Goal: Task Accomplishment & Management: Manage account settings

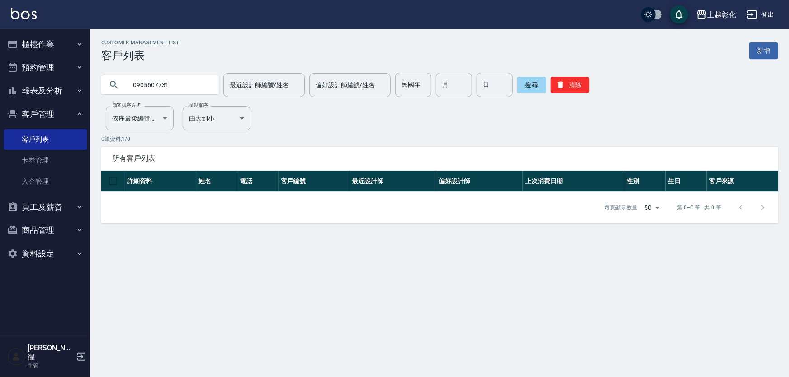
click at [190, 79] on input "0905607731" at bounding box center [169, 85] width 85 height 24
type input "辜"
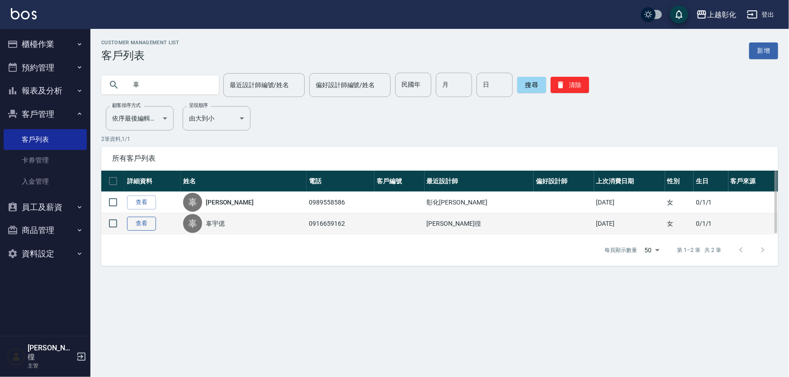
click at [134, 226] on link "查看" at bounding box center [141, 224] width 29 height 14
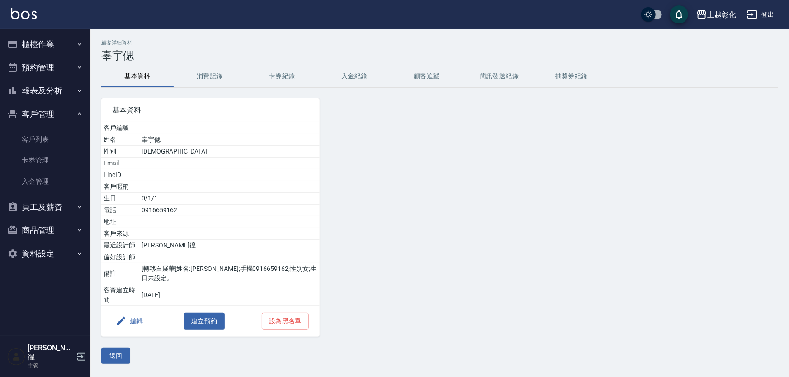
click at [298, 75] on button "卡券紀錄" at bounding box center [282, 77] width 72 height 22
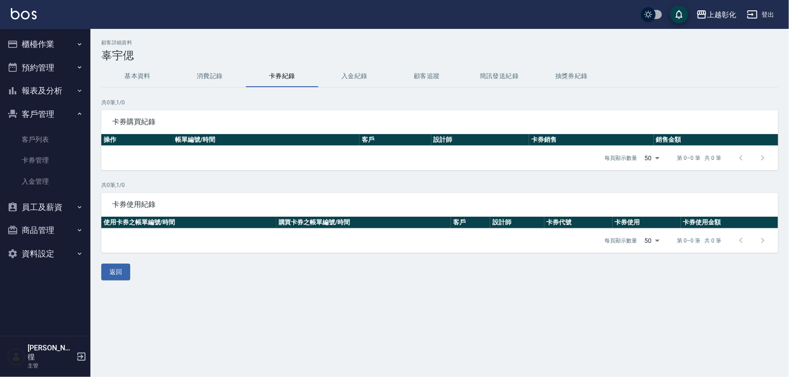
click at [357, 77] on button "入金紀錄" at bounding box center [354, 77] width 72 height 22
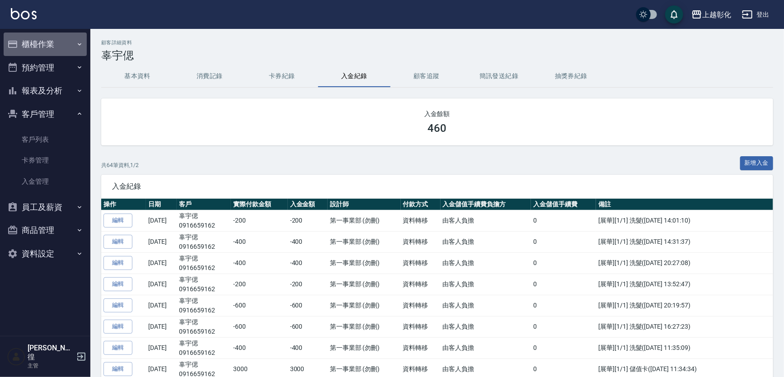
click at [67, 37] on button "櫃檯作業" at bounding box center [45, 44] width 83 height 23
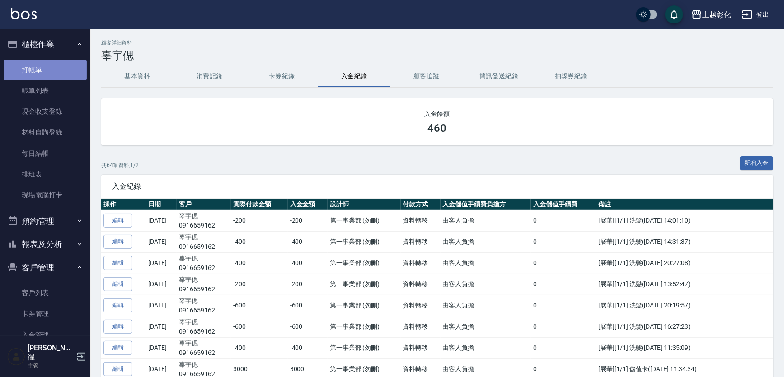
click at [54, 72] on link "打帳單" at bounding box center [45, 70] width 83 height 21
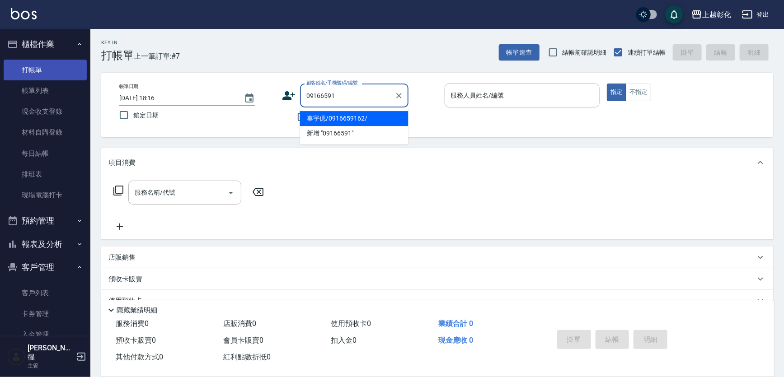
type input "辜宇偲/0916659162/"
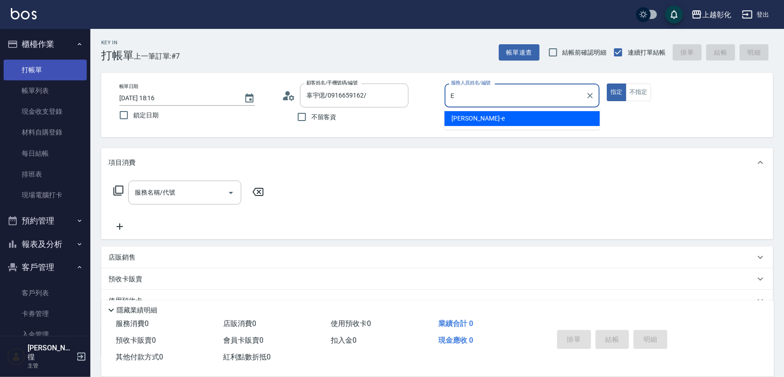
type input "[PERSON_NAME]-e"
type button "true"
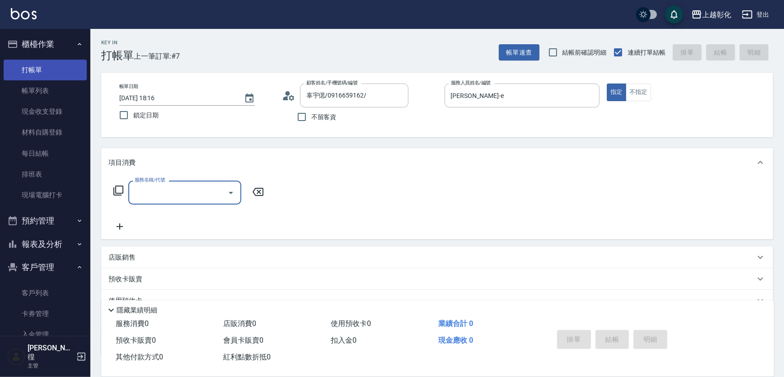
type input "ㄎ"
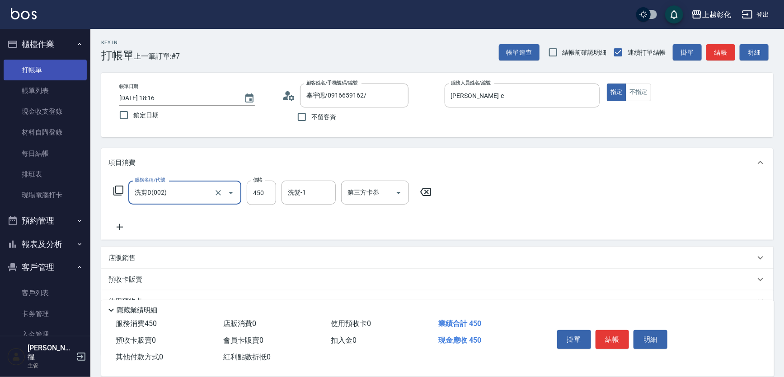
type input "洗剪D(002)"
type input "400"
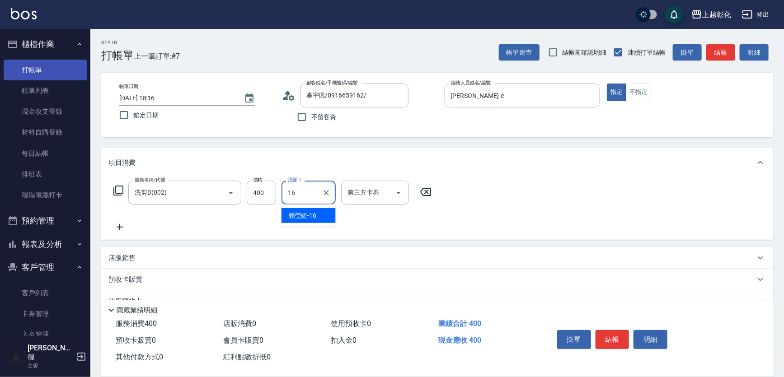
type input "[PERSON_NAME]-16"
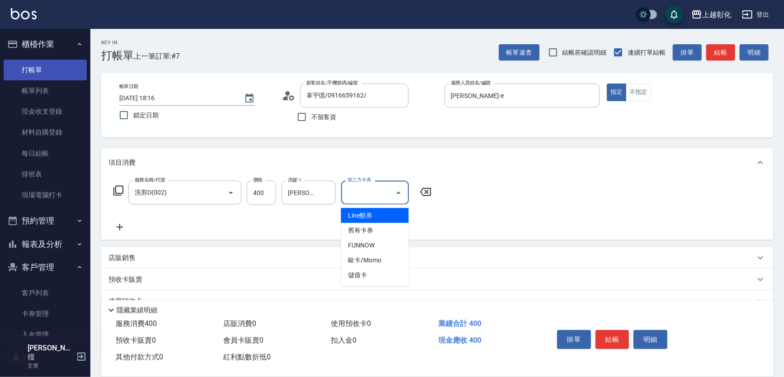
type input "儲值卡"
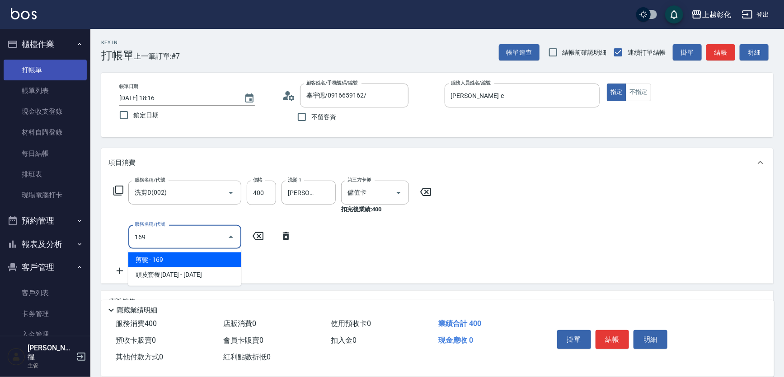
type input "剪髮(169)"
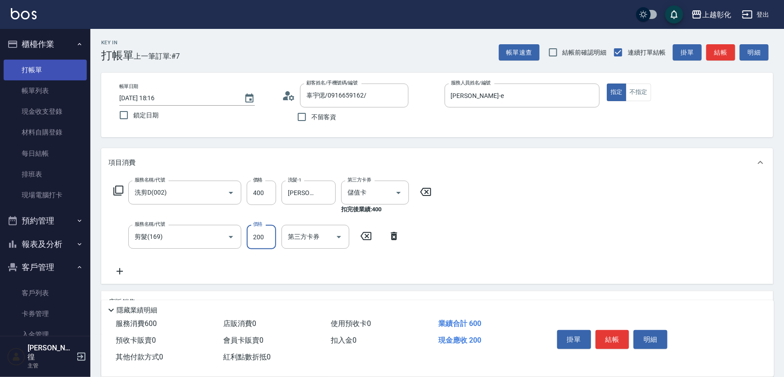
type input "200"
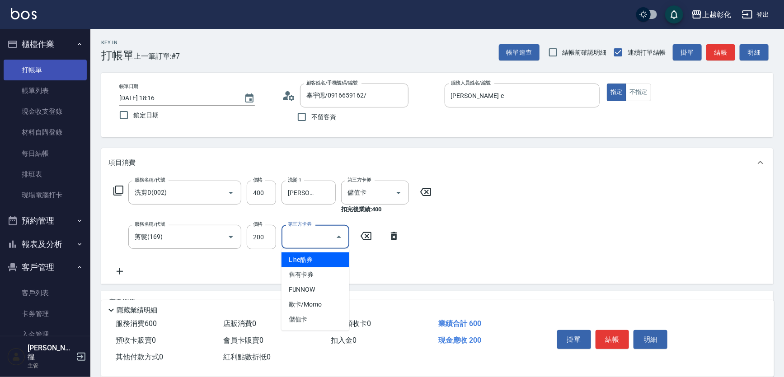
type input "儲值卡"
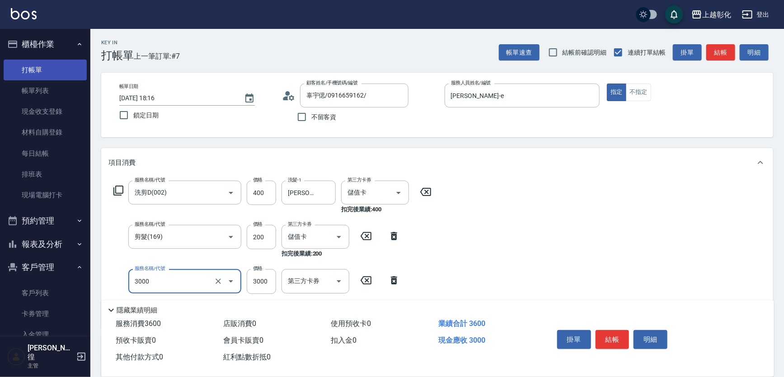
type input "頂級豪華OVC3(3000)"
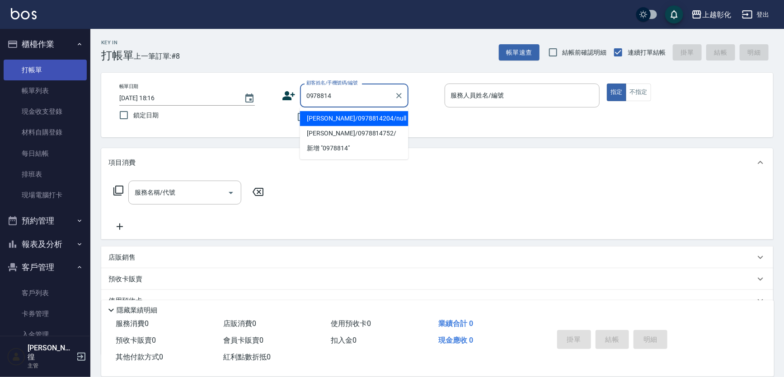
type input "[PERSON_NAME]/0978814204/null"
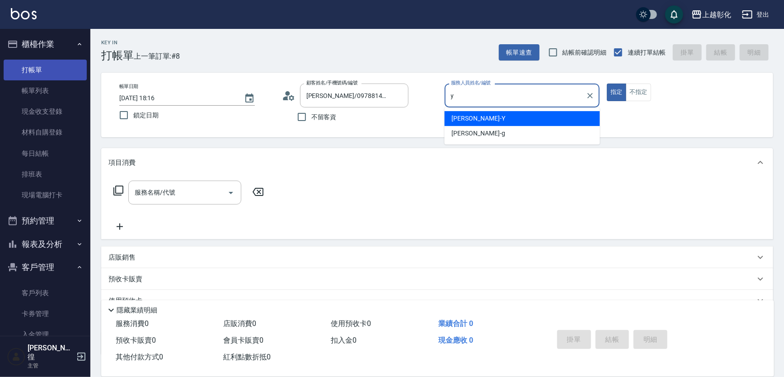
type input "[PERSON_NAME]-Y"
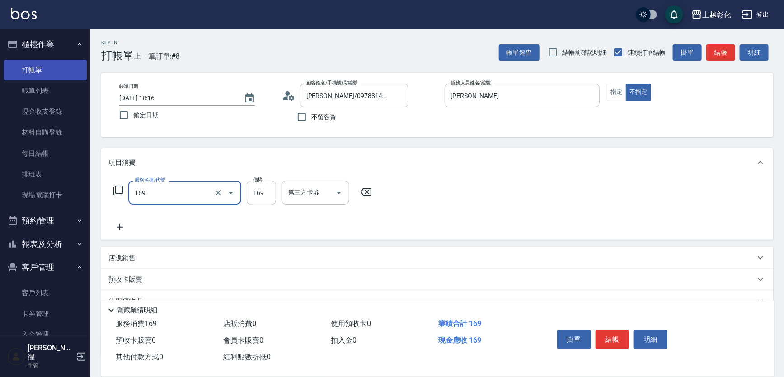
type input "剪髮(169)"
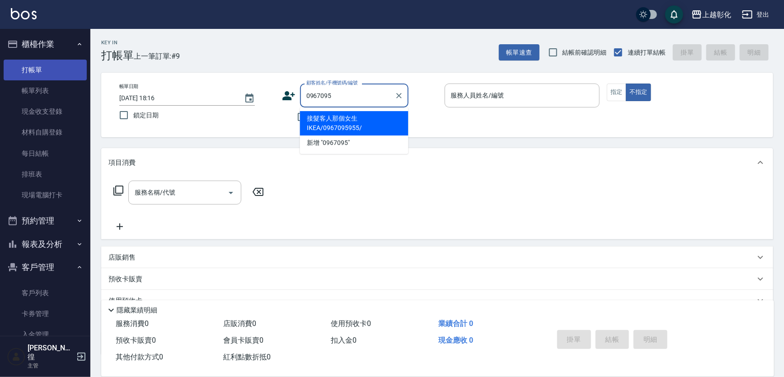
type input "接髮客人那個女生IKEA/0967095955/"
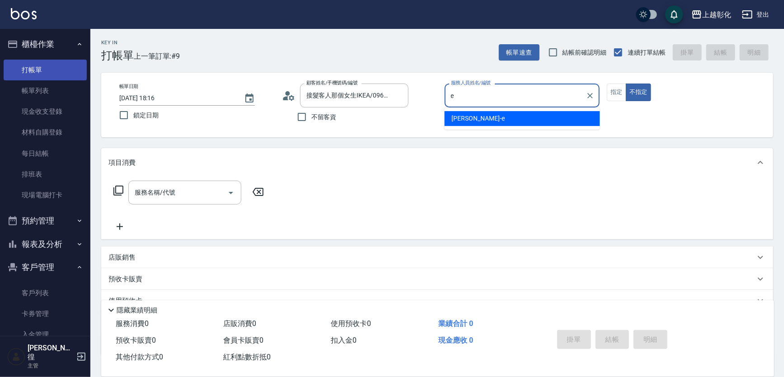
type input "[PERSON_NAME]-e"
type button "false"
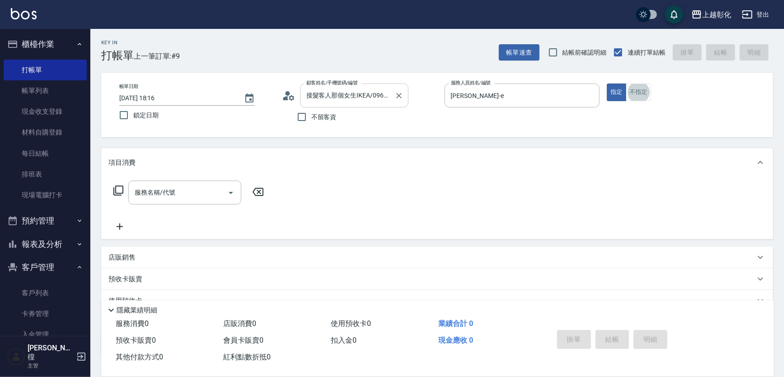
click at [366, 85] on div "接髮客人那個女生IKEA/0967095955/ 顧客姓名/手機號碼/編號" at bounding box center [354, 96] width 108 height 24
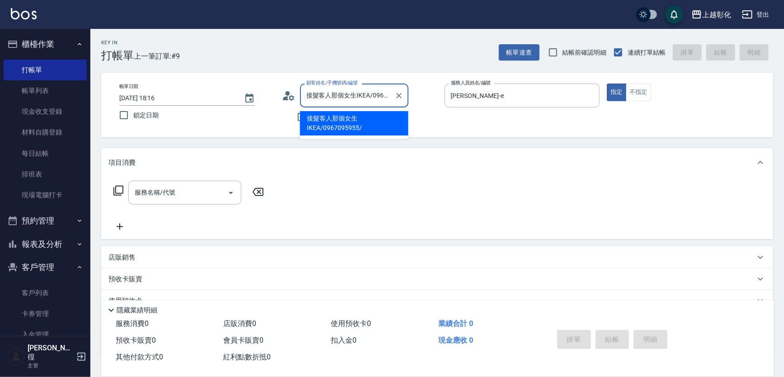
scroll to position [0, 22]
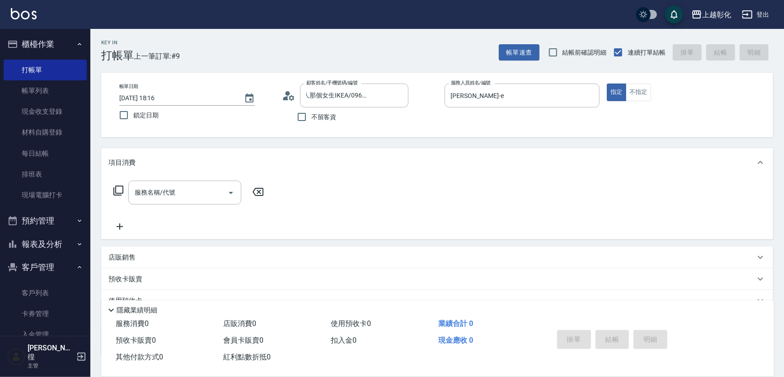
click at [191, 180] on div "服務名稱/代號 服務名稱/代號" at bounding box center [437, 208] width 672 height 62
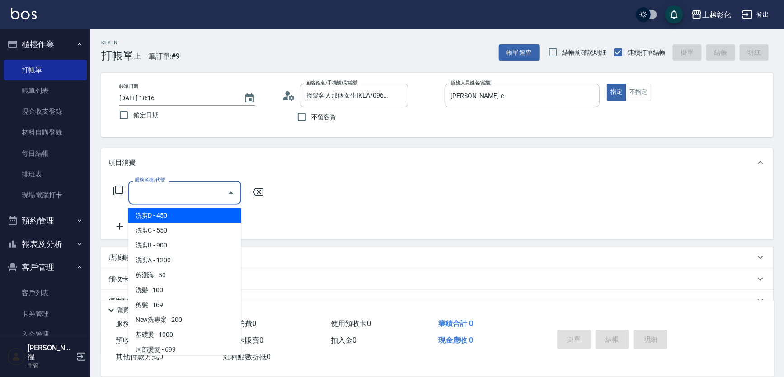
click at [189, 190] on input "服務名稱/代號" at bounding box center [177, 193] width 91 height 16
type input "g"
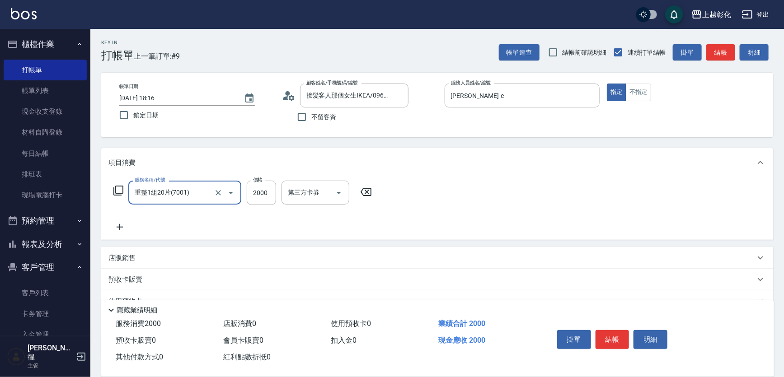
type input "重整1組20片(7001)"
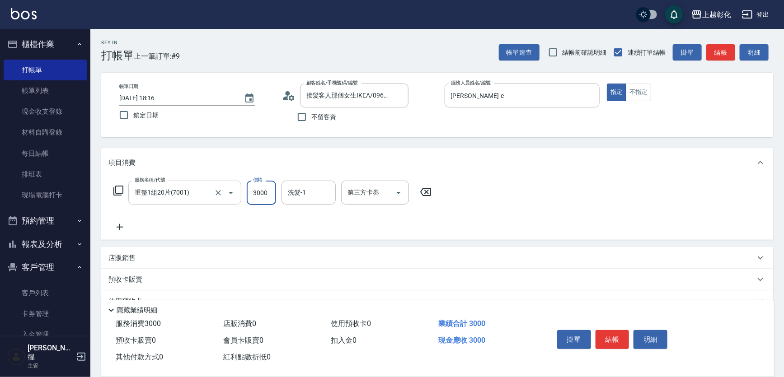
type input "3000"
type input "4"
click at [258, 181] on label "價格" at bounding box center [257, 180] width 9 height 7
click at [258, 181] on input "3000" at bounding box center [261, 193] width 29 height 24
click at [258, 188] on input "3000" at bounding box center [261, 193] width 29 height 24
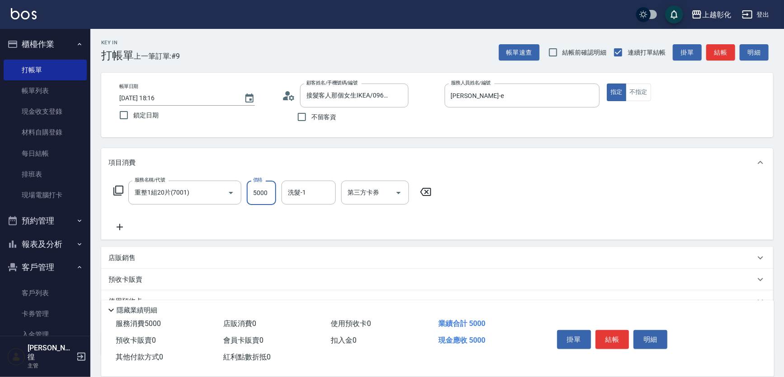
type input "5000"
type input "1"
click at [293, 185] on div "洗髮-1 洗髮-1" at bounding box center [309, 193] width 54 height 24
type input "[PERSON_NAME]-16"
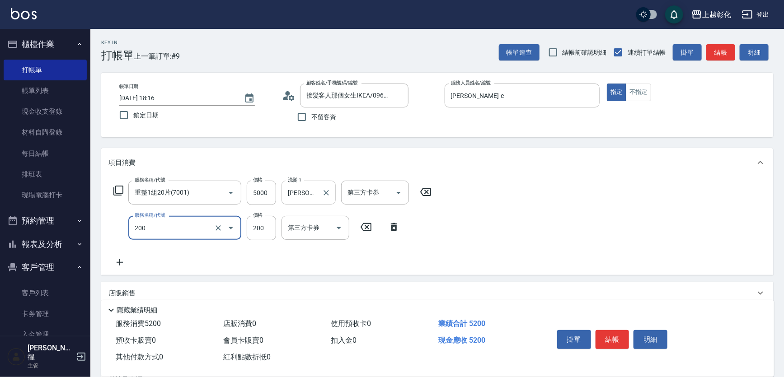
type input "New洗專案(200)"
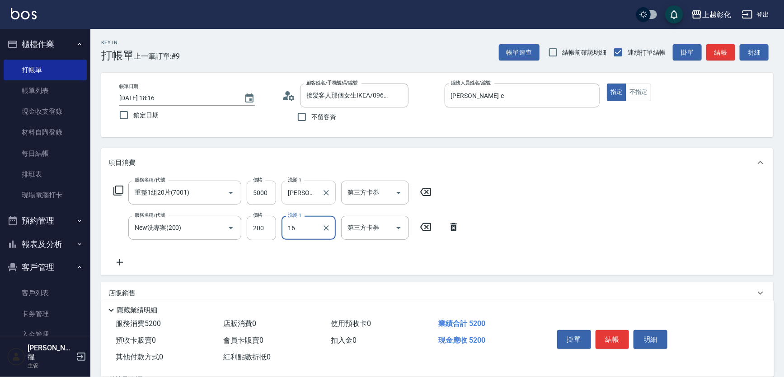
type input "[PERSON_NAME]-16"
click at [271, 192] on input "5000" at bounding box center [261, 193] width 29 height 24
click at [272, 192] on input "5000" at bounding box center [261, 193] width 29 height 24
type input "4800"
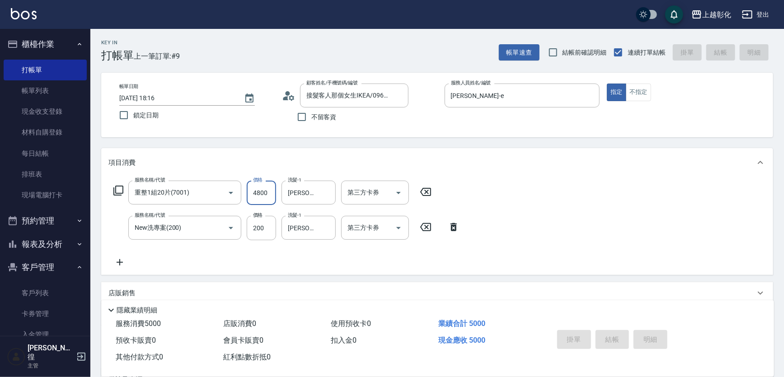
type input "2025/09/13 18:17"
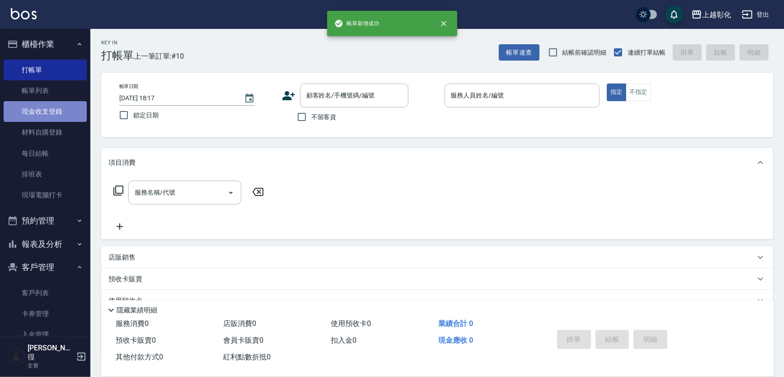
click at [57, 116] on link "現金收支登錄" at bounding box center [45, 111] width 83 height 21
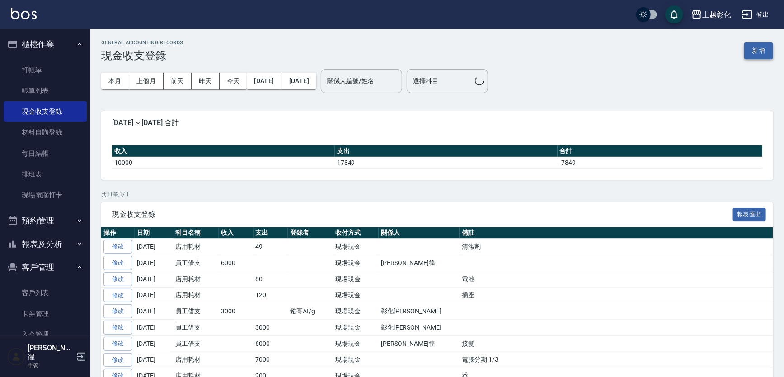
click at [761, 52] on button "新增" at bounding box center [758, 50] width 29 height 17
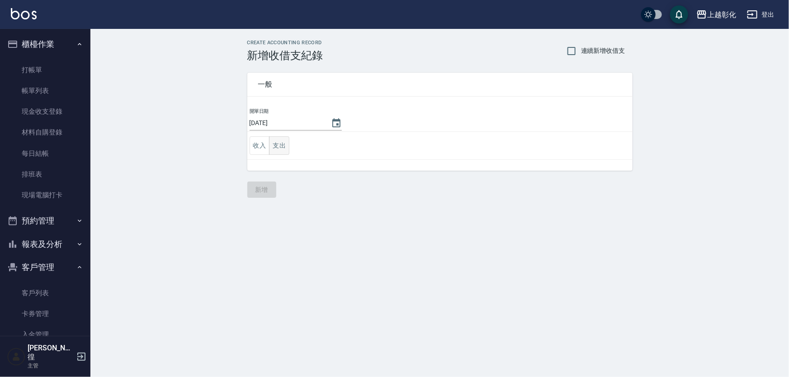
click at [284, 139] on button "支出" at bounding box center [279, 145] width 20 height 19
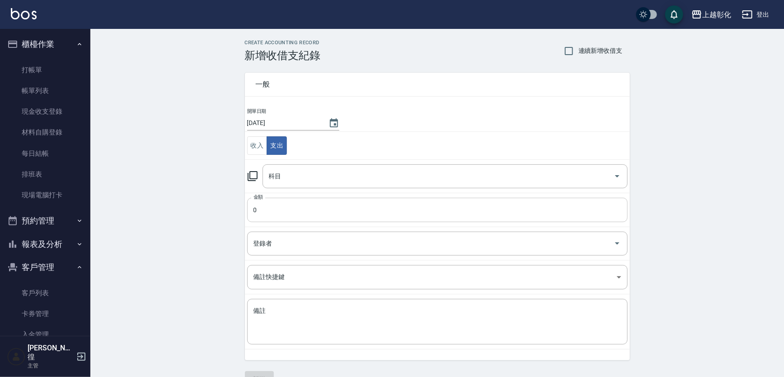
click at [271, 198] on input "0" at bounding box center [437, 210] width 381 height 24
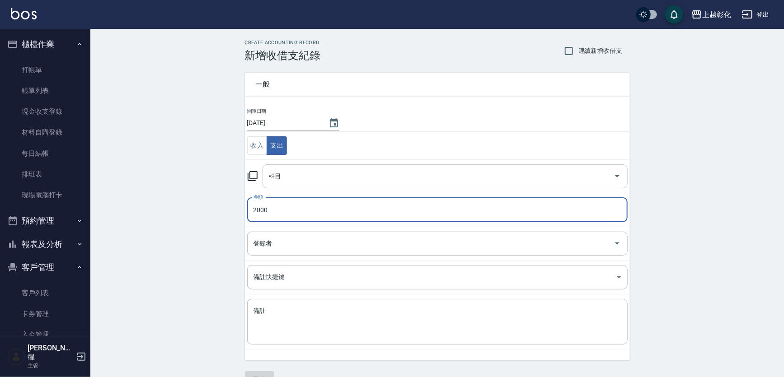
type input "2000"
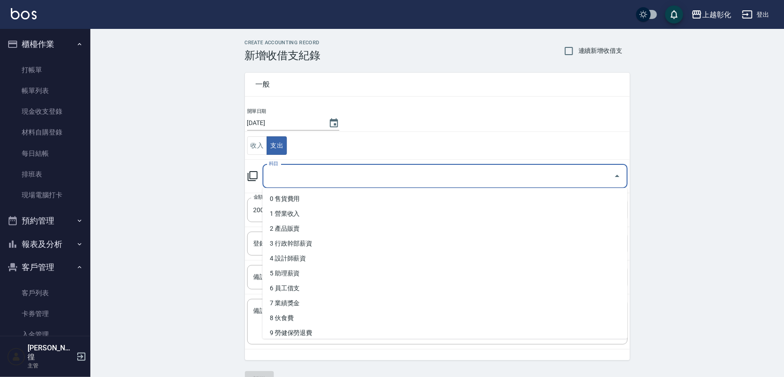
click at [302, 176] on input "科目" at bounding box center [438, 177] width 343 height 16
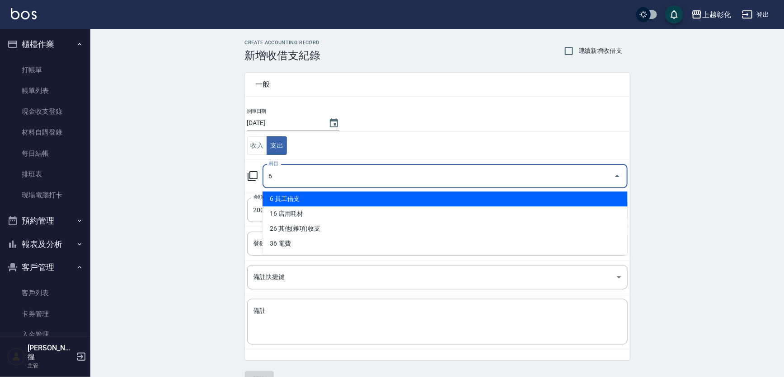
click at [304, 197] on li "6 員工借支" at bounding box center [445, 199] width 365 height 15
type input "6 員工借支"
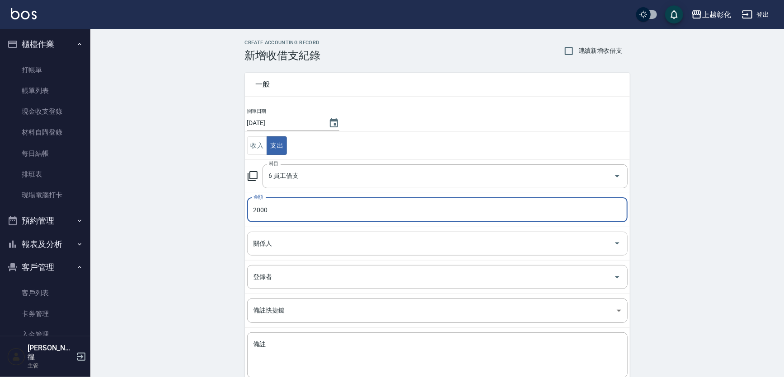
click at [288, 247] on input "關係人" at bounding box center [430, 244] width 359 height 16
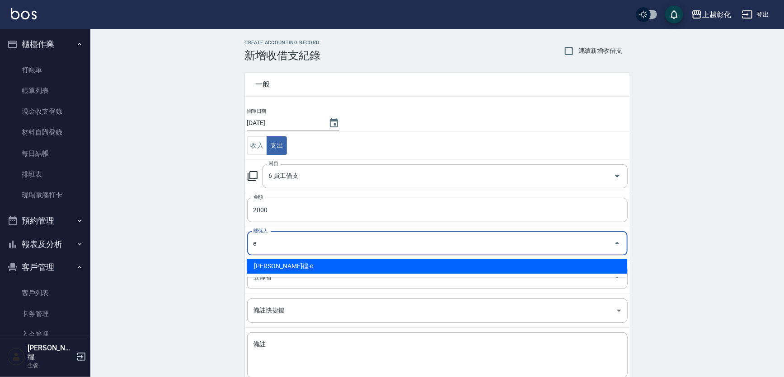
type input "詹凱徨-e"
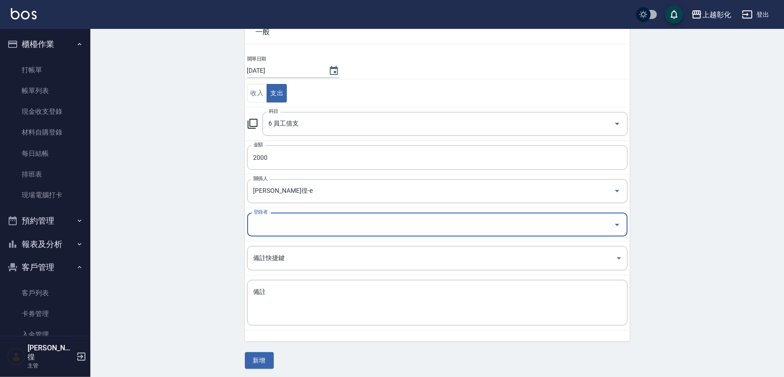
scroll to position [54, 0]
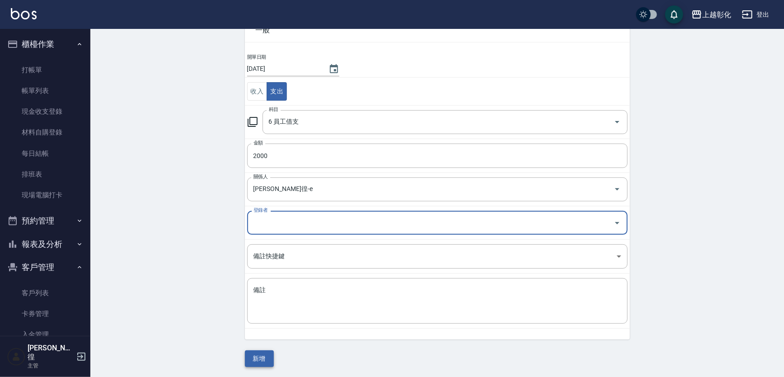
click at [265, 354] on button "新增" at bounding box center [259, 359] width 29 height 17
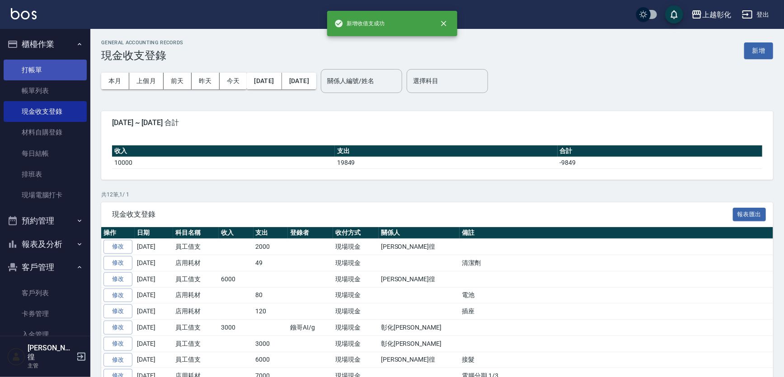
drag, startPoint x: 74, startPoint y: 72, endPoint x: 66, endPoint y: 71, distance: 7.8
click at [73, 71] on link "打帳單" at bounding box center [45, 70] width 83 height 21
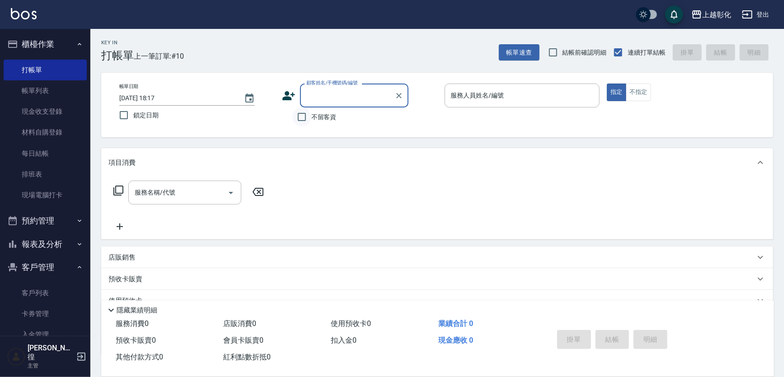
click at [300, 116] on input "不留客資" at bounding box center [301, 117] width 19 height 19
checkbox input "true"
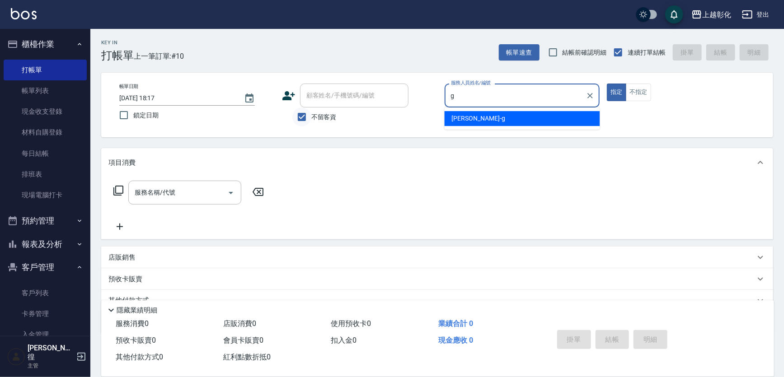
type input "Gary-g"
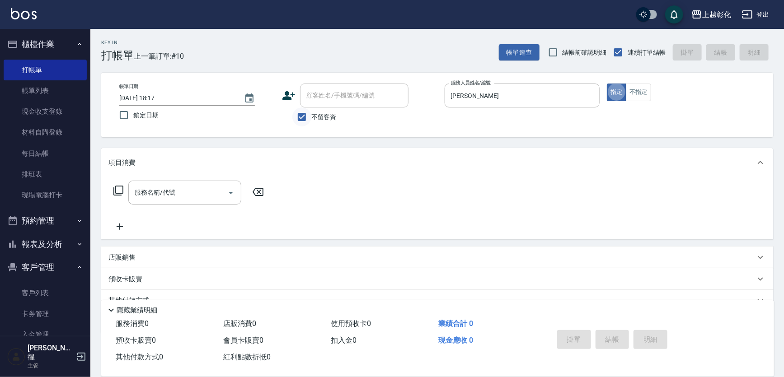
type button "true"
click at [619, 89] on button "指定" at bounding box center [616, 93] width 19 height 18
click at [168, 238] on div "服務名稱/代號 服務名稱/代號" at bounding box center [437, 208] width 672 height 62
click at [168, 240] on div "服務名稱/代號 服務名稱/代號" at bounding box center [437, 208] width 672 height 62
click at [167, 241] on div "項目消費 服務名稱/代號 服務名稱/代號 店販銷售 服務人員姓名/編號 服務人員姓名/編號 商品代號/名稱 商品代號/名稱 預收卡販賣 卡券名稱/代號 卡券名…" at bounding box center [437, 240] width 672 height 185
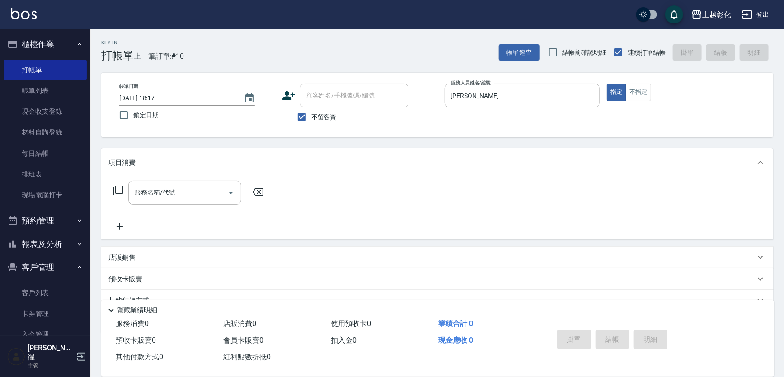
click at [167, 244] on div "項目消費 服務名稱/代號 服務名稱/代號 店販銷售 服務人員姓名/編號 服務人員姓名/編號 商品代號/名稱 商品代號/名稱 預收卡販賣 卡券名稱/代號 卡券名…" at bounding box center [437, 240] width 672 height 185
click at [169, 249] on div "店販銷售" at bounding box center [437, 258] width 672 height 22
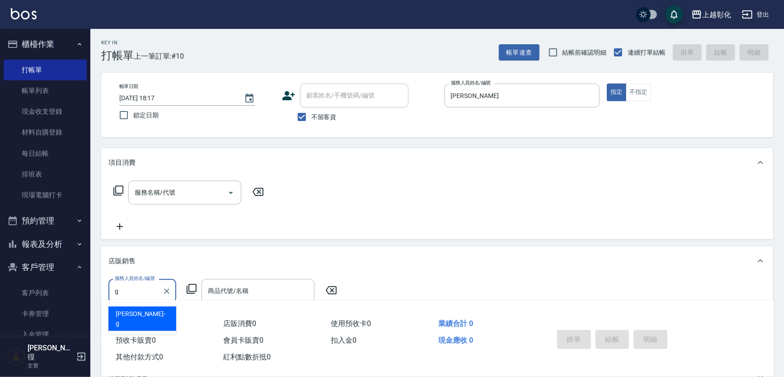
type input "Gary-g"
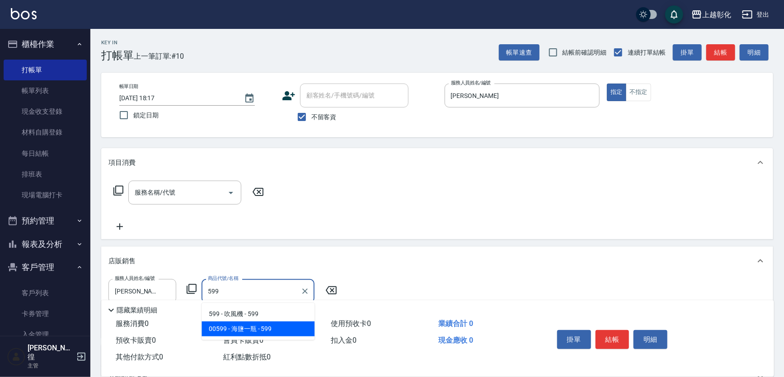
type input "海鹽一瓶"
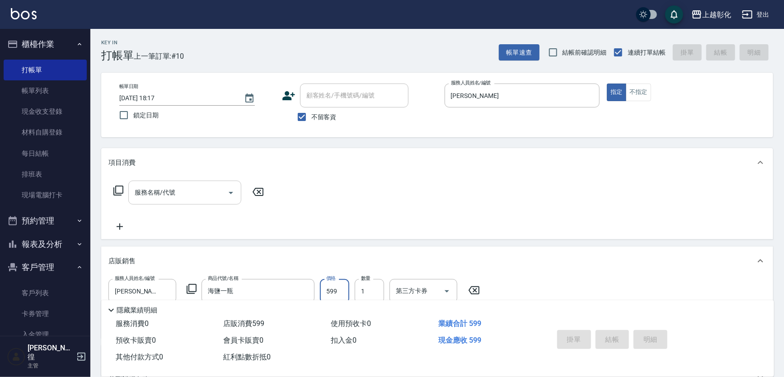
type input "2025/09/13 18:18"
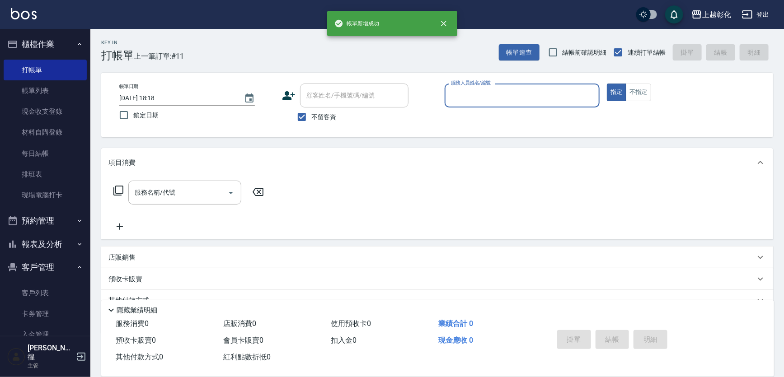
click at [302, 128] on div "帳單日期 2025/09/13 18:18 鎖定日期 顧客姓名/手機號碼/編號 顧客姓名/手機號碼/編號 不留客資 服務人員姓名/編號 服務人員姓名/編號 指…" at bounding box center [437, 105] width 672 height 65
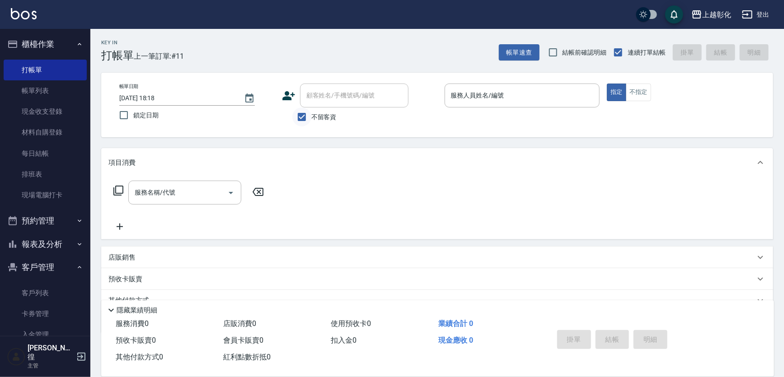
click at [305, 117] on input "不留客資" at bounding box center [301, 117] width 19 height 19
checkbox input "false"
click at [315, 94] on input "顧客姓名/手機號碼/編號" at bounding box center [347, 96] width 87 height 16
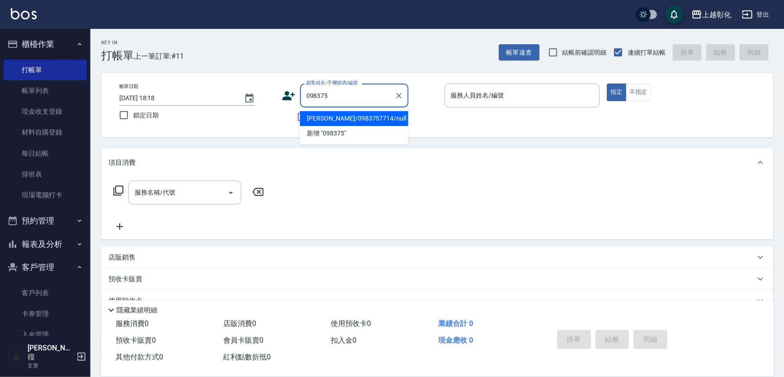
type input "[PERSON_NAME]/0983757714/null"
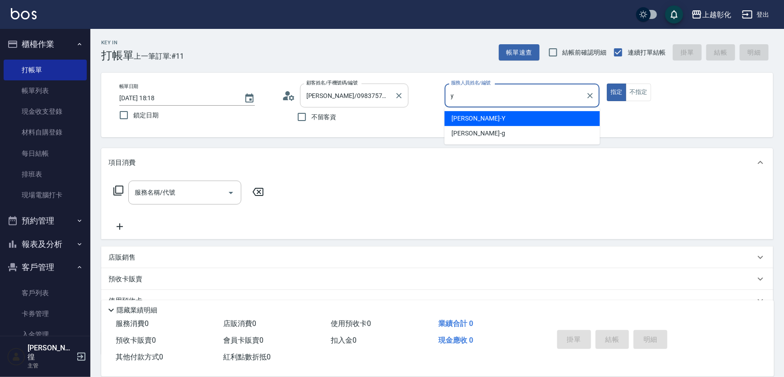
type input "[PERSON_NAME]-Y"
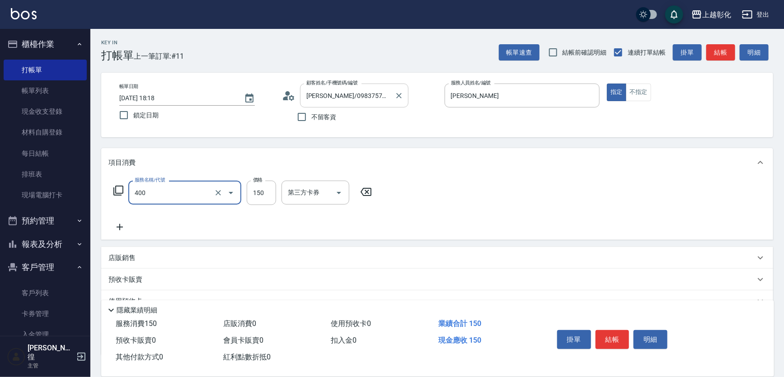
type input "天天瞬護(400)"
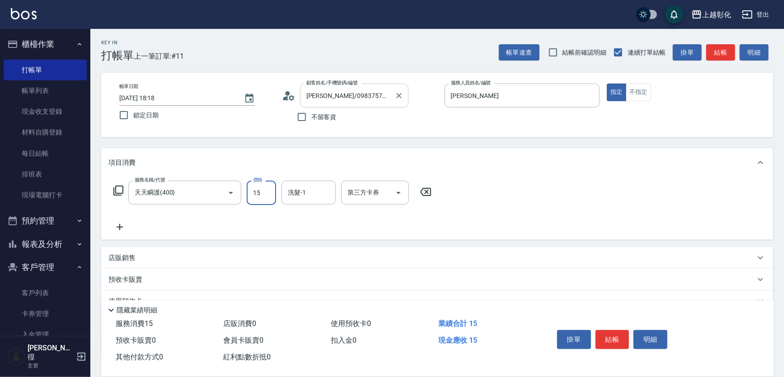
type input "150"
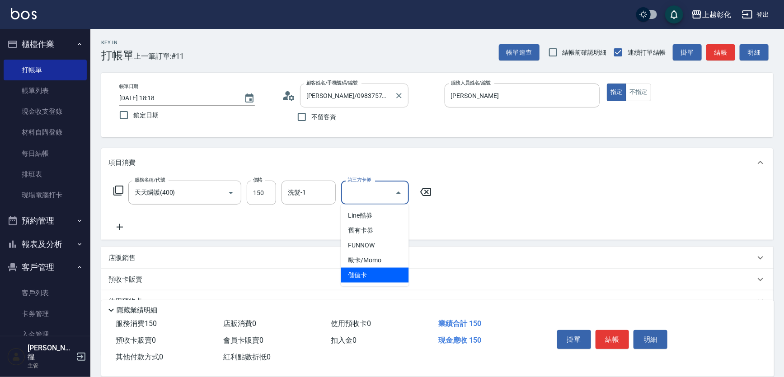
type input "儲值卡"
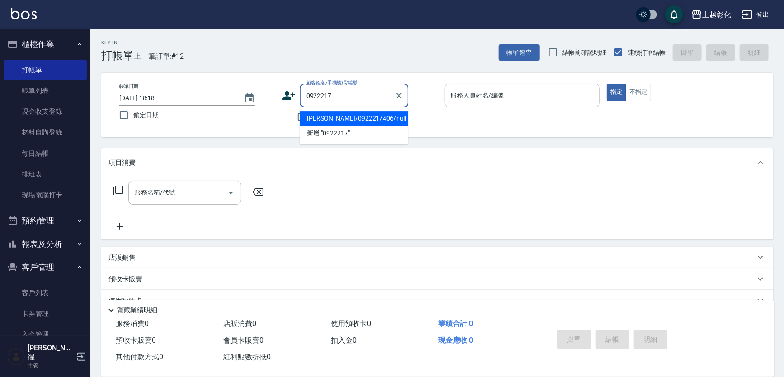
type input "[PERSON_NAME]/0922217406/null"
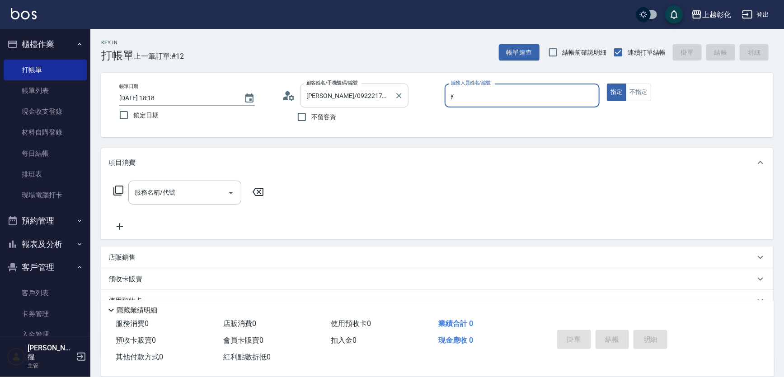
type input "[PERSON_NAME]-Y"
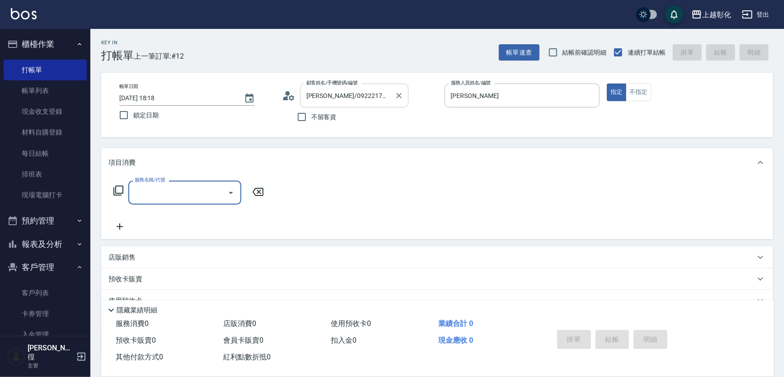
type input "b"
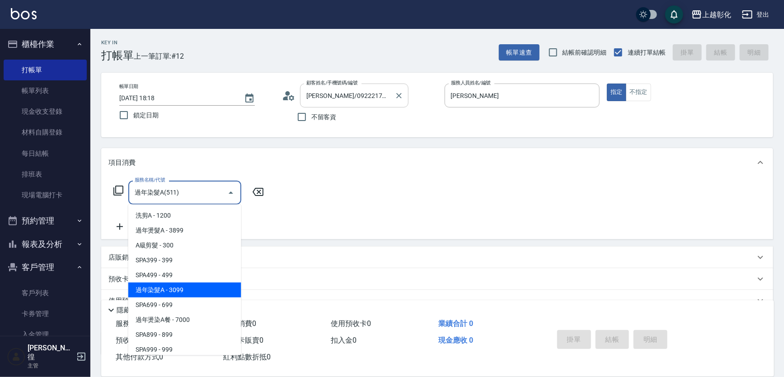
type input "過年染髮A(511)"
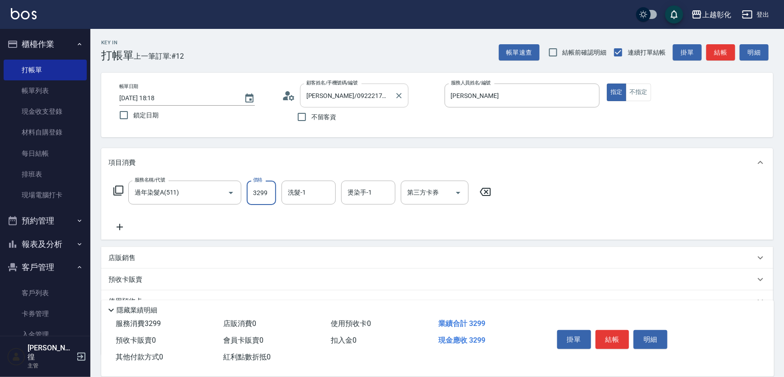
type input "3299"
type input "[PERSON_NAME]-16"
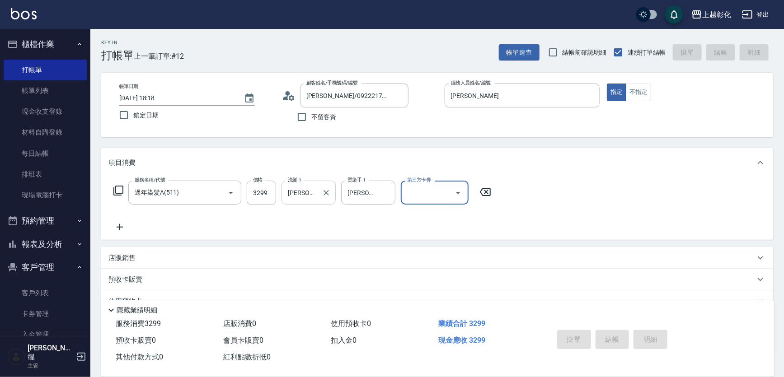
type input "2025/09/13 18:19"
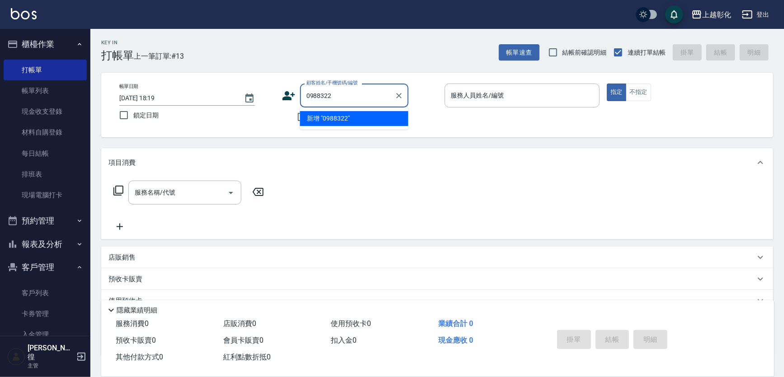
click at [333, 89] on input "0988322" at bounding box center [347, 96] width 87 height 16
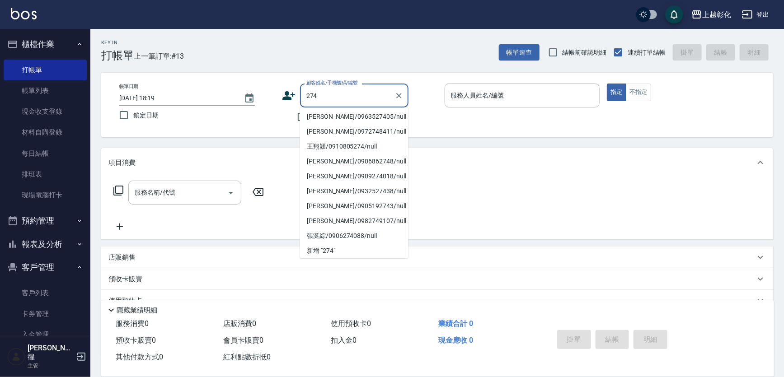
scroll to position [4, 0]
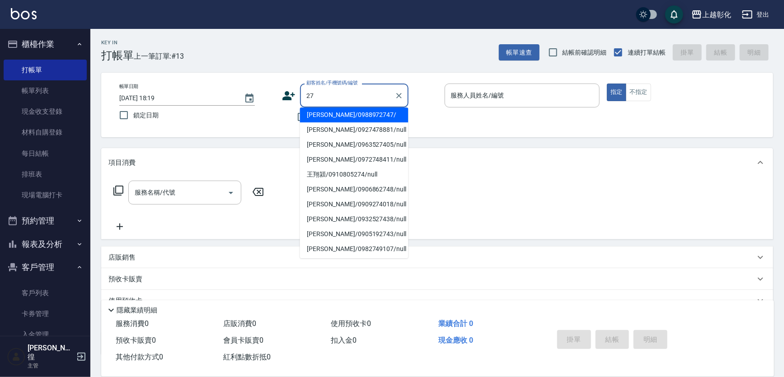
type input "2"
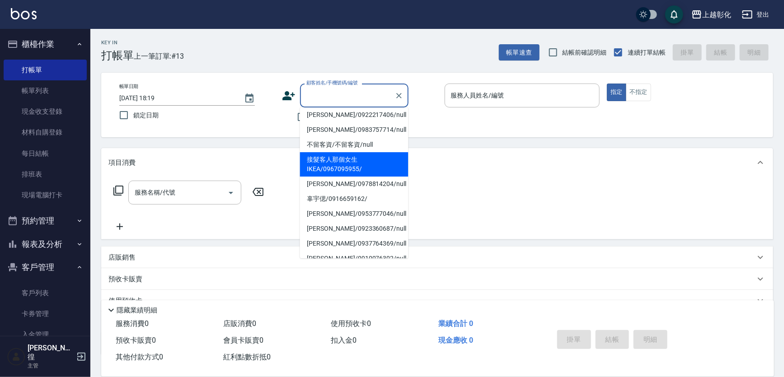
scroll to position [0, 0]
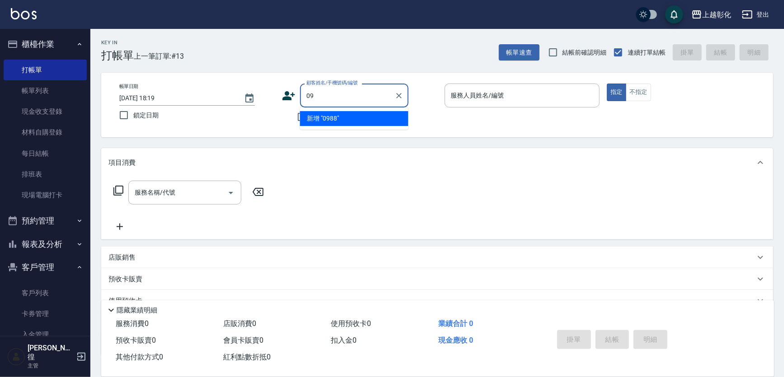
type input "0"
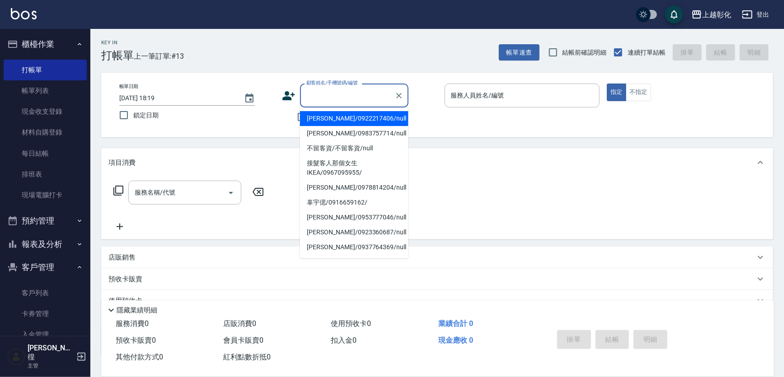
drag, startPoint x: 279, startPoint y: 121, endPoint x: 290, endPoint y: 115, distance: 12.5
click at [279, 121] on div "帳單日期 2025/09/13 18:19 鎖定日期 顧客姓名/手機號碼/編號 顧客姓名/手機號碼/編號 不留客資 服務人員姓名/編號 服務人員姓名/編號 指…" at bounding box center [437, 105] width 650 height 43
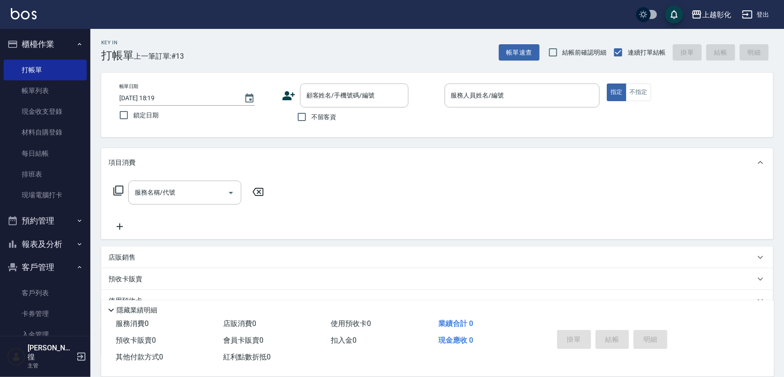
drag, startPoint x: 290, startPoint y: 115, endPoint x: 305, endPoint y: 114, distance: 15.4
click at [291, 115] on div "不留客資" at bounding box center [345, 117] width 127 height 19
click at [305, 114] on input "不留客資" at bounding box center [301, 117] width 19 height 19
checkbox input "true"
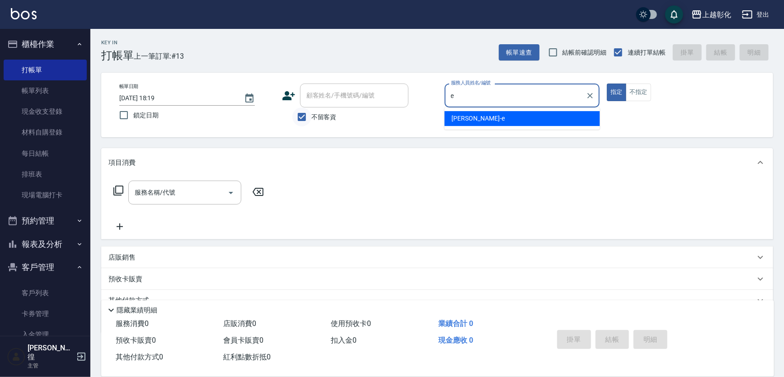
type input "[PERSON_NAME]-e"
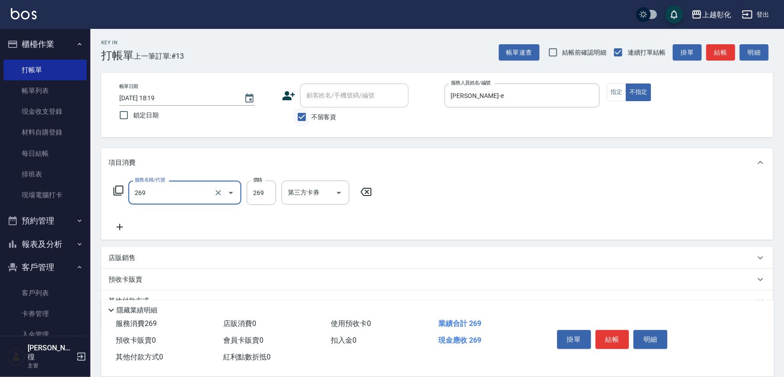
type input "一般洗剪(269)"
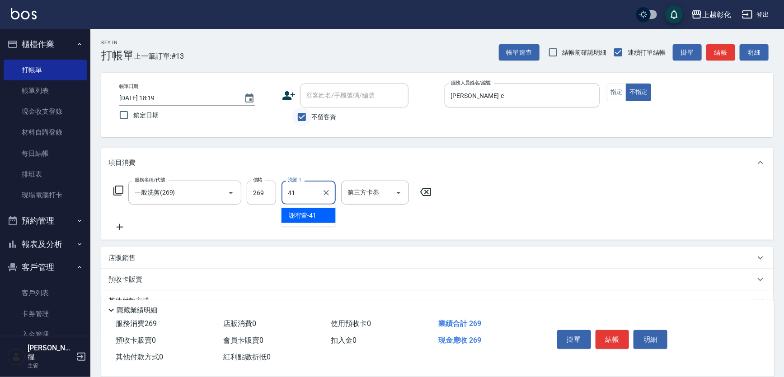
type input "謝宥萱-41"
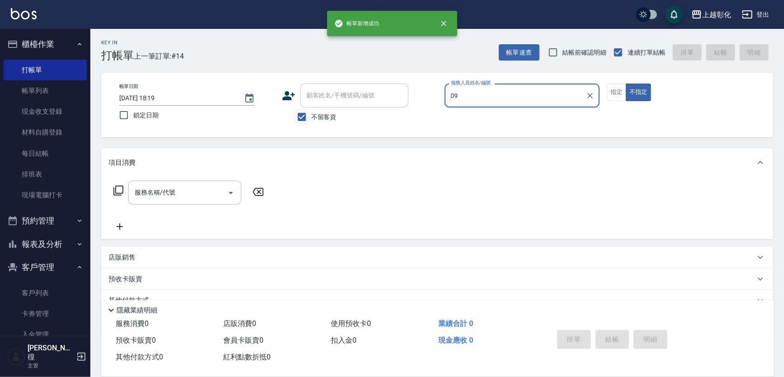
type input "09"
click at [305, 114] on input "不留客資" at bounding box center [301, 117] width 19 height 19
checkbox input "false"
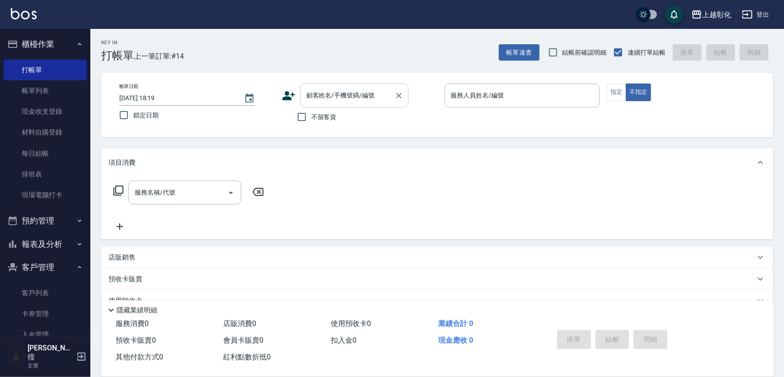
click at [306, 92] on div "顧客姓名/手機號碼/編號 顧客姓名/手機號碼/編號" at bounding box center [354, 96] width 108 height 24
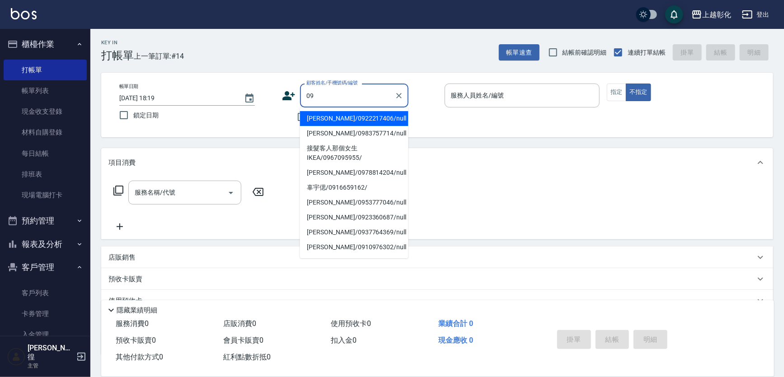
type input "0"
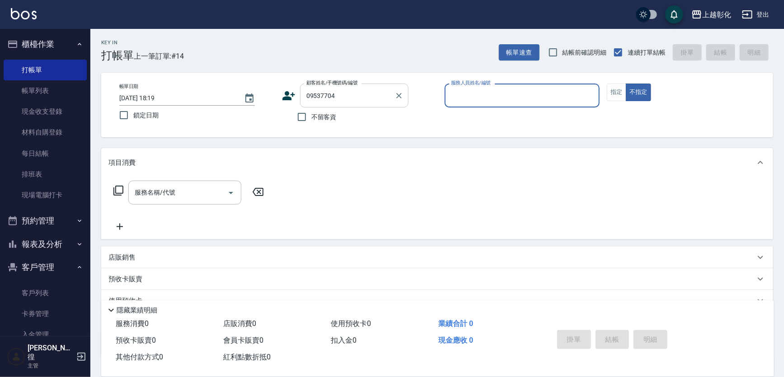
click at [350, 94] on input "09537704" at bounding box center [347, 96] width 87 height 16
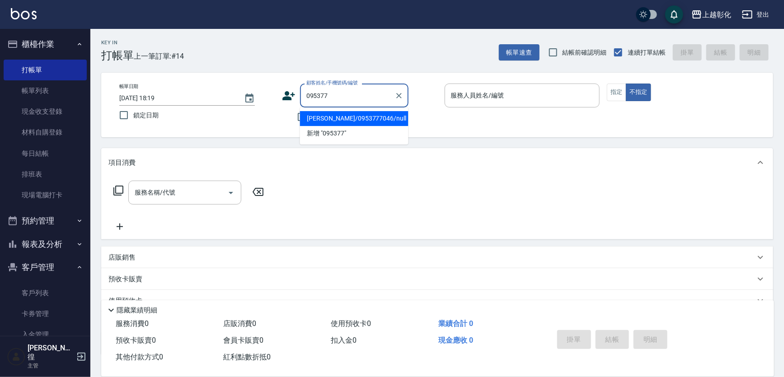
type input "賴浩瑜/0953777046/null"
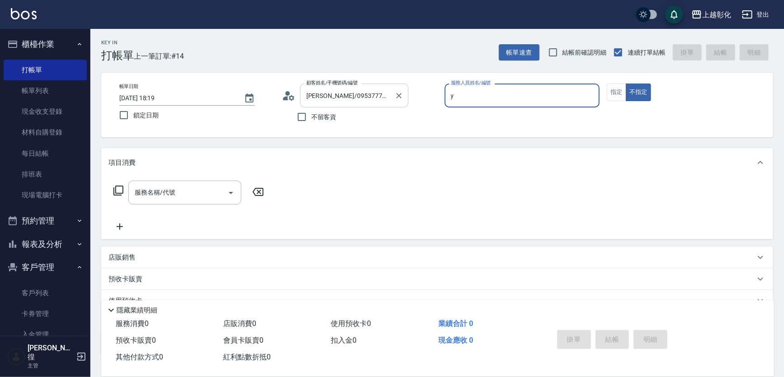
type input "YURI-Y"
type button "false"
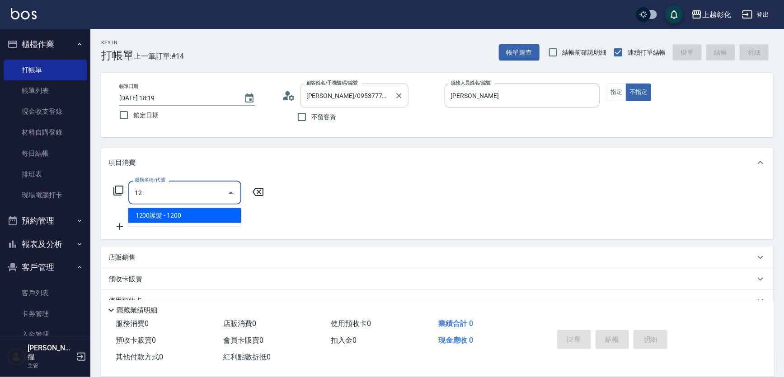
type input "1"
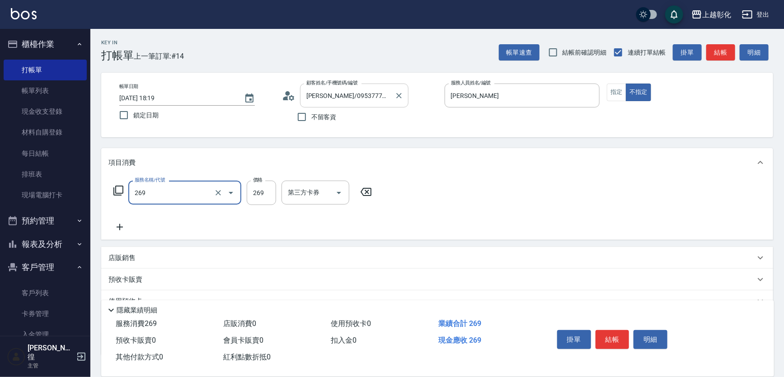
type input "一般洗剪(269)"
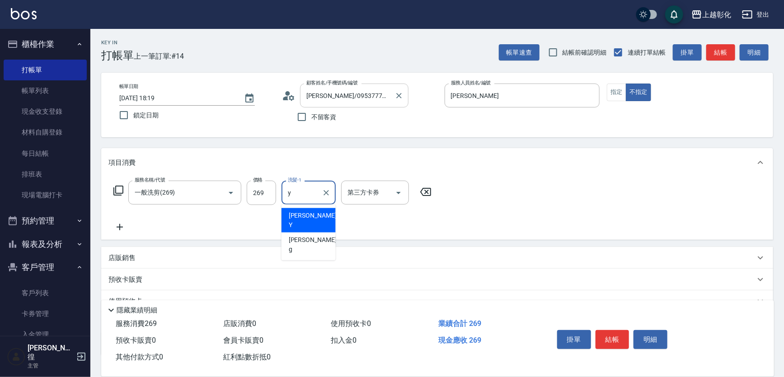
type input "YURI-Y"
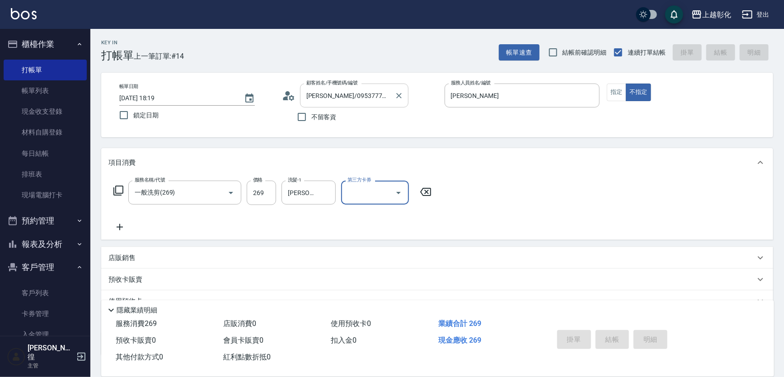
type input "2025/09/13 18:20"
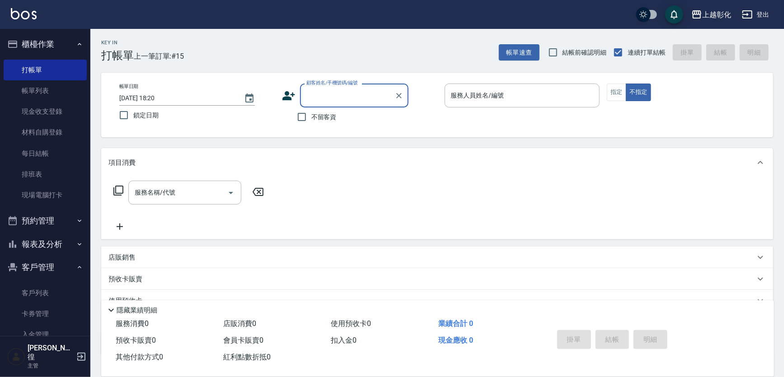
click at [313, 111] on label "不留客資" at bounding box center [314, 117] width 44 height 19
click at [311, 111] on input "不留客資" at bounding box center [301, 117] width 19 height 19
checkbox input "true"
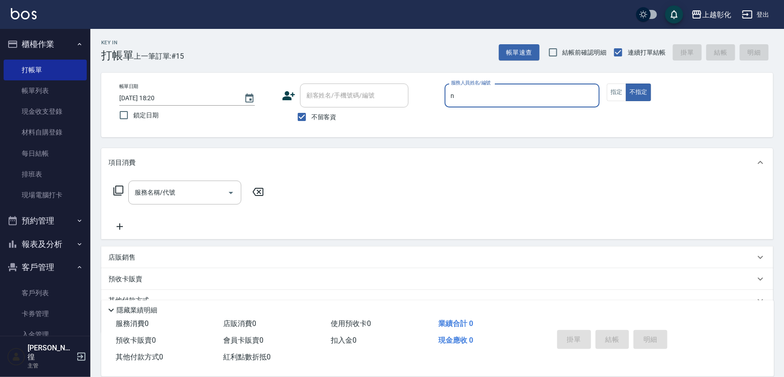
type input "羊羊-n"
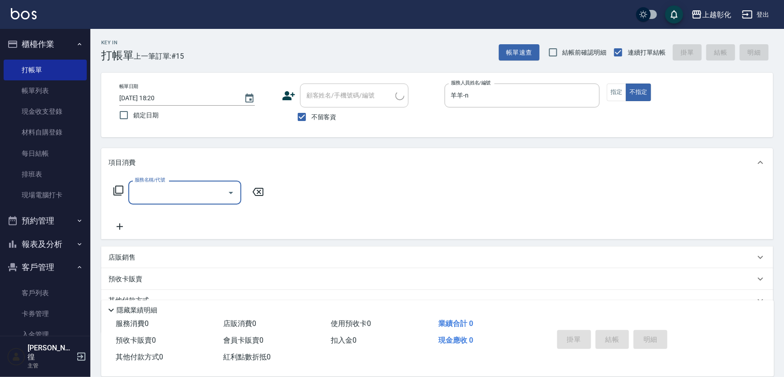
type input "林政宏/0963279127/"
type input "一般洗剪(269)"
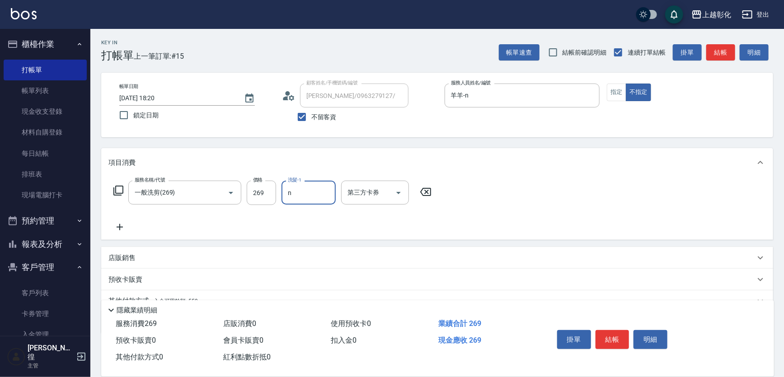
type input "羊羊-n"
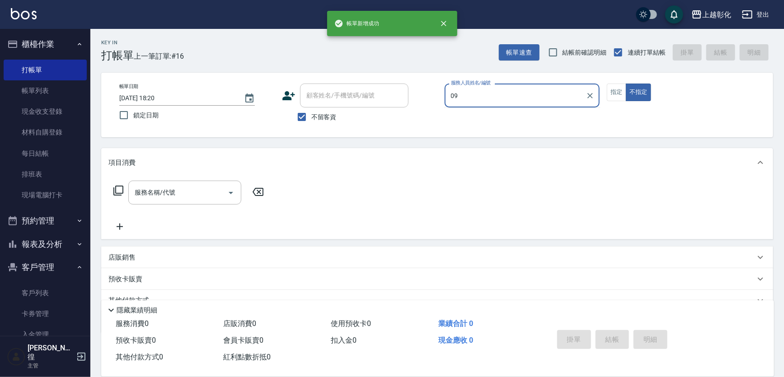
type input "09"
click at [313, 111] on label "不留客資" at bounding box center [314, 117] width 44 height 19
click at [311, 111] on input "不留客資" at bounding box center [301, 117] width 19 height 19
checkbox input "false"
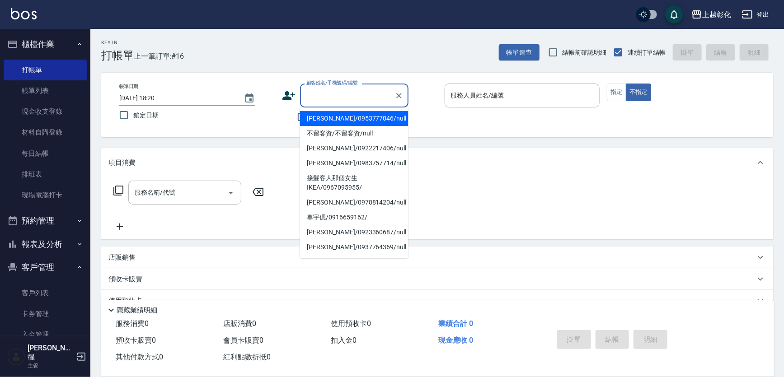
click at [329, 95] on div "顧客姓名/手機號碼/編號 顧客姓名/手機號碼/編號" at bounding box center [354, 96] width 108 height 24
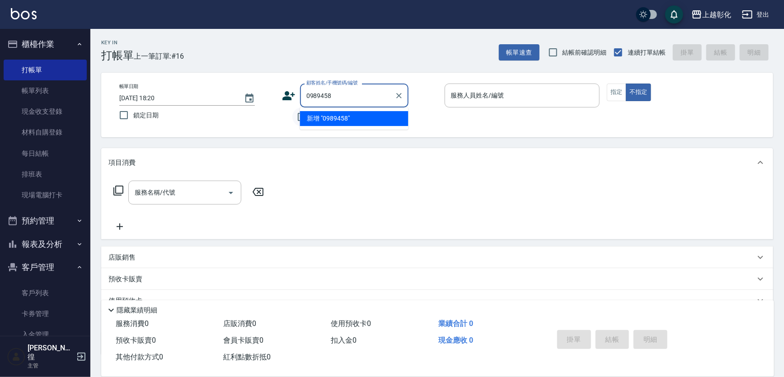
type input "0989458"
click at [295, 118] on input "不留客資" at bounding box center [301, 117] width 19 height 19
checkbox input "true"
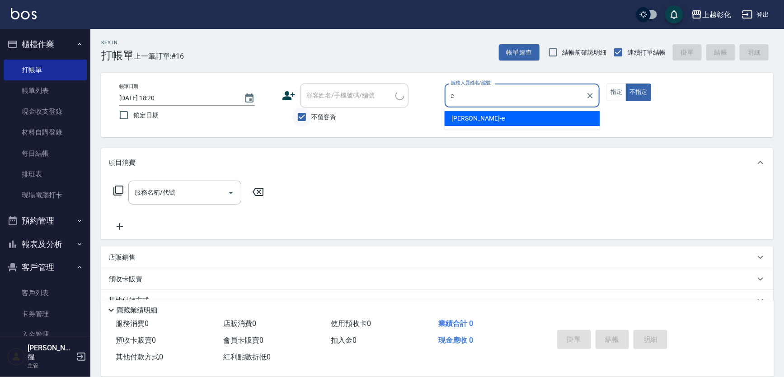
type input "[PERSON_NAME]-e"
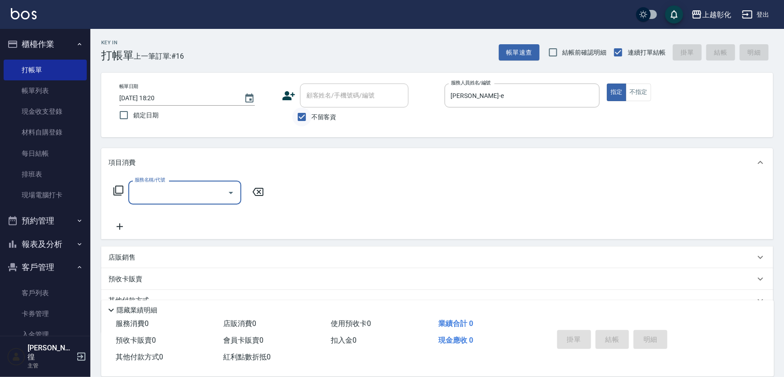
type input "b"
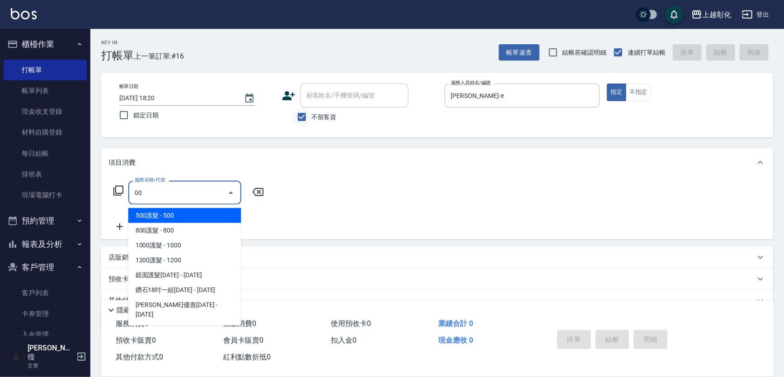
type input "0"
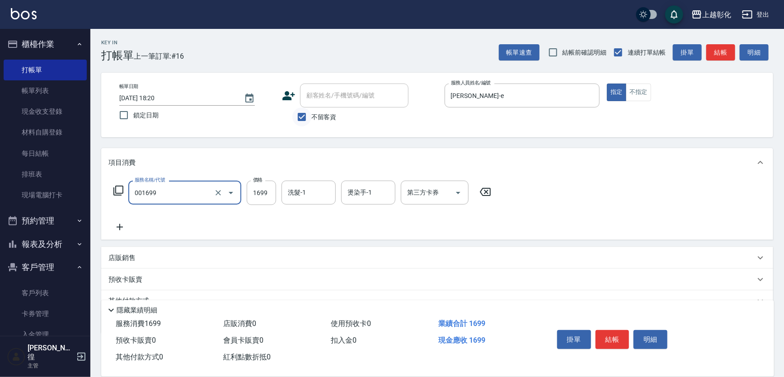
type input "型男燙髮B(001699)"
type input "1899"
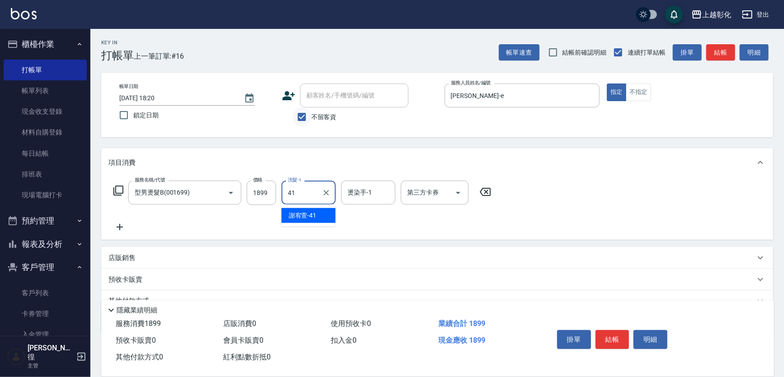
type input "謝宥萱-41"
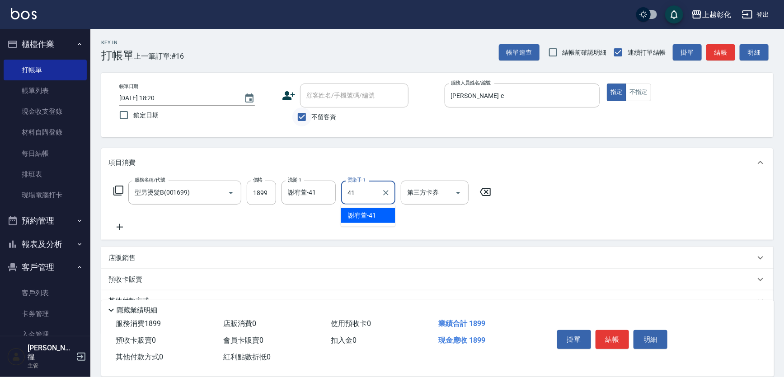
type input "謝宥萱-41"
click at [294, 113] on input "不留客資" at bounding box center [301, 117] width 19 height 19
checkbox input "false"
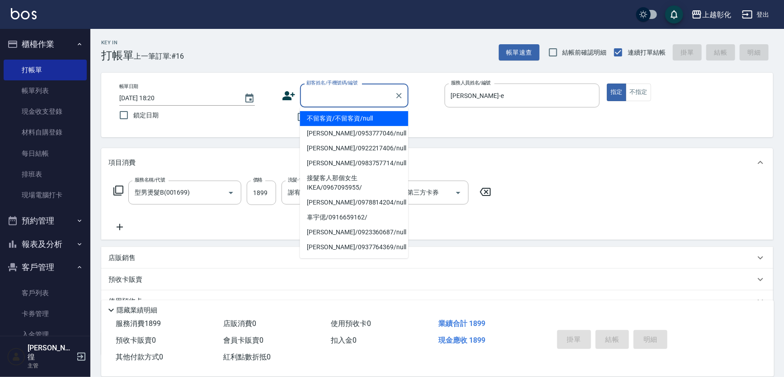
click at [313, 92] on input "顧客姓名/手機號碼/編號" at bounding box center [347, 96] width 87 height 16
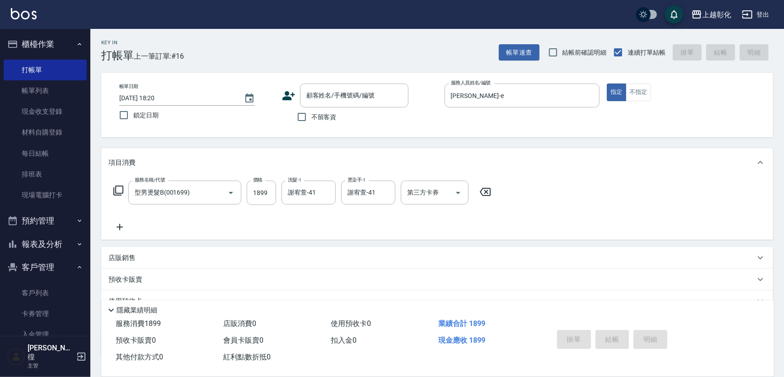
click at [291, 95] on icon at bounding box center [289, 96] width 14 height 14
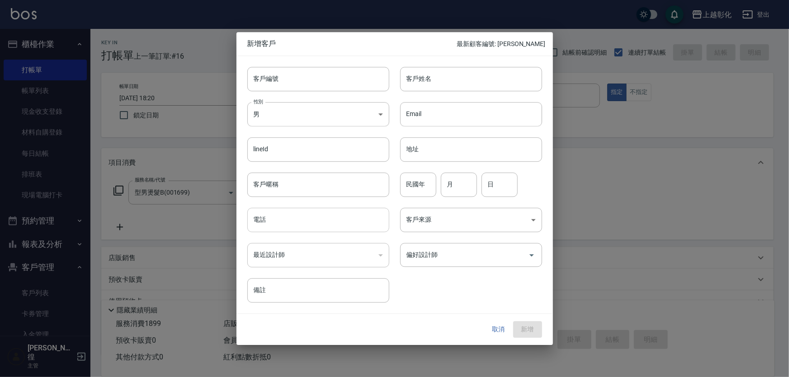
click at [294, 222] on input "電話" at bounding box center [318, 220] width 142 height 24
type input "0989458830"
click at [423, 79] on input "客戶姓名" at bounding box center [471, 79] width 142 height 24
type input "f"
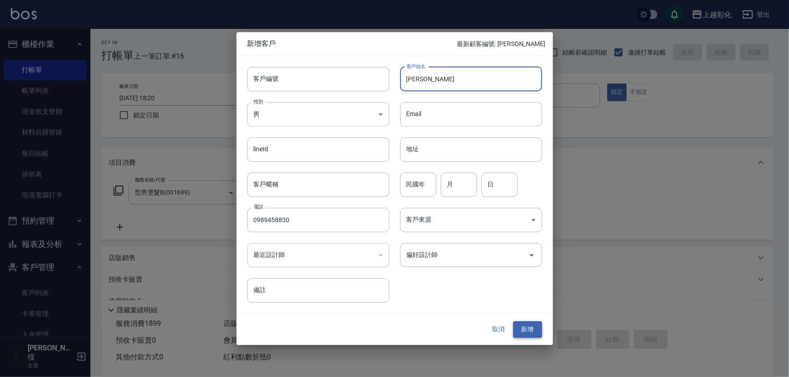
type input "[PERSON_NAME]"
click at [523, 336] on button "新增" at bounding box center [527, 330] width 29 height 17
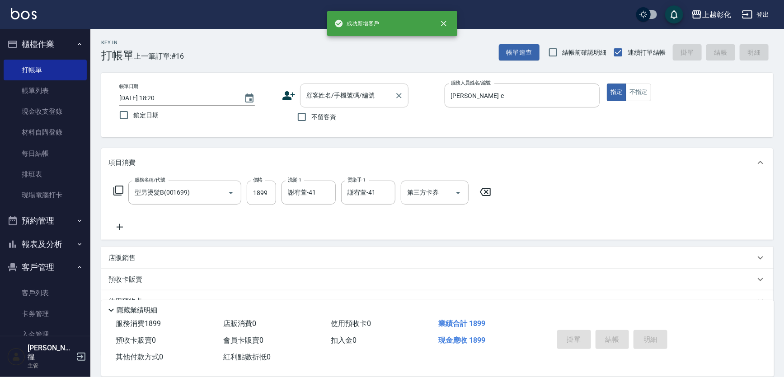
click at [340, 106] on div "顧客姓名/手機號碼/編號" at bounding box center [354, 96] width 108 height 24
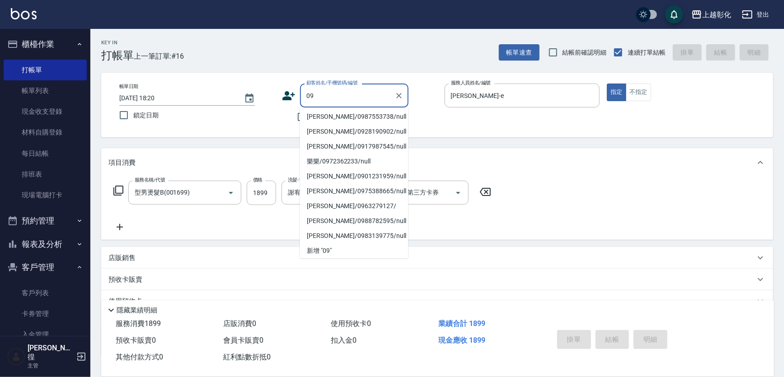
scroll to position [4, 0]
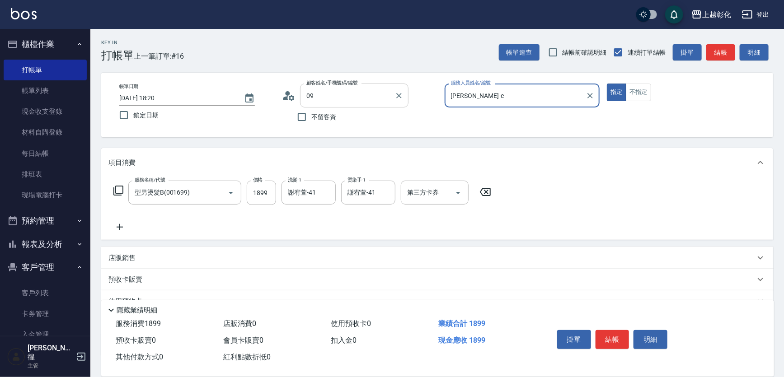
type input "翁敏俊/0989458830/"
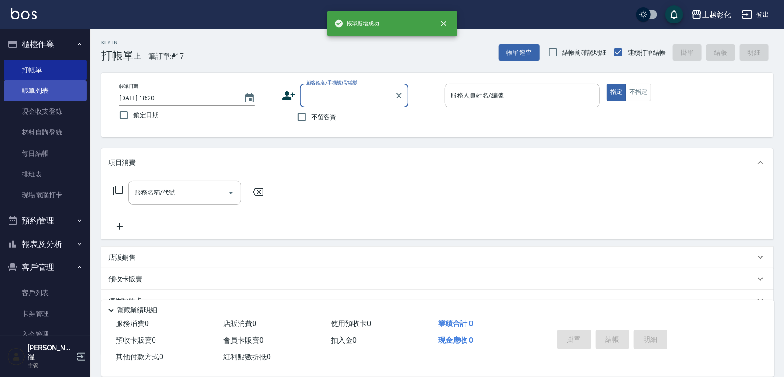
click at [72, 91] on link "帳單列表" at bounding box center [45, 90] width 83 height 21
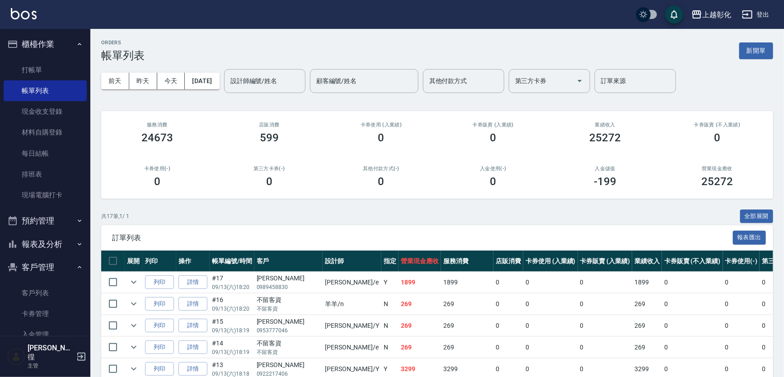
click at [198, 276] on link "詳情" at bounding box center [193, 283] width 29 height 14
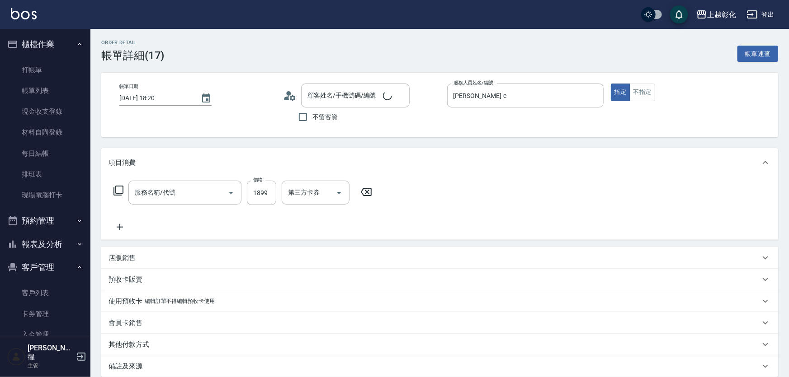
type input "[PERSON_NAME]-e"
type input "型男燙髮B(001699)"
type input "翁敏俊/0989458830/"
click at [266, 194] on input "1899" at bounding box center [261, 193] width 29 height 24
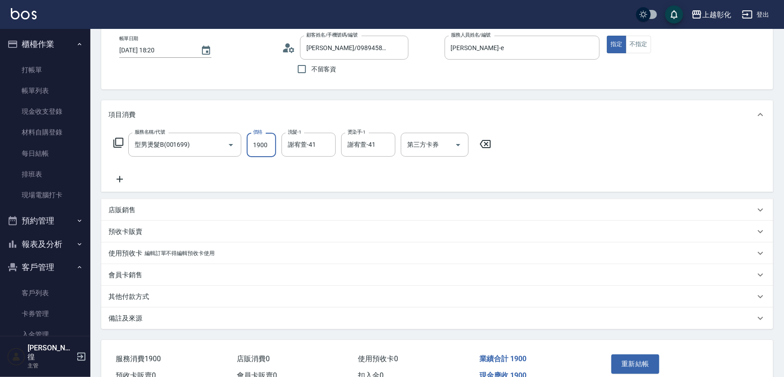
scroll to position [95, 0]
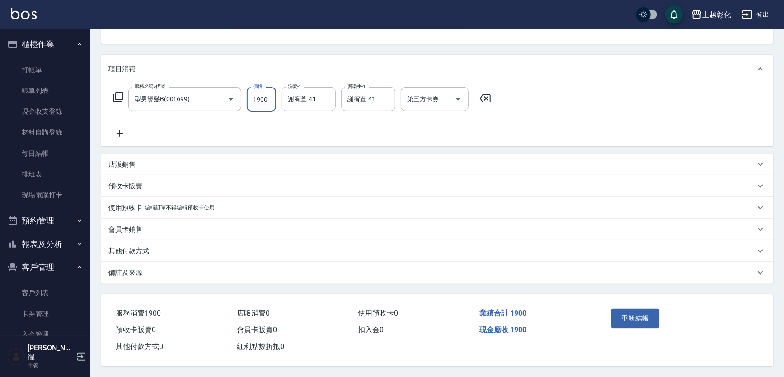
type input "1900"
drag, startPoint x: 606, startPoint y: 300, endPoint x: 610, endPoint y: 303, distance: 5.2
click at [608, 301] on div "重新結帳" at bounding box center [679, 325] width 165 height 61
drag, startPoint x: 619, startPoint y: 316, endPoint x: 643, endPoint y: 312, distance: 24.7
click at [625, 316] on button "重新結帳" at bounding box center [635, 318] width 48 height 19
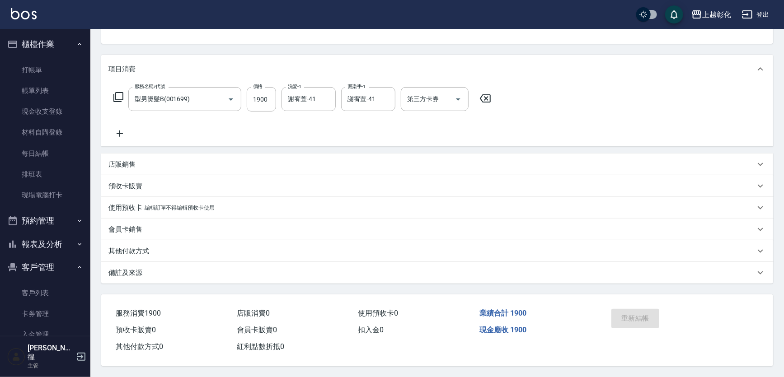
click at [643, 312] on div "重新結帳" at bounding box center [644, 324] width 72 height 39
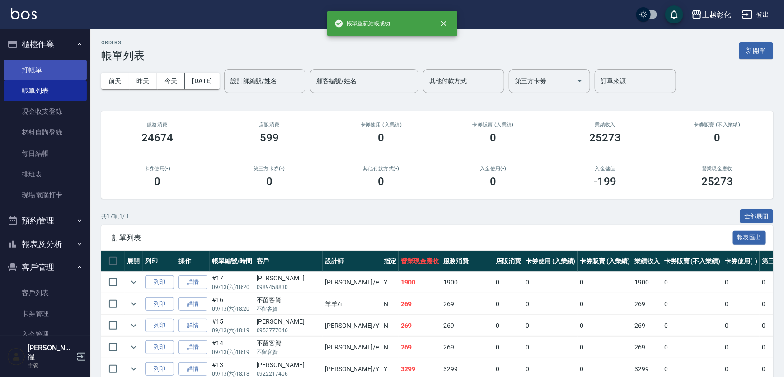
click at [52, 71] on link "打帳單" at bounding box center [45, 70] width 83 height 21
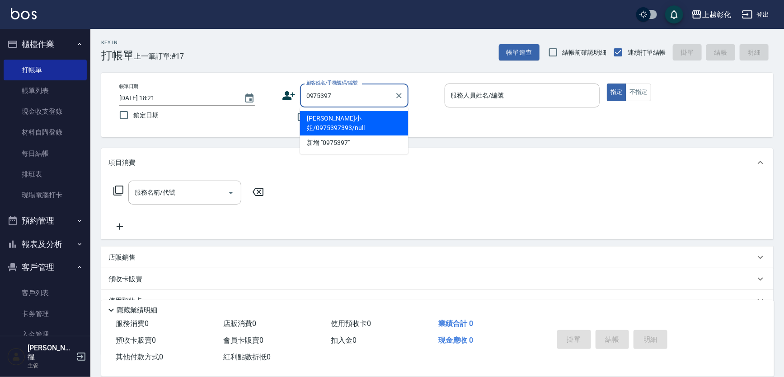
type input "蒲小姐/0975397393/null"
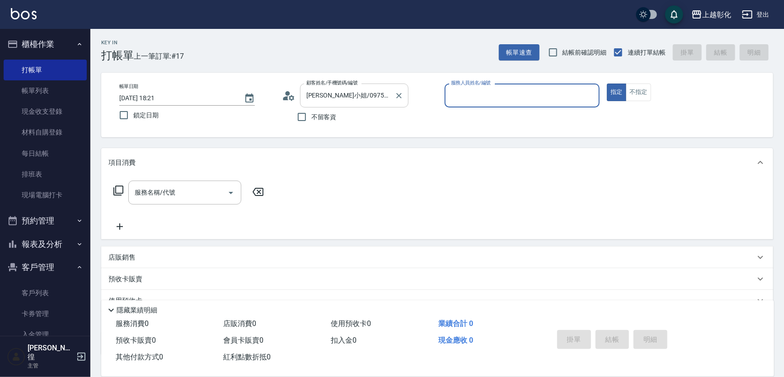
type input "ㄗ"
type input "y6"
click at [607, 84] on button "指定" at bounding box center [616, 93] width 19 height 18
type button "true"
click at [454, 92] on div "服務人員姓名/編號 服務人員姓名/編號" at bounding box center [522, 96] width 155 height 24
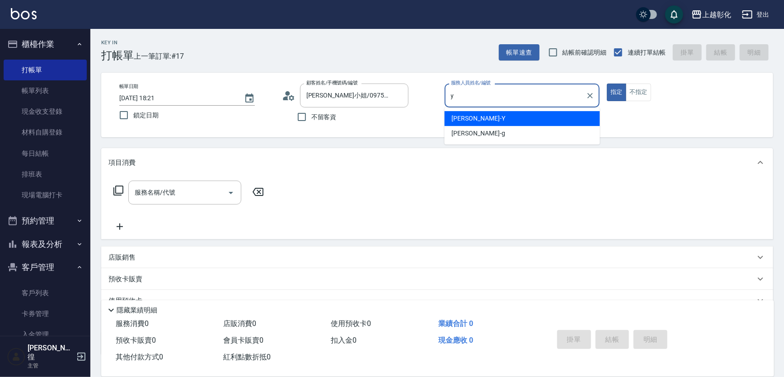
type input "YURI-Y"
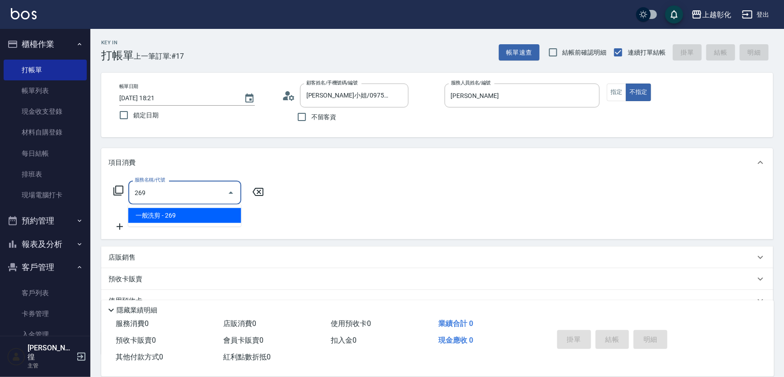
type input "一般洗剪(269)"
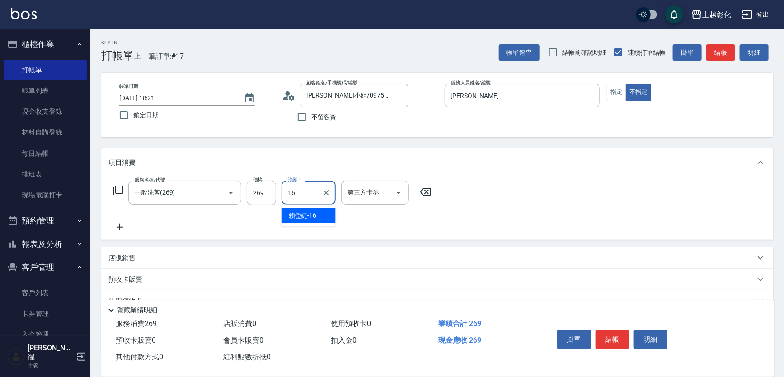
type input "賴瑩婕-16"
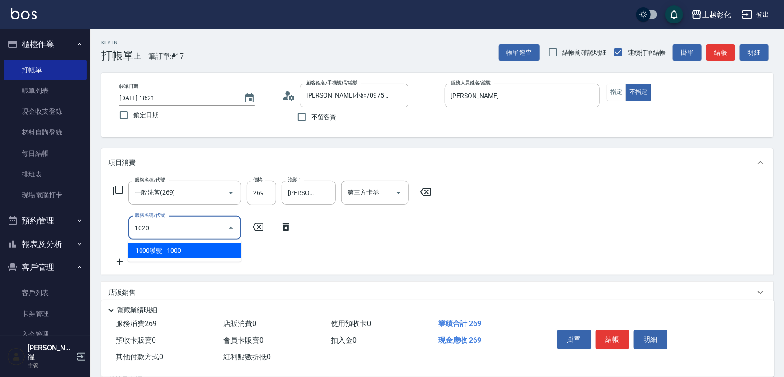
type input "潤絲(1020)"
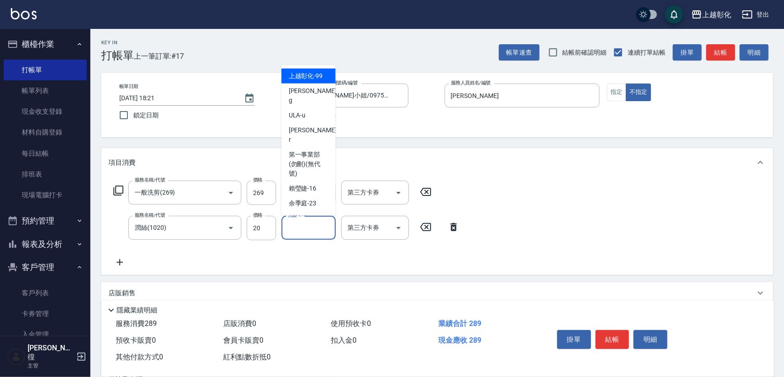
click at [311, 230] on input "洗髮-1" at bounding box center [309, 228] width 46 height 16
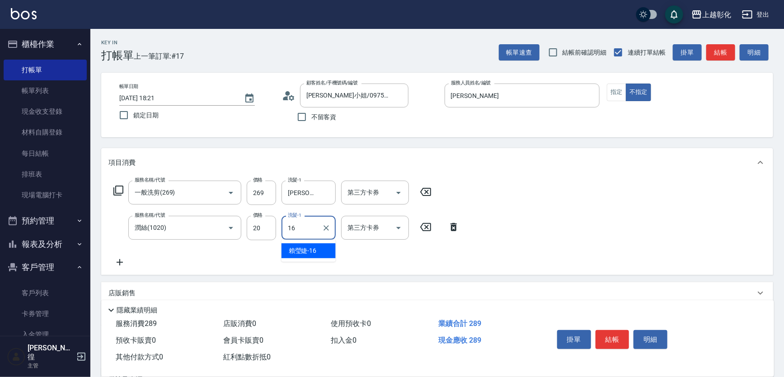
type input "賴瑩婕-16"
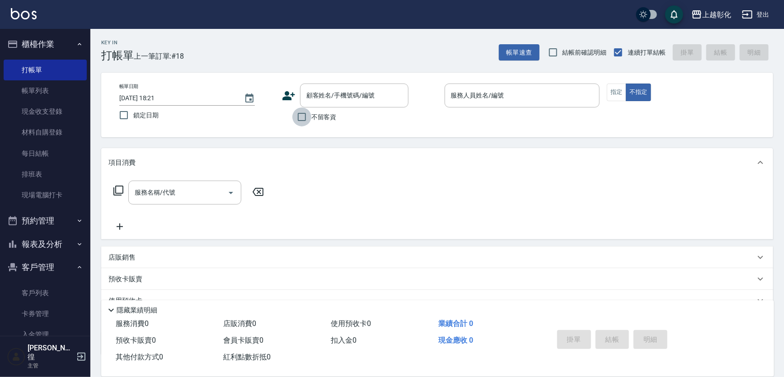
click at [304, 122] on input "不留客資" at bounding box center [301, 117] width 19 height 19
checkbox input "true"
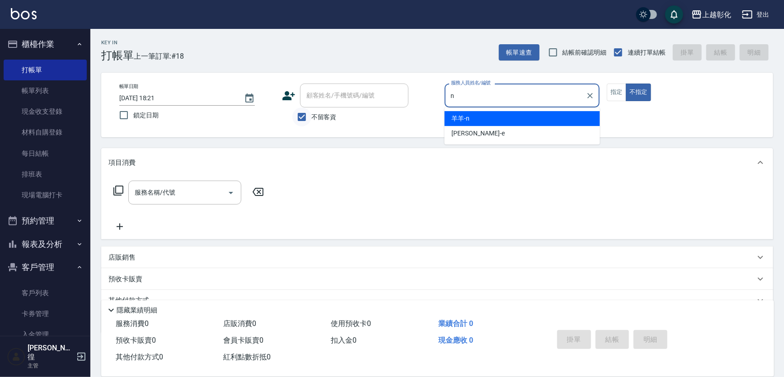
type input "羊羊-n"
type button "false"
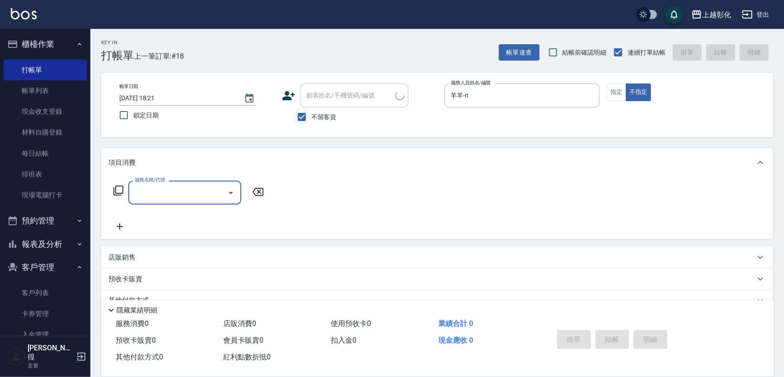
type input "林政宏/0963279127/"
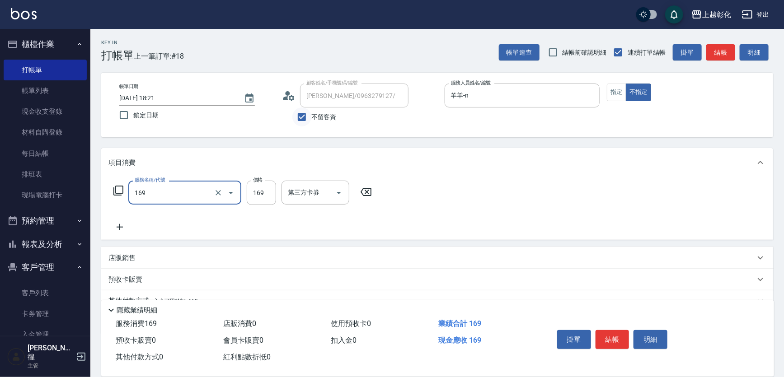
type input "剪髮(169)"
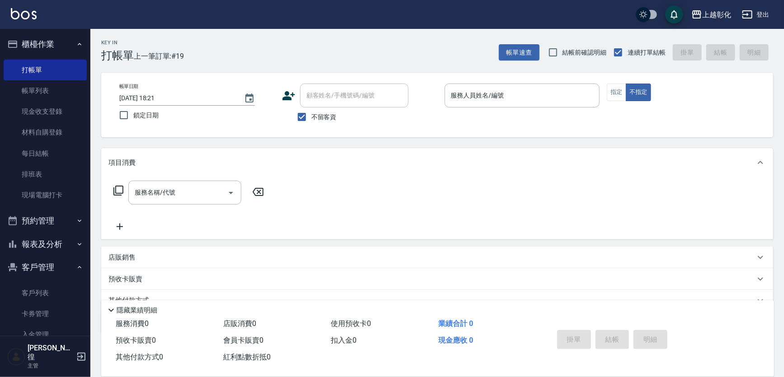
drag, startPoint x: 325, startPoint y: 119, endPoint x: 330, endPoint y: 109, distance: 10.9
click at [324, 120] on span "不留客資" at bounding box center [323, 117] width 25 height 9
click at [311, 120] on input "不留客資" at bounding box center [301, 117] width 19 height 19
checkbox input "false"
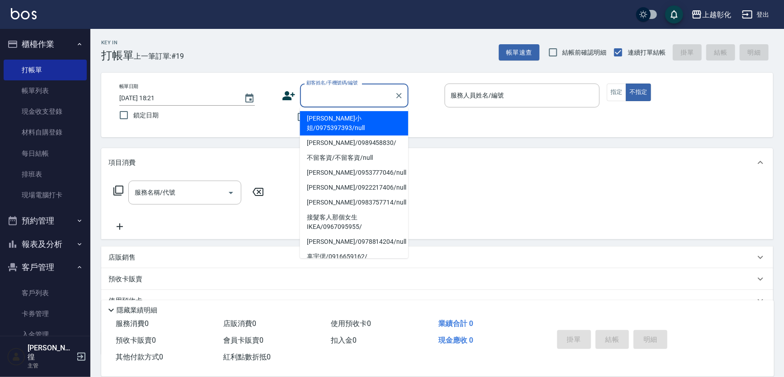
click at [336, 100] on input "顧客姓名/手機號碼/編號" at bounding box center [347, 96] width 87 height 16
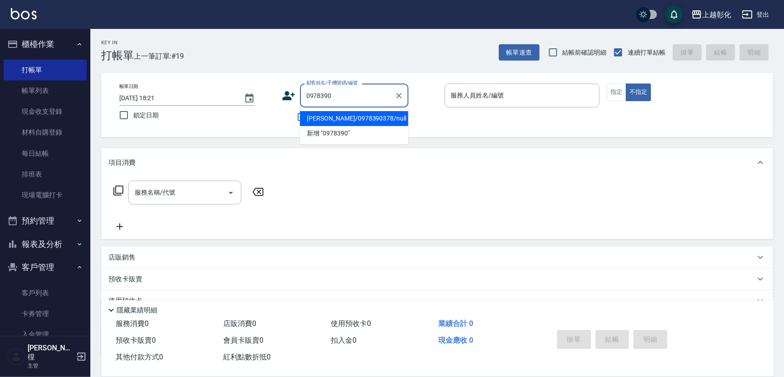
type input "張祐誠/0978390378/null"
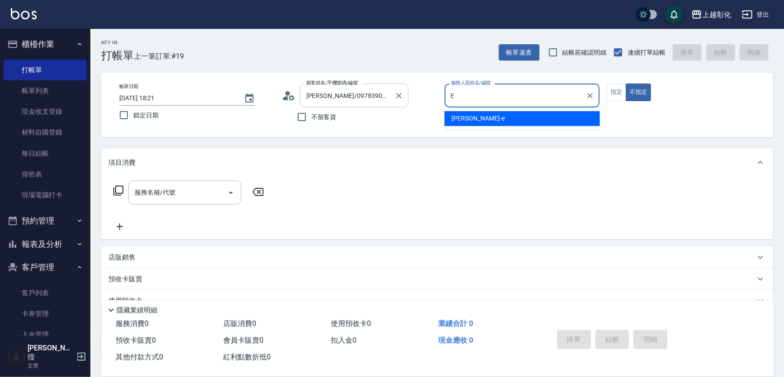
type input "[PERSON_NAME]-e"
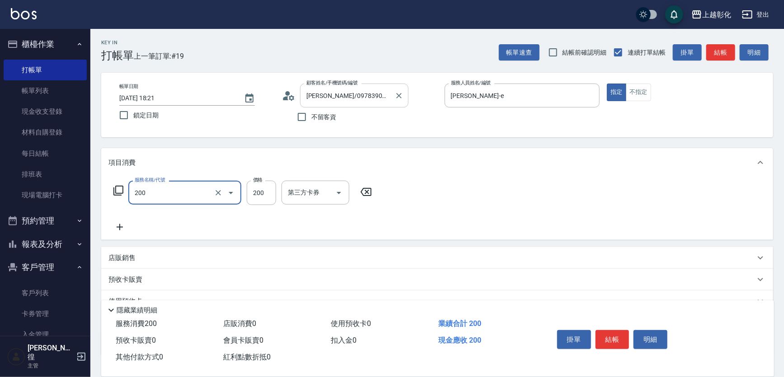
type input "New洗專案(200)"
type input "250"
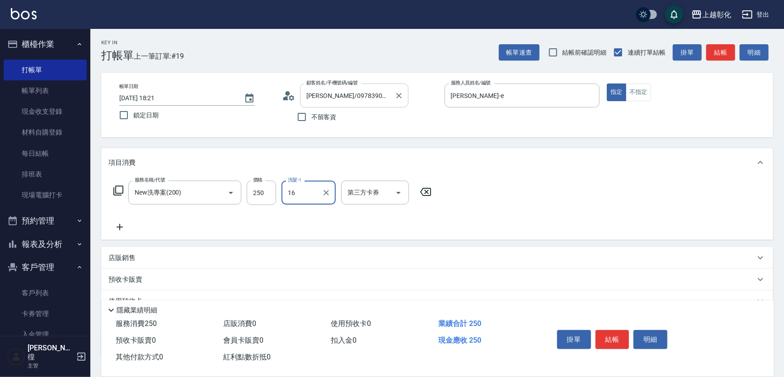
type input "賴瑩婕-16"
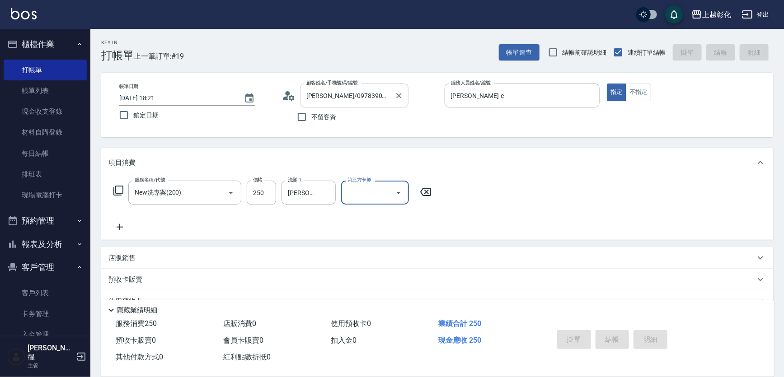
type input "2025/09/13 18:43"
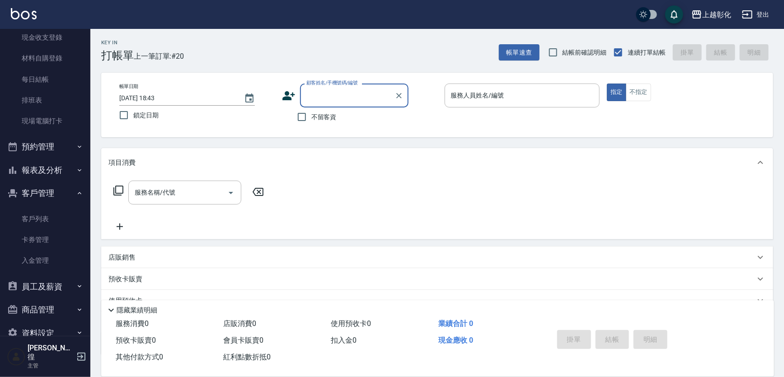
scroll to position [82, 0]
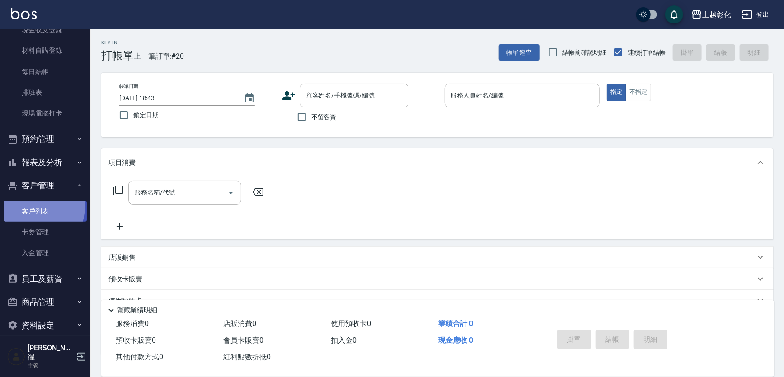
click at [33, 207] on link "客戶列表" at bounding box center [45, 211] width 83 height 21
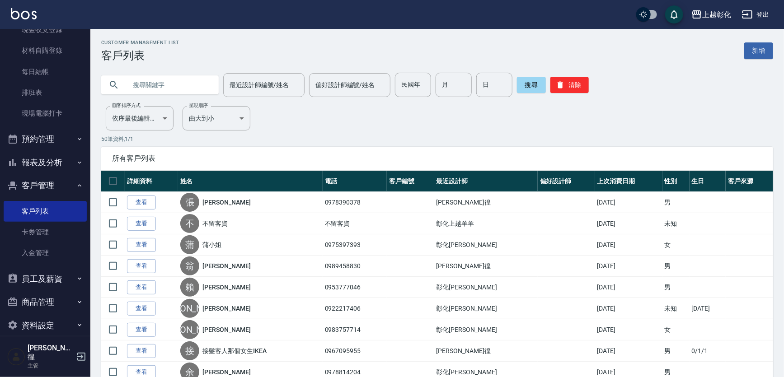
click at [126, 82] on div at bounding box center [159, 84] width 117 height 19
click at [145, 86] on input "text" at bounding box center [169, 85] width 85 height 24
type input "0923719722"
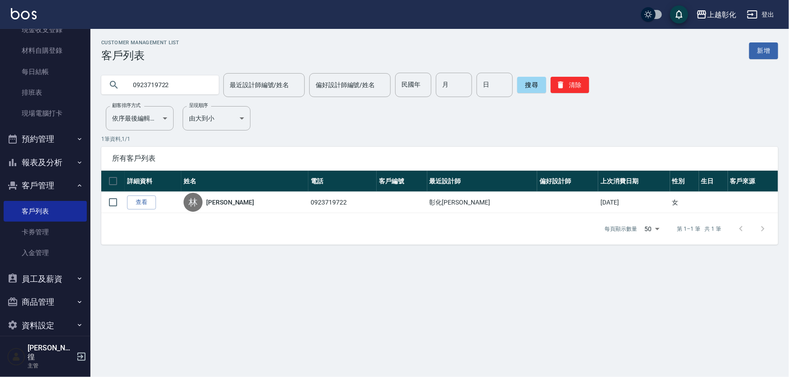
click at [141, 202] on link "查看" at bounding box center [141, 203] width 29 height 14
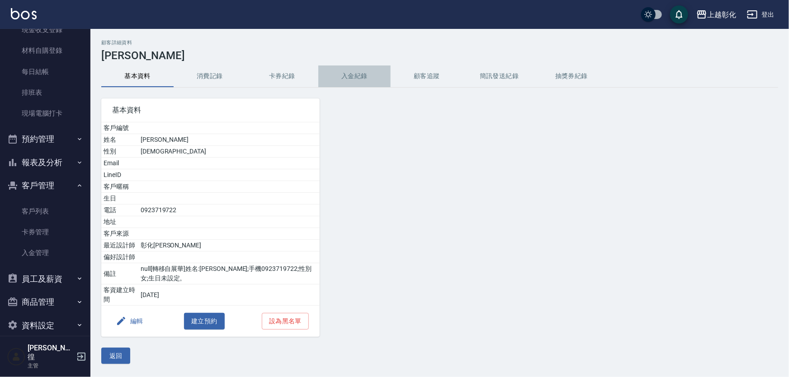
click at [352, 77] on button "入金紀錄" at bounding box center [354, 77] width 72 height 22
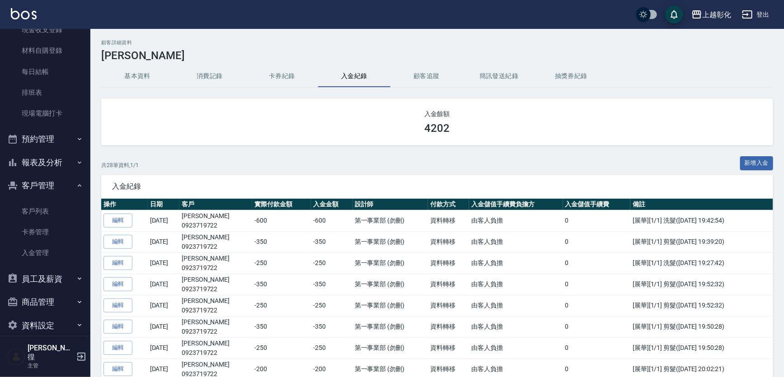
scroll to position [16, 0]
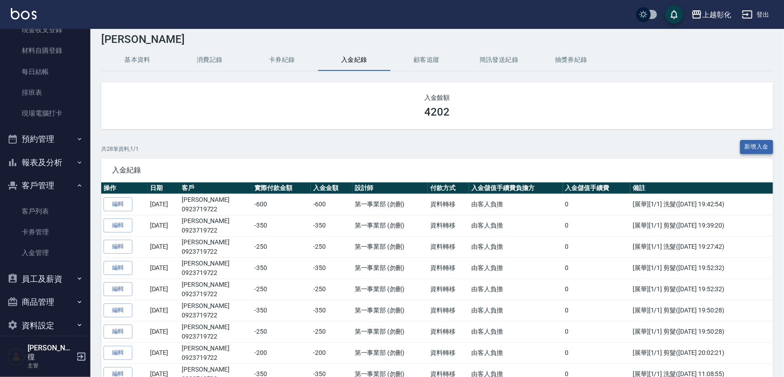
click at [759, 143] on button "新增入金" at bounding box center [756, 147] width 33 height 14
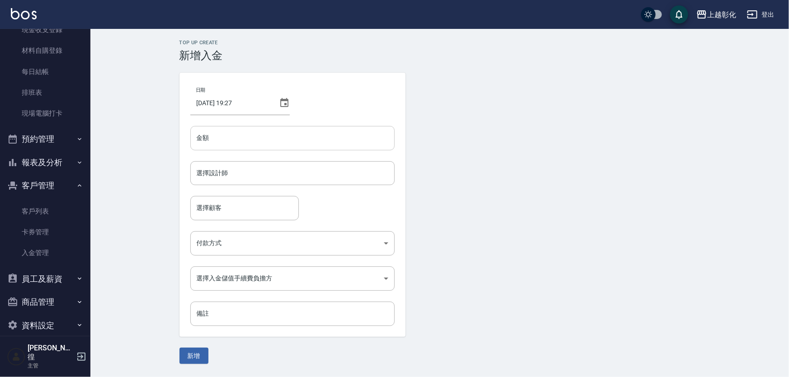
click at [216, 140] on input "金額" at bounding box center [292, 138] width 204 height 24
type input "-600"
drag, startPoint x: 241, startPoint y: 179, endPoint x: 236, endPoint y: 177, distance: 5.1
click at [242, 179] on input "選擇設計師" at bounding box center [292, 173] width 196 height 16
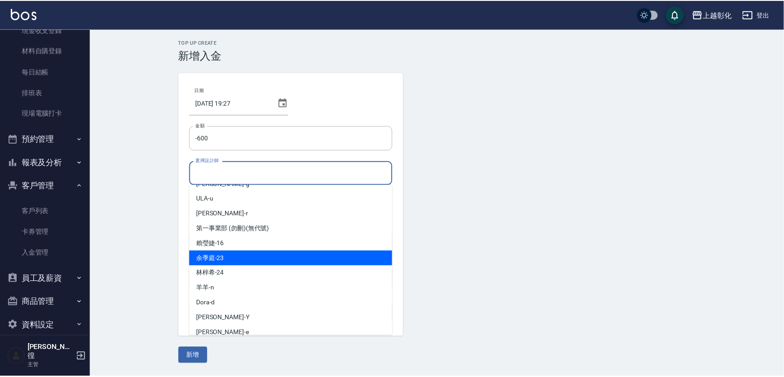
scroll to position [50, 0]
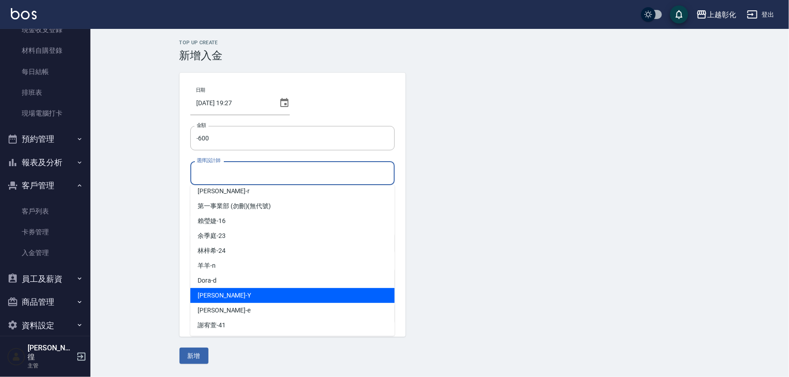
click at [239, 292] on div "YURI -Y" at bounding box center [292, 295] width 204 height 15
type input "[PERSON_NAME]-Y"
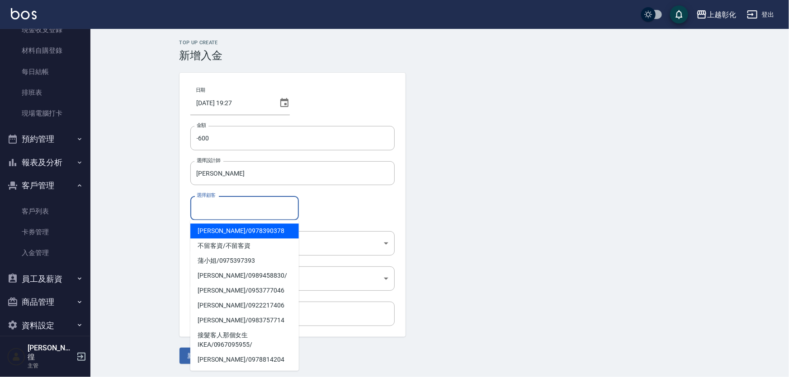
click at [218, 203] on input "選擇顧客" at bounding box center [244, 208] width 100 height 16
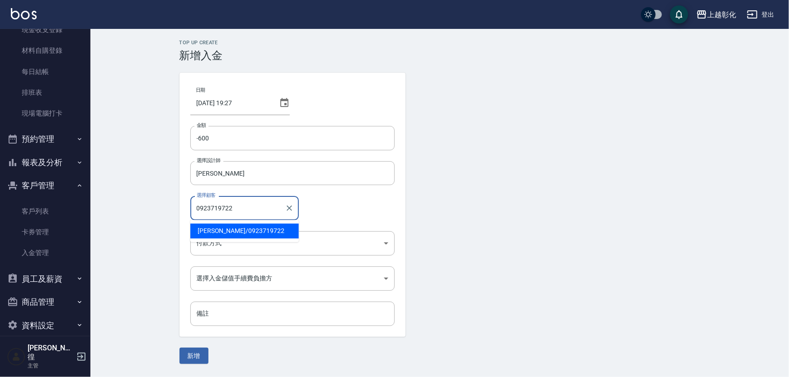
click at [221, 234] on span "林鈺淇 / 0923719722" at bounding box center [244, 231] width 108 height 15
type input "林鈺淇/0923719722"
click at [224, 241] on body "上越彰化 登出 櫃檯作業 打帳單 帳單列表 現金收支登錄 材料自購登錄 每日結帳 排班表 現場電腦打卡 預約管理 預約管理 單日預約紀錄 單週預約紀錄 報表及…" at bounding box center [394, 188] width 789 height 377
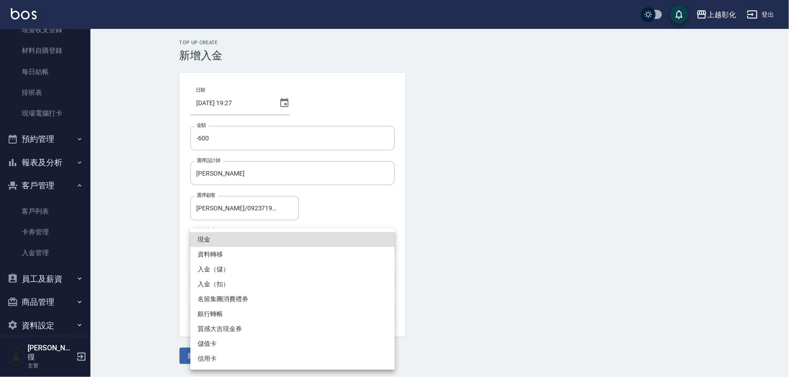
click at [221, 283] on li "入金（扣）" at bounding box center [292, 284] width 204 height 15
type input "入金（扣）"
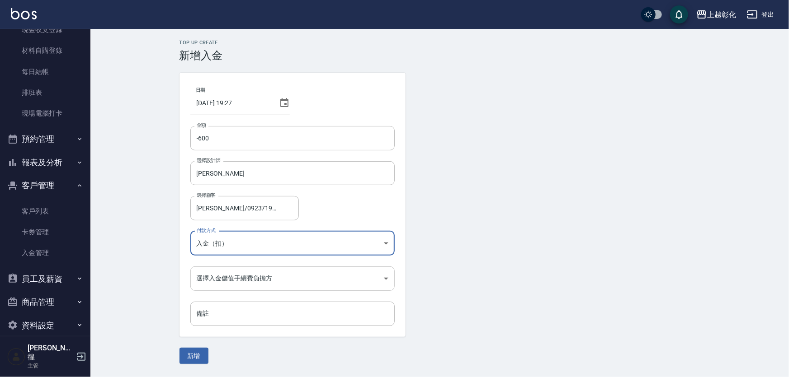
click at [221, 279] on body "上越彰化 登出 櫃檯作業 打帳單 帳單列表 現金收支登錄 材料自購登錄 每日結帳 排班表 現場電腦打卡 預約管理 預約管理 單日預約紀錄 單週預約紀錄 報表及…" at bounding box center [394, 188] width 789 height 377
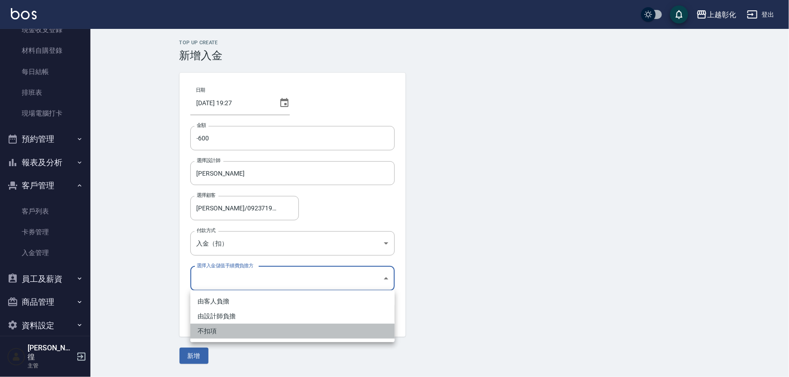
click at [208, 332] on li "不扣項" at bounding box center [292, 331] width 204 height 15
type input "WITHOUTHANDLINGFEE"
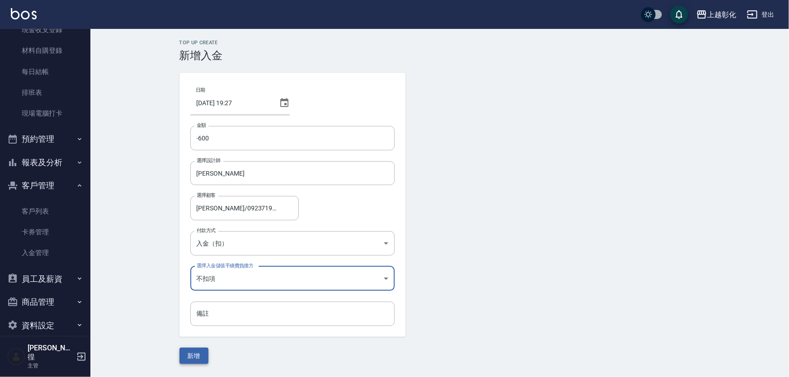
click at [198, 353] on button "新增" at bounding box center [193, 356] width 29 height 17
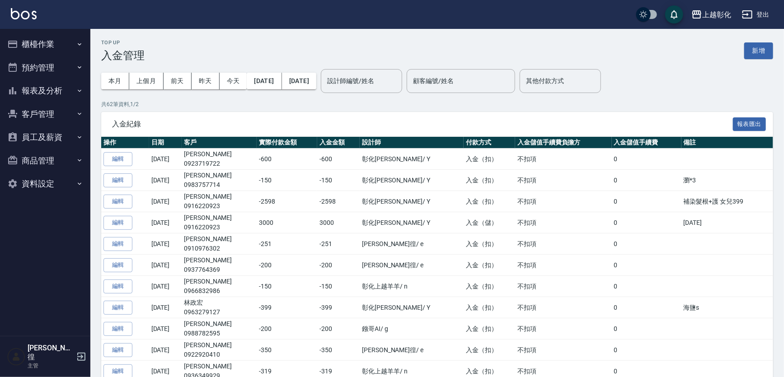
drag, startPoint x: 45, startPoint y: 112, endPoint x: 70, endPoint y: 114, distance: 25.4
click at [45, 110] on button "客戶管理" at bounding box center [45, 114] width 83 height 23
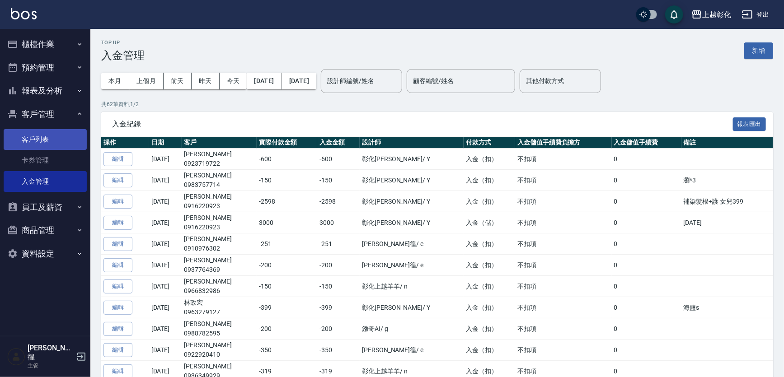
drag, startPoint x: 40, startPoint y: 136, endPoint x: 104, endPoint y: 142, distance: 64.9
click at [41, 136] on link "客戶列表" at bounding box center [45, 139] width 83 height 21
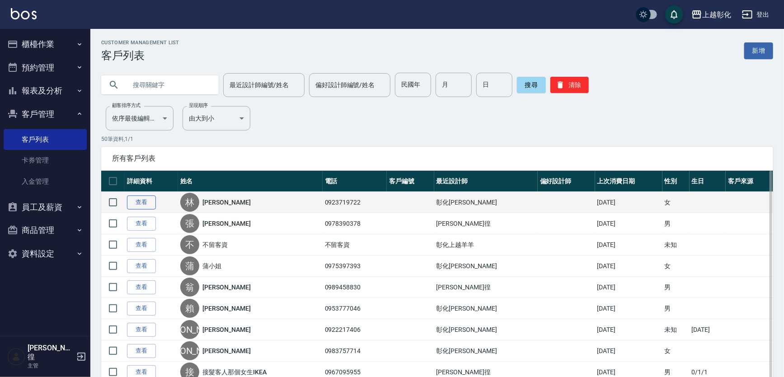
click at [145, 204] on link "查看" at bounding box center [141, 203] width 29 height 14
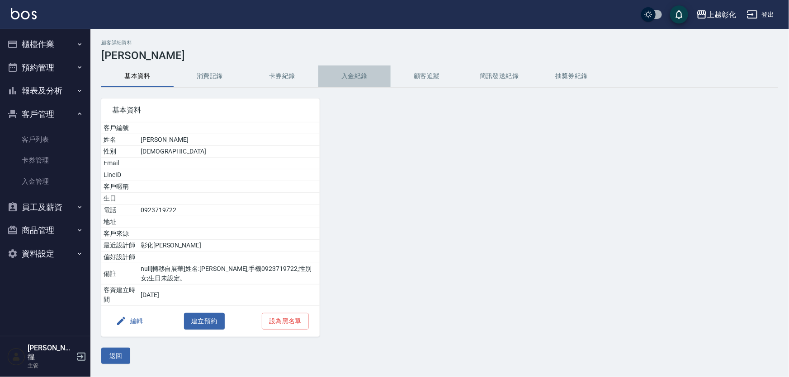
click at [347, 78] on button "入金紀錄" at bounding box center [354, 77] width 72 height 22
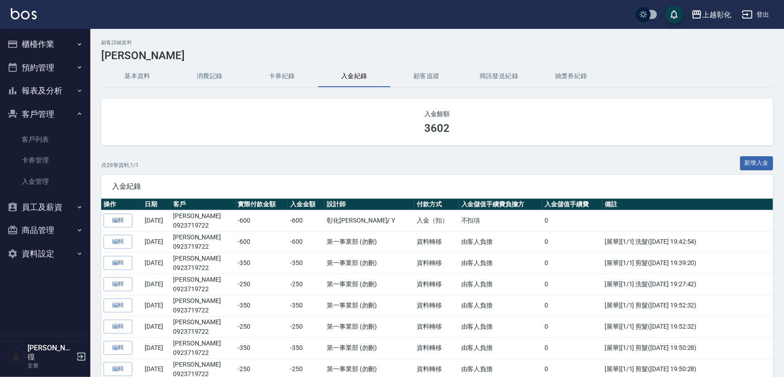
click at [75, 35] on button "櫃檯作業" at bounding box center [45, 44] width 83 height 23
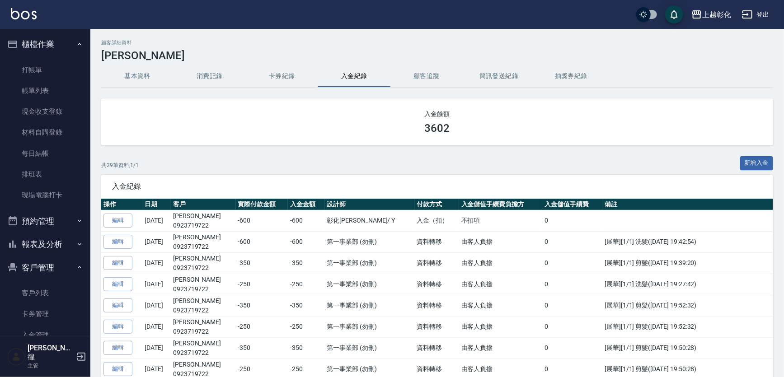
click at [55, 54] on button "櫃檯作業" at bounding box center [45, 44] width 83 height 23
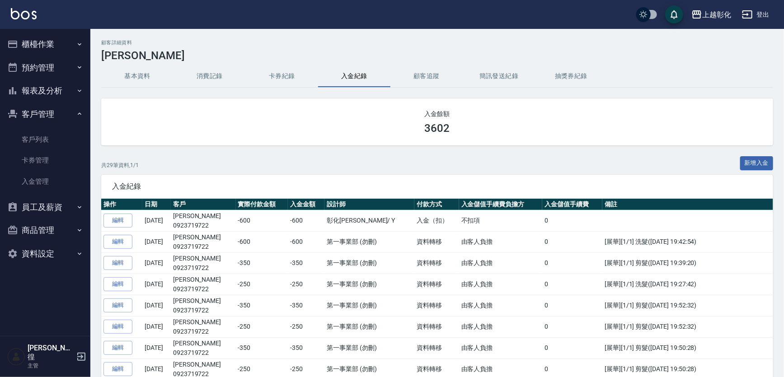
click at [52, 66] on ul "櫃檯作業 打帳單 帳單列表 現金收支登錄 材料自購登錄 每日結帳 排班表 現場電腦打卡 預約管理 預約管理 單日預約紀錄 單週預約紀錄 報表及分析 報表目錄 …" at bounding box center [45, 149] width 83 height 240
click at [56, 55] on button "櫃檯作業" at bounding box center [45, 44] width 83 height 23
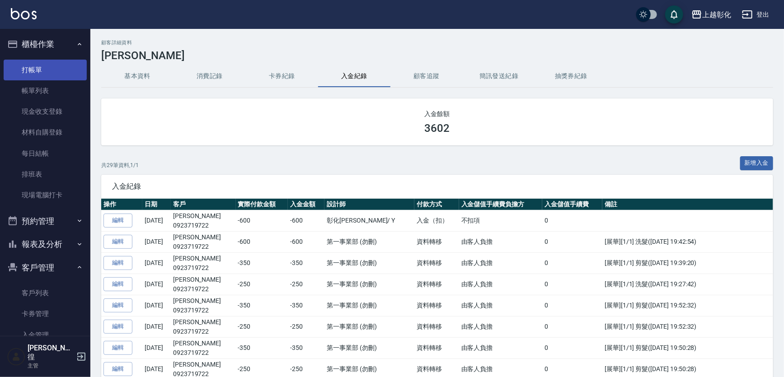
click at [52, 71] on link "打帳單" at bounding box center [45, 70] width 83 height 21
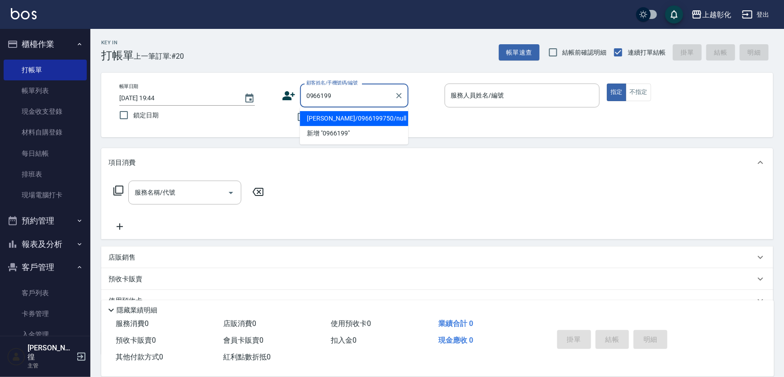
type input "[PERSON_NAME]/0966199750/null"
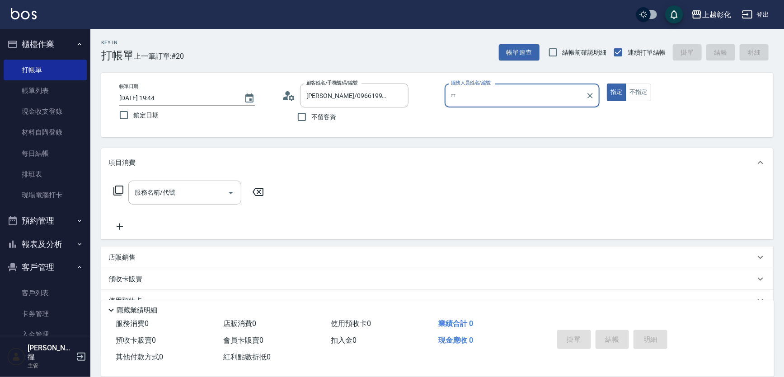
type input "ㄈ"
type input "[PERSON_NAME]-e"
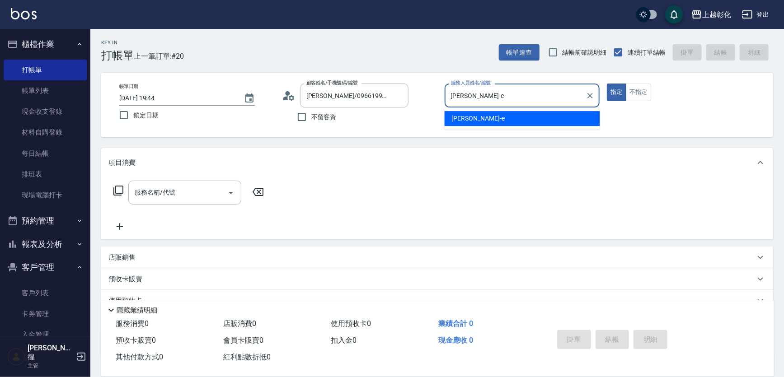
type button "true"
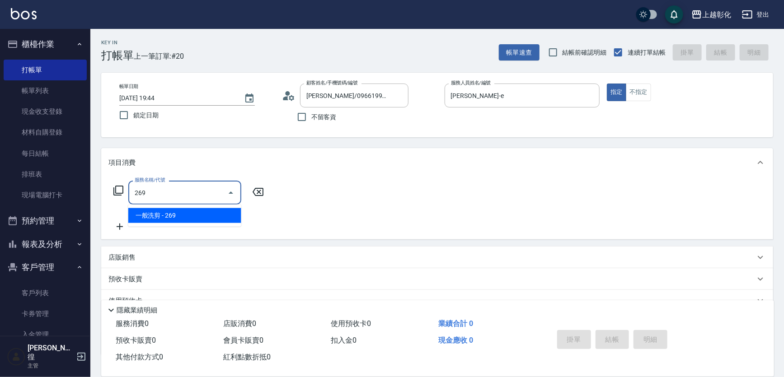
type input "一般洗剪(269)"
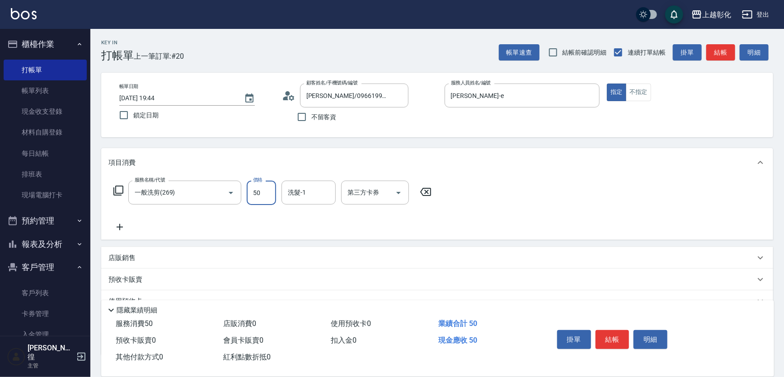
click at [264, 185] on input "50" at bounding box center [261, 193] width 29 height 24
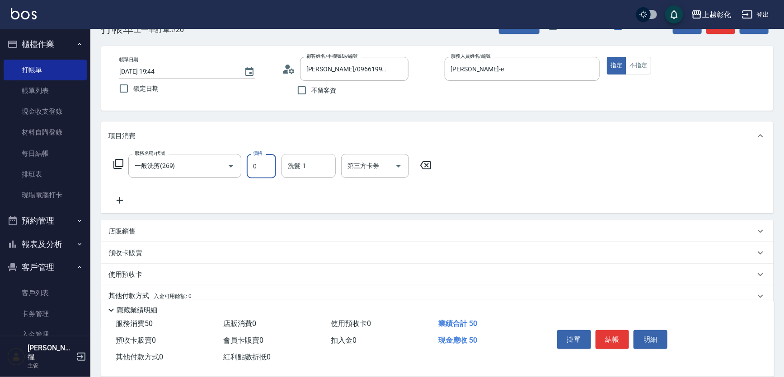
scroll to position [41, 0]
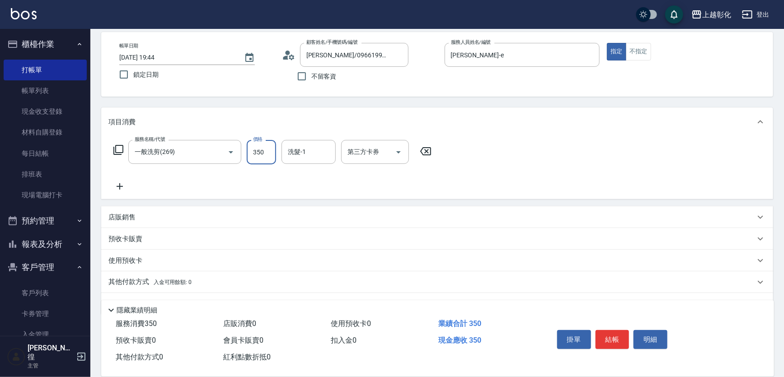
type input "350"
type input "[PERSON_NAME]-16"
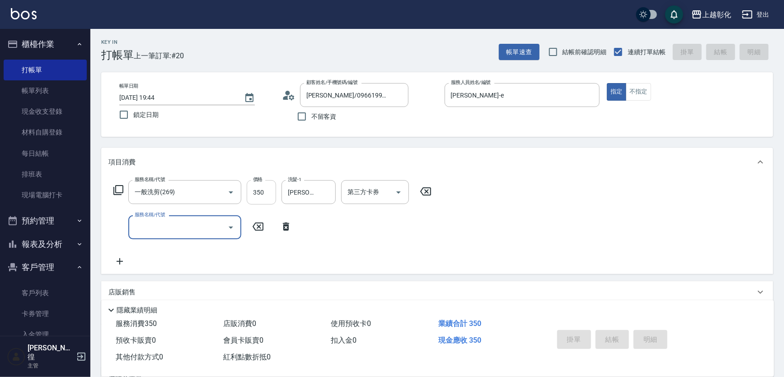
scroll to position [0, 0]
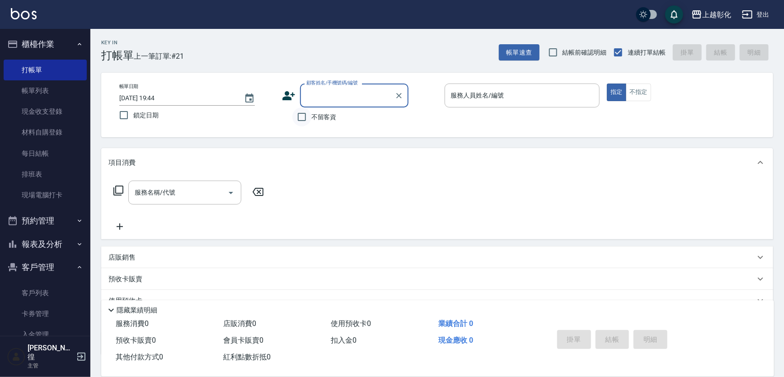
click at [294, 113] on input "不留客資" at bounding box center [301, 117] width 19 height 19
checkbox input "true"
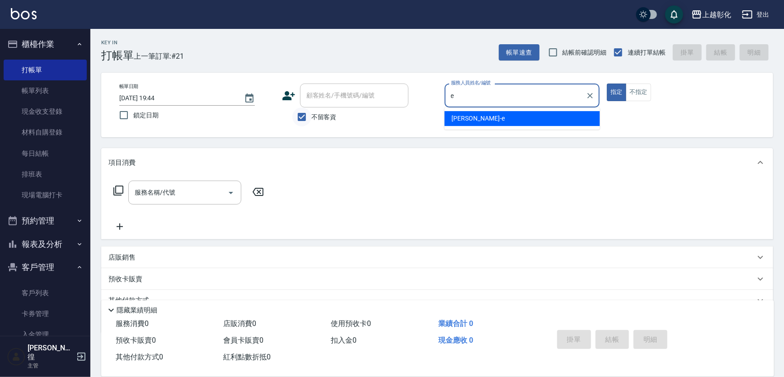
type input "[PERSON_NAME]-e"
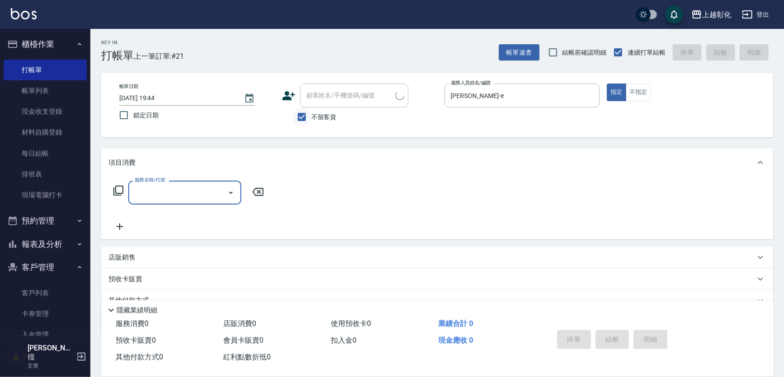
type input "辜宇偲/0916659162/"
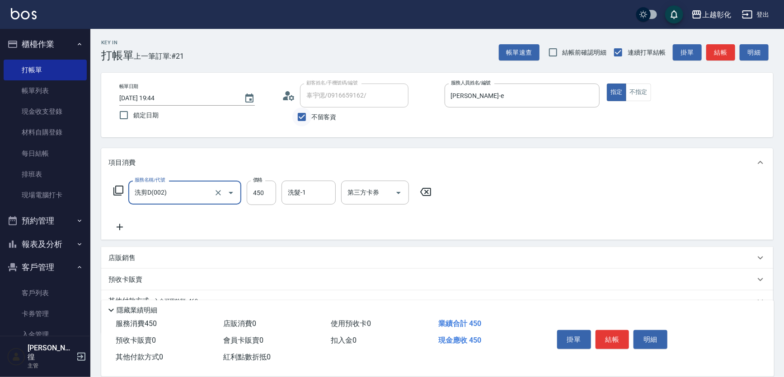
type input "洗剪D(002)"
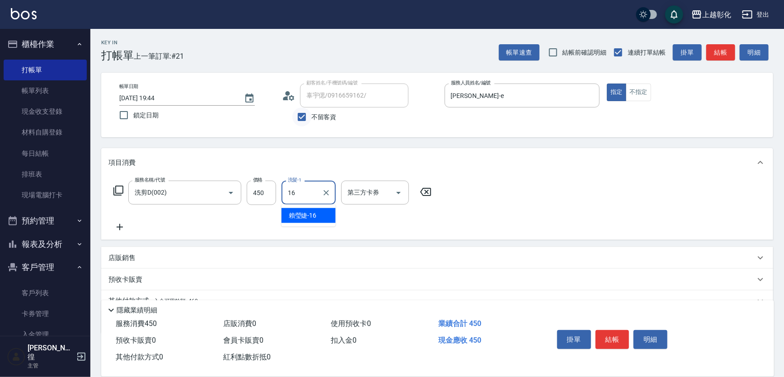
type input "[PERSON_NAME]-16"
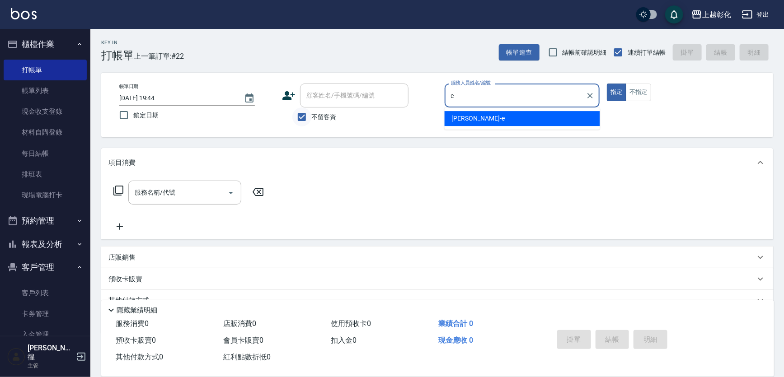
type input "[PERSON_NAME]-e"
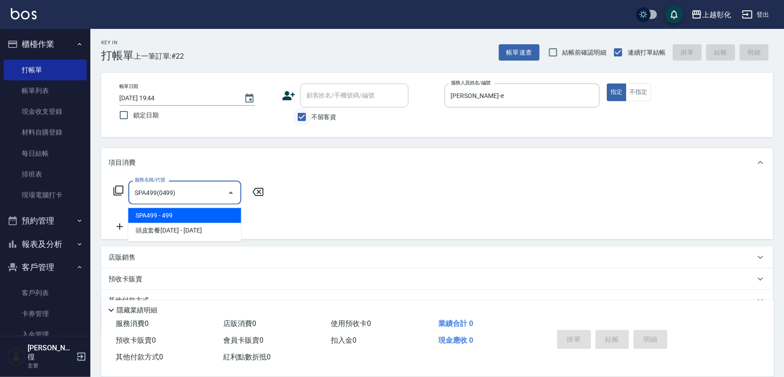
type input "SPA499(0499)"
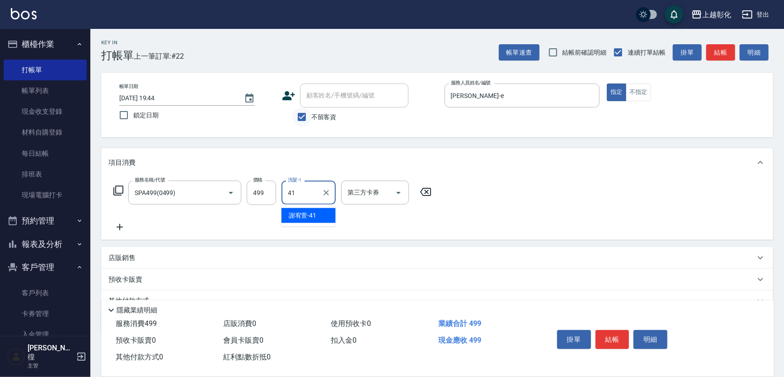
type input "謝宥萱-41"
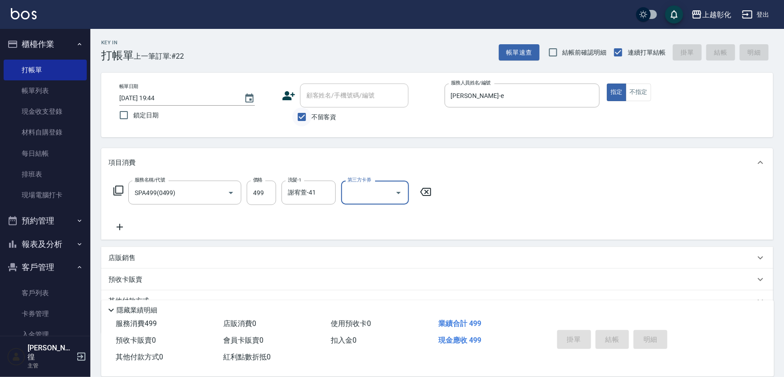
type input "2025/09/13 19:45"
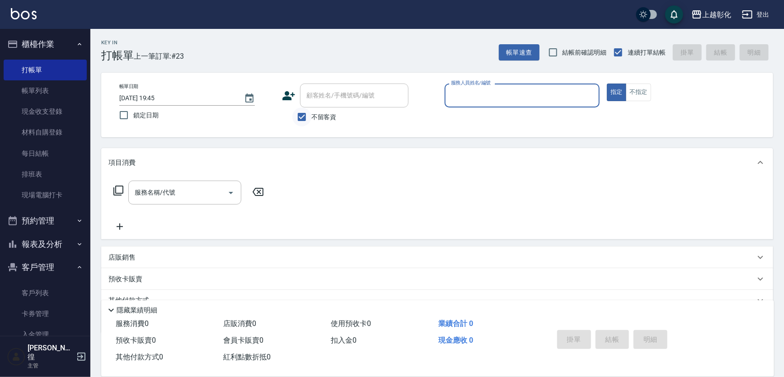
type input "w"
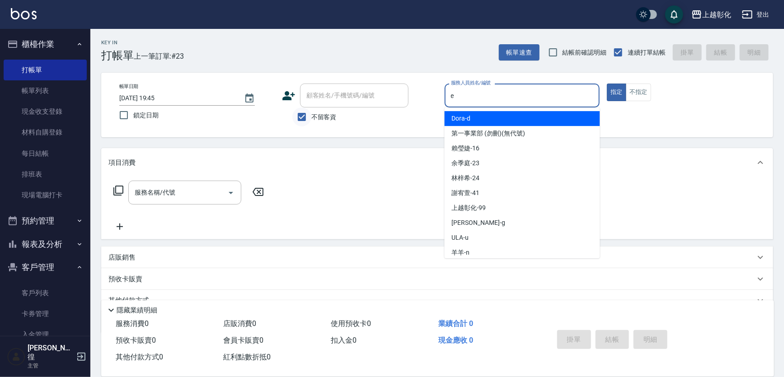
type input "[PERSON_NAME]-e"
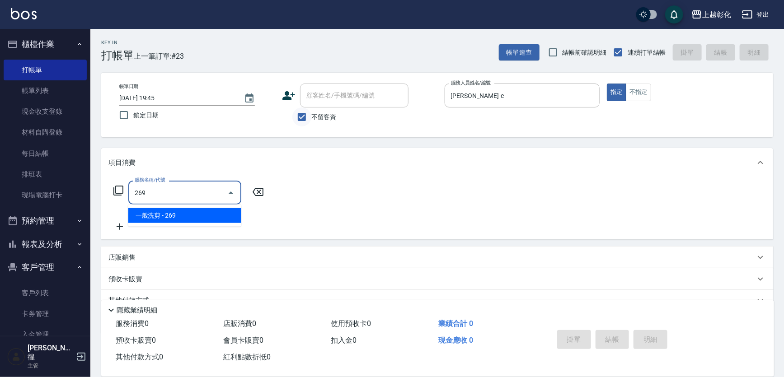
type input "一般洗剪(269)"
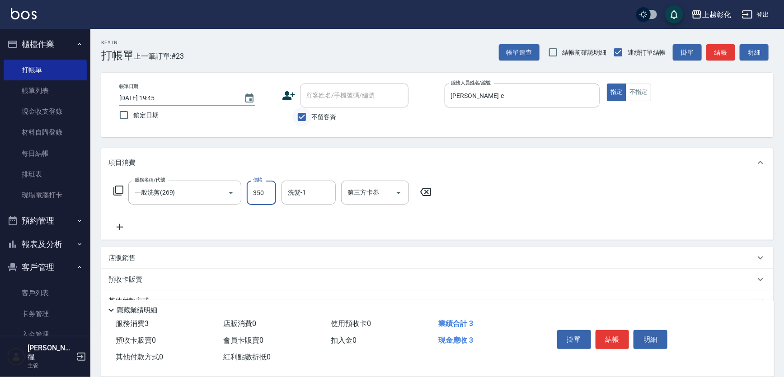
type input "350"
type input "[PERSON_NAME]-16"
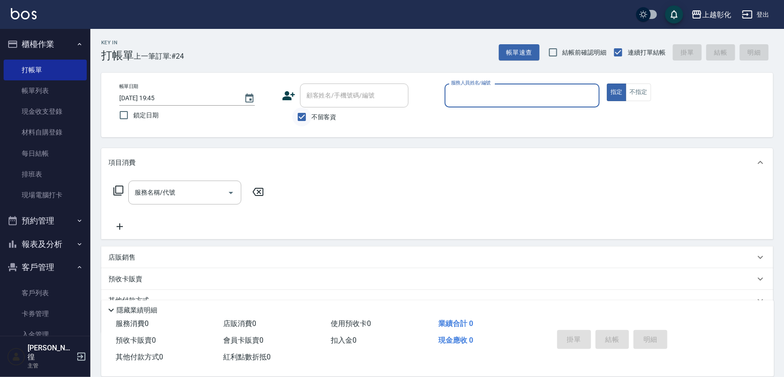
click at [294, 113] on input "不留客資" at bounding box center [301, 117] width 19 height 19
checkbox input "false"
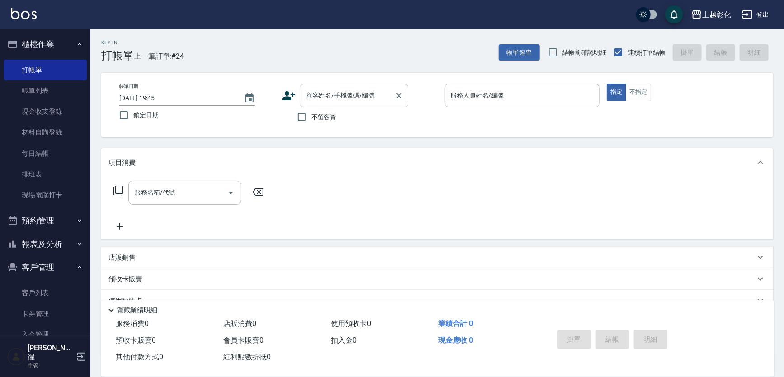
click at [320, 98] on input "顧客姓名/手機號碼/編號" at bounding box center [347, 96] width 87 height 16
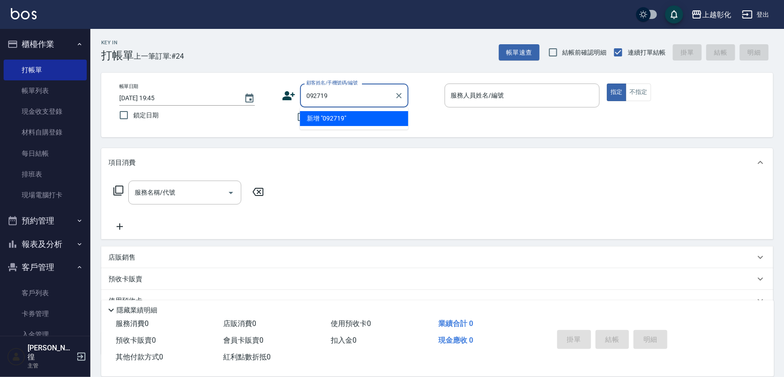
type input "092719"
click at [291, 124] on div "不留客資" at bounding box center [345, 117] width 127 height 19
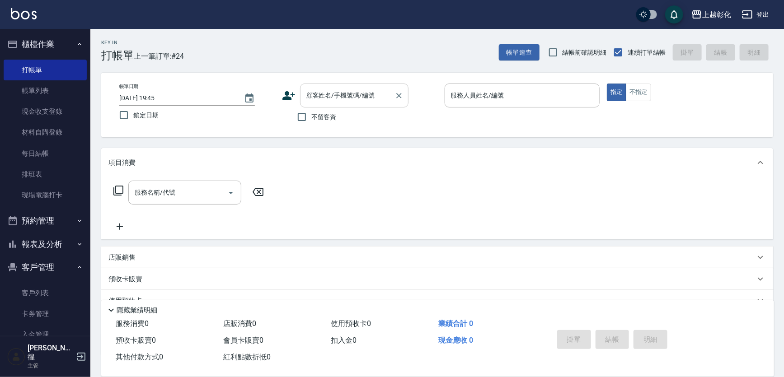
click at [320, 107] on div "顧客姓名/手機號碼/編號" at bounding box center [354, 96] width 108 height 24
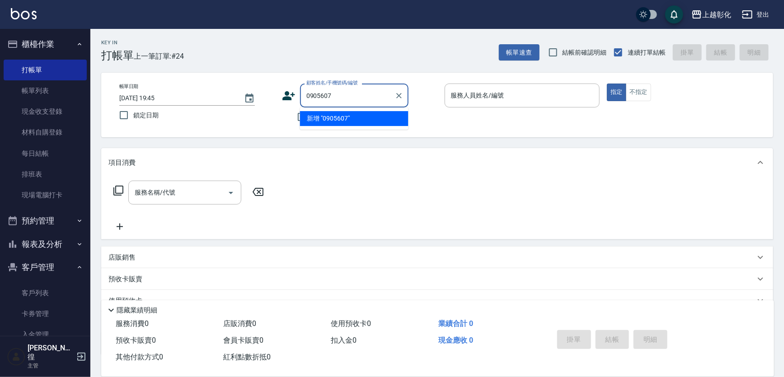
click at [309, 104] on div "0905607 顧客姓名/手機號碼/編號" at bounding box center [354, 96] width 108 height 24
drag, startPoint x: 309, startPoint y: 104, endPoint x: 313, endPoint y: 101, distance: 4.9
click at [309, 103] on div "09056070905 顧客姓名/手機號碼/編號" at bounding box center [354, 96] width 108 height 24
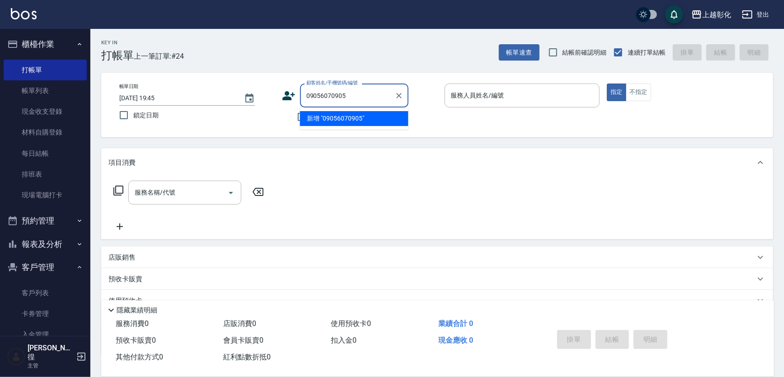
click at [313, 101] on input "09056070905" at bounding box center [347, 96] width 87 height 16
click at [310, 103] on input "60773" at bounding box center [347, 96] width 87 height 16
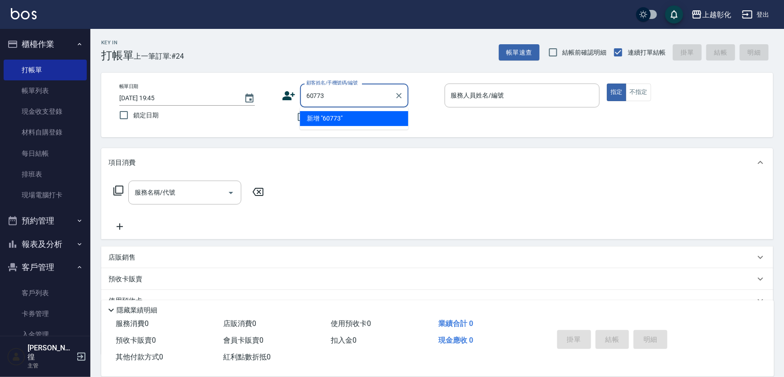
click at [310, 103] on input "60773" at bounding box center [347, 96] width 87 height 16
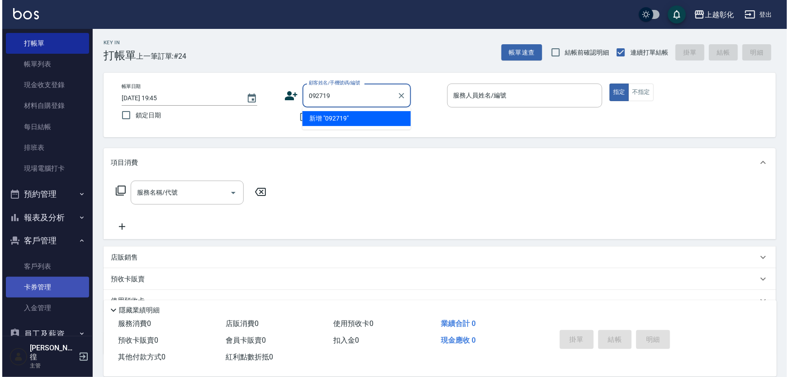
scroll to position [41, 0]
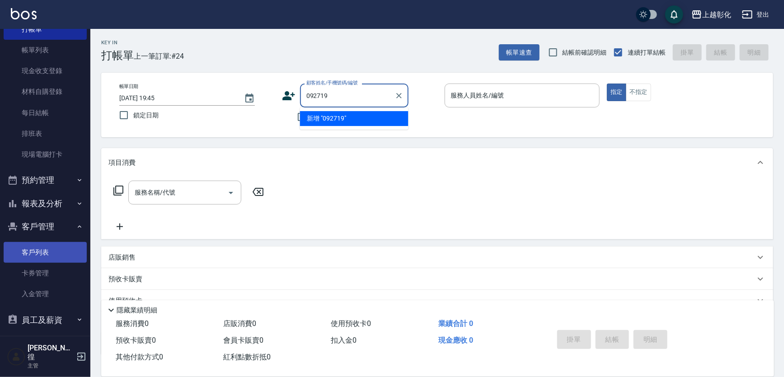
type input "092719"
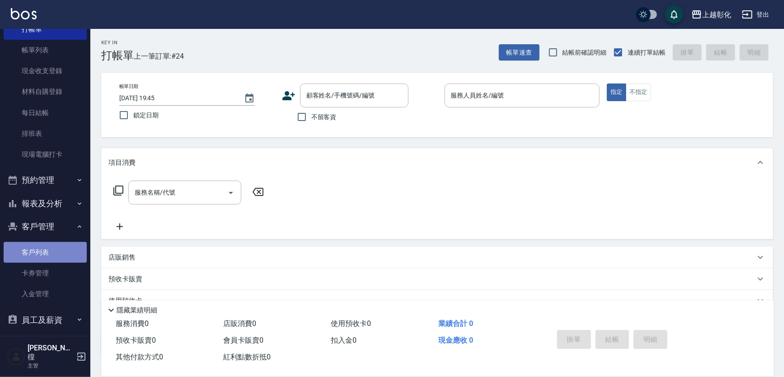
click at [49, 246] on link "客戶列表" at bounding box center [45, 252] width 83 height 21
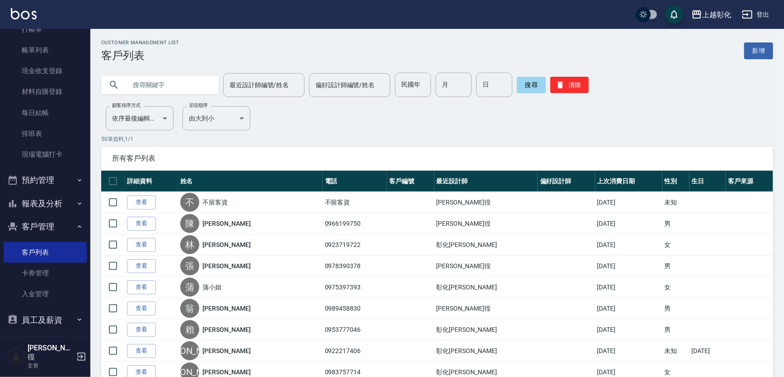
click at [179, 83] on input "text" at bounding box center [169, 85] width 85 height 24
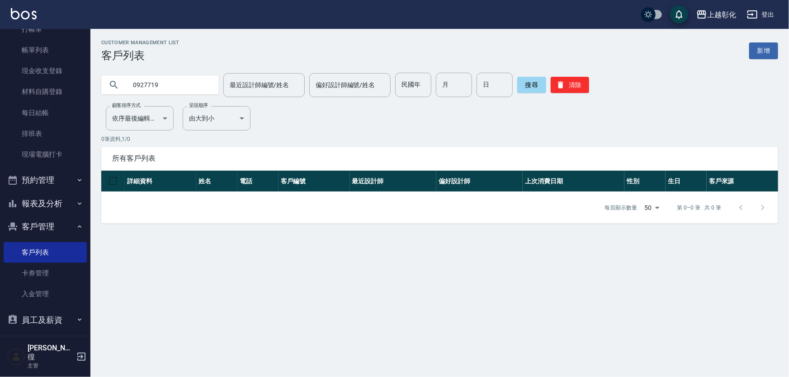
click at [174, 89] on input "0927719" at bounding box center [169, 85] width 85 height 24
type input "0923719"
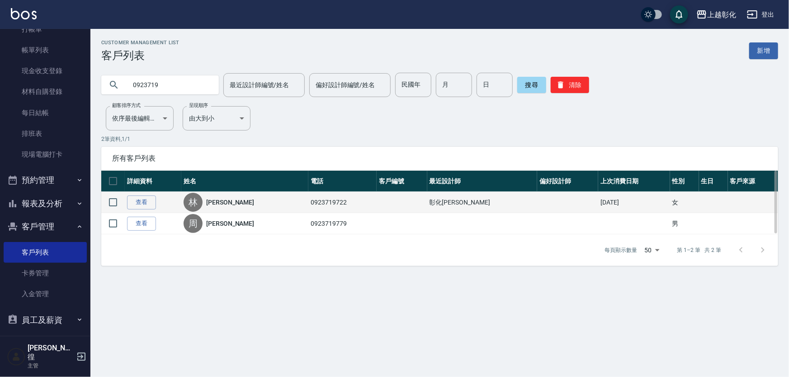
click at [308, 204] on td "0923719722" at bounding box center [342, 202] width 68 height 21
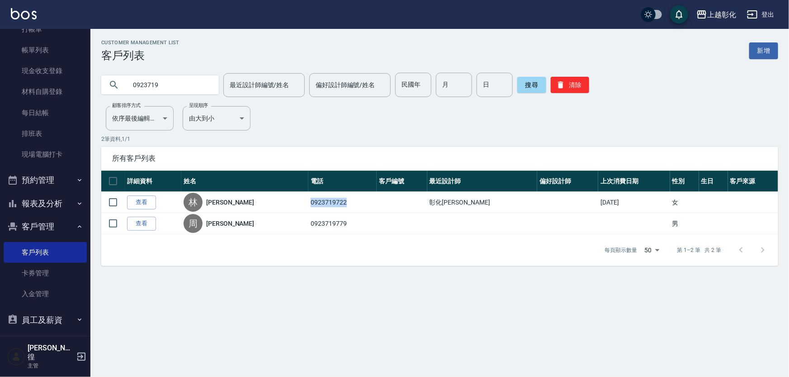
copy td "0923719722"
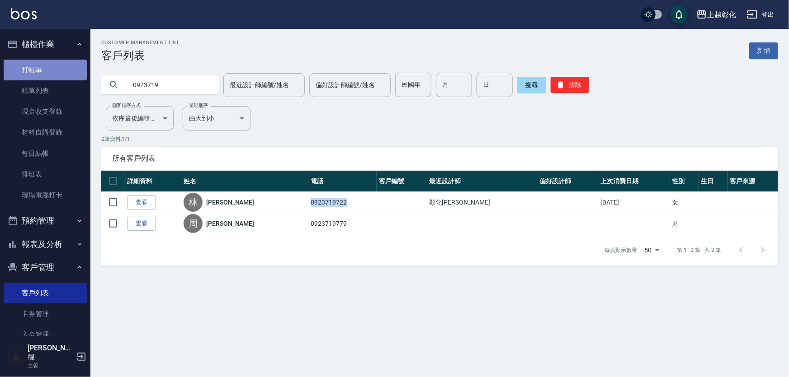
click at [46, 71] on link "打帳單" at bounding box center [45, 70] width 83 height 21
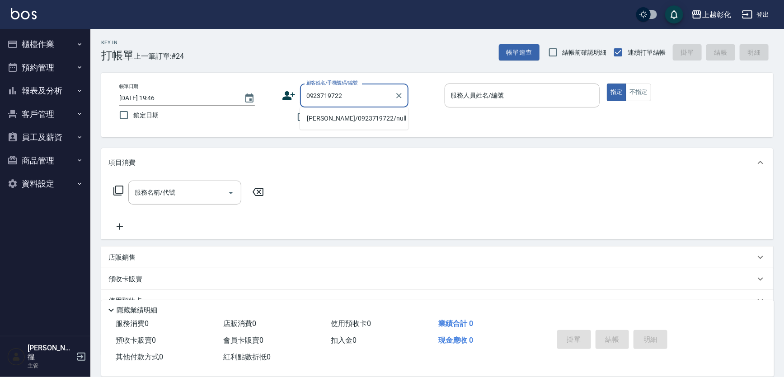
click at [352, 120] on li "[PERSON_NAME]/0923719722/null" at bounding box center [354, 118] width 108 height 15
type input "[PERSON_NAME]/0923719722/null"
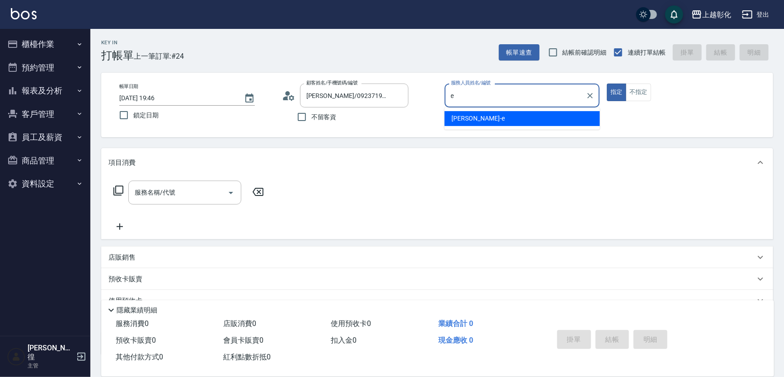
type input "[PERSON_NAME]-e"
type button "true"
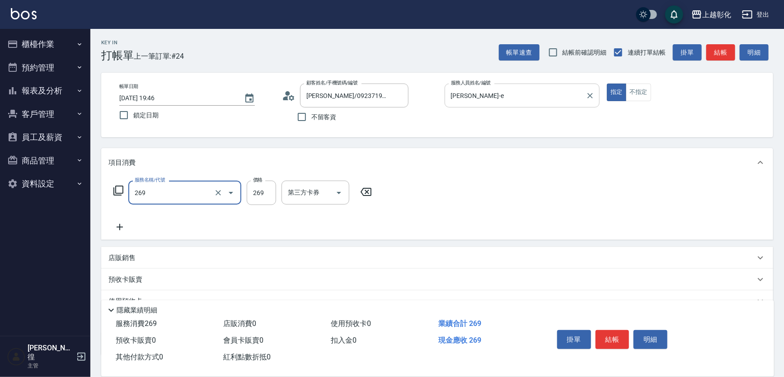
type input "一般洗剪(269)"
type input "350"
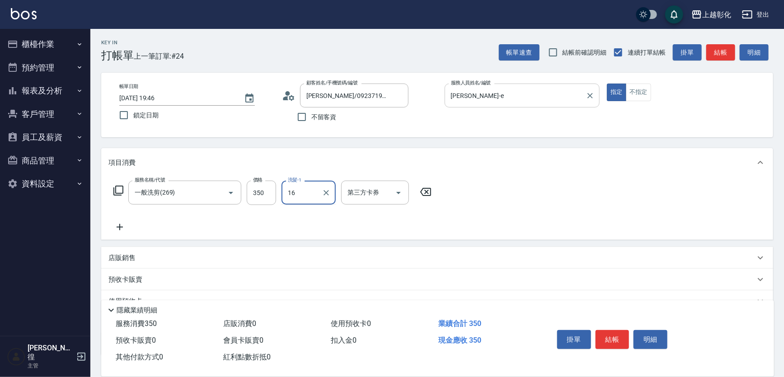
type input "[PERSON_NAME]-16"
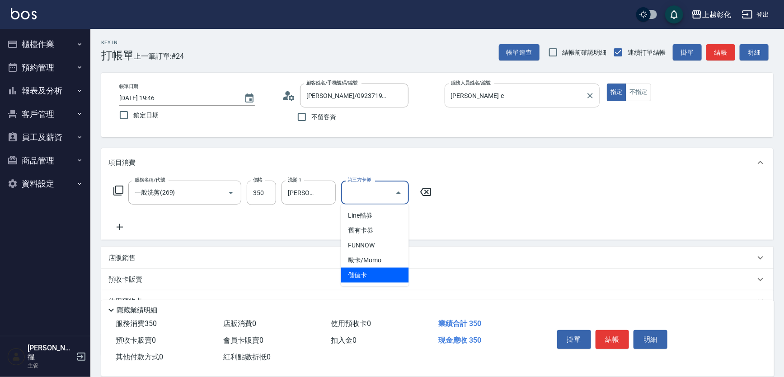
type input "儲值卡"
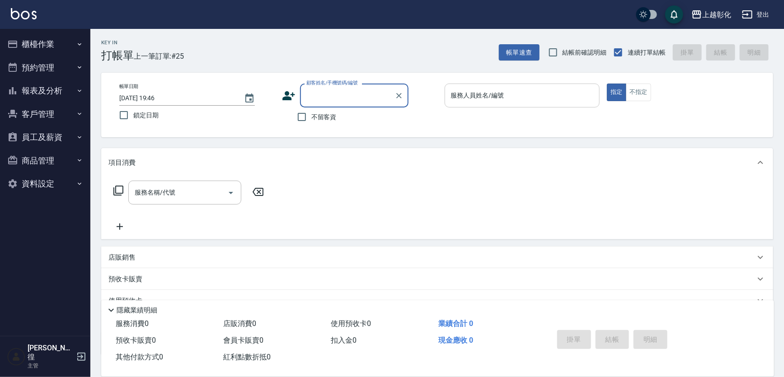
paste input "0923719722"
type input "[PERSON_NAME]/0923719722/null"
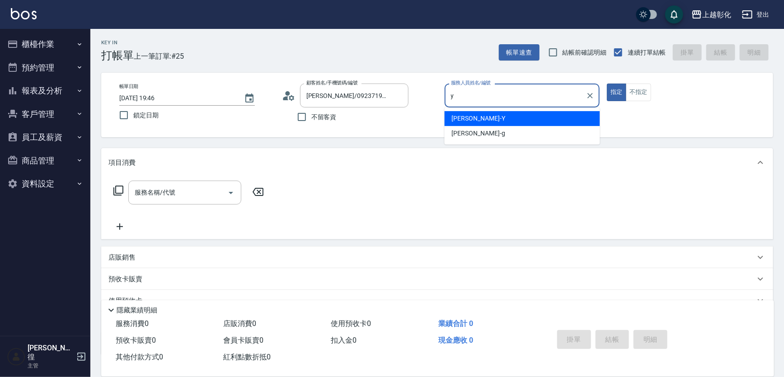
type input "[PERSON_NAME]-Y"
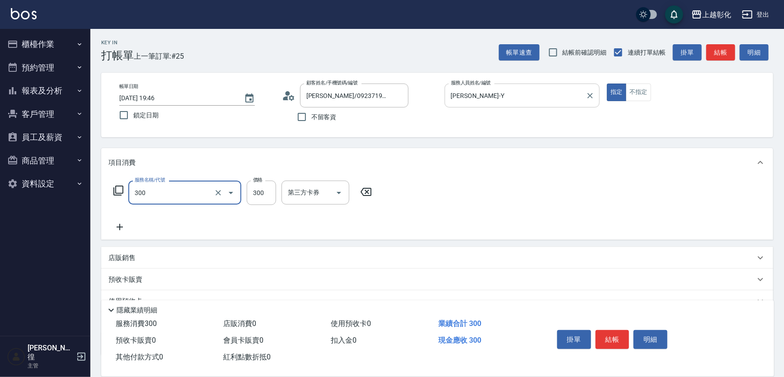
type input "A級剪髮(300)"
type input "250"
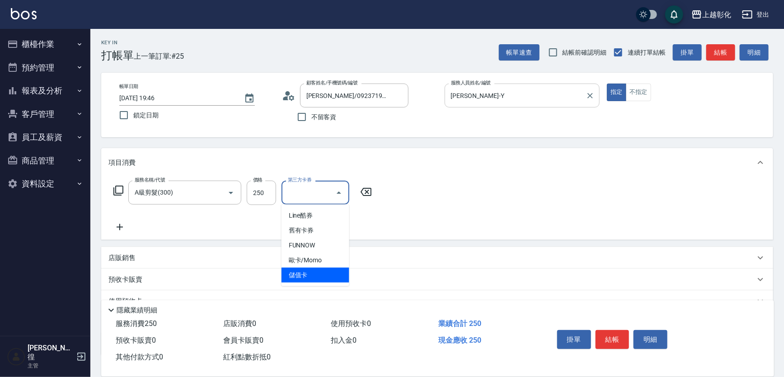
type input "儲值卡"
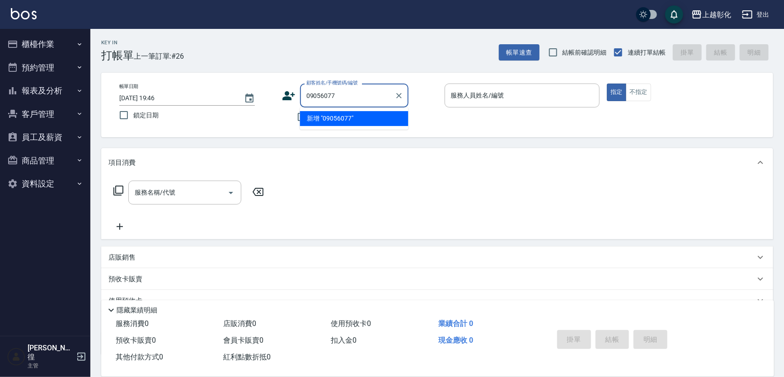
click at [314, 94] on input "09056077" at bounding box center [347, 96] width 87 height 16
click at [312, 93] on input "09056077" at bounding box center [347, 96] width 87 height 16
type input "09056077"
drag, startPoint x: 288, startPoint y: 111, endPoint x: 295, endPoint y: 113, distance: 7.6
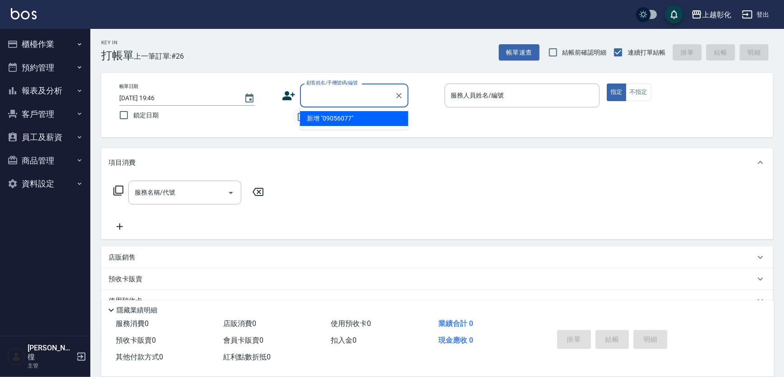
click at [291, 113] on div "不留客資" at bounding box center [345, 117] width 127 height 19
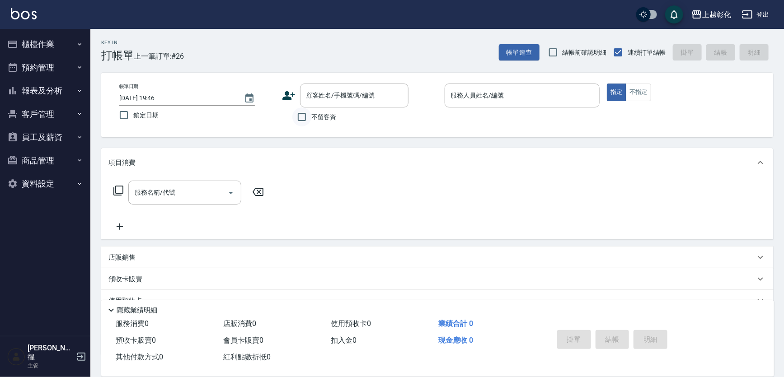
click at [301, 113] on input "不留客資" at bounding box center [301, 117] width 19 height 19
checkbox input "true"
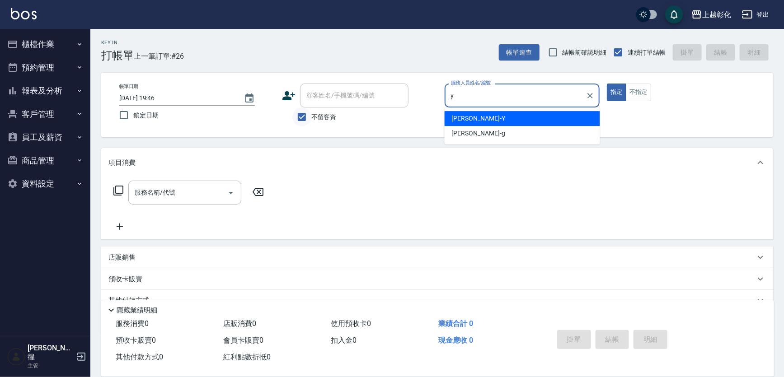
type input "YURI-Y"
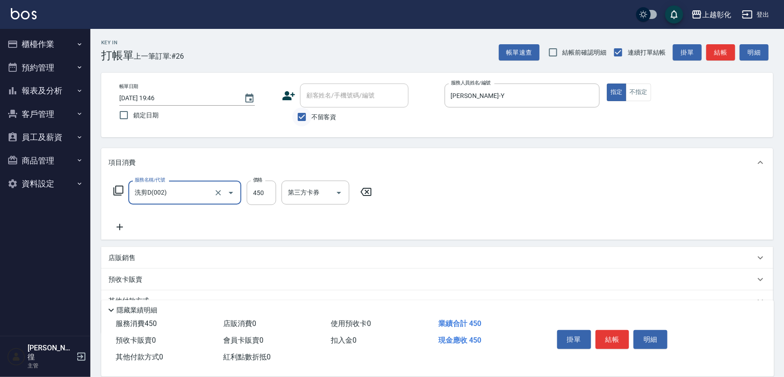
type input "洗剪D(002)"
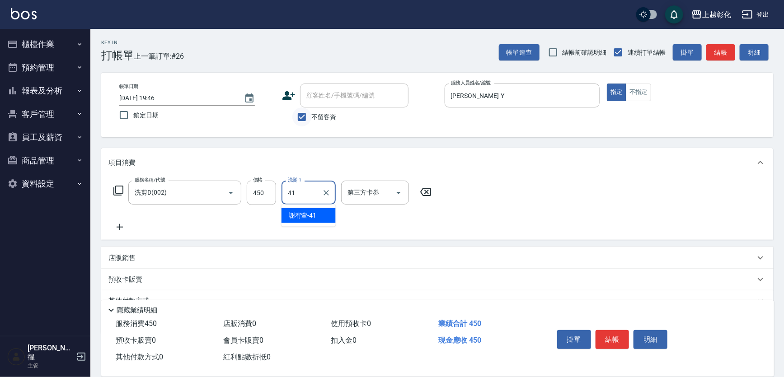
type input "謝宥萱-41"
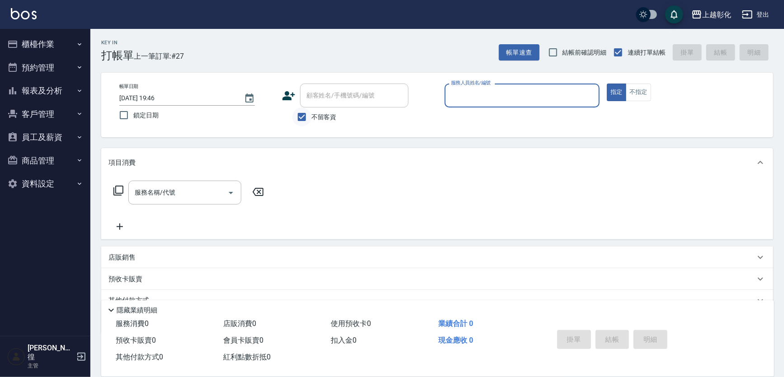
click at [304, 113] on input "不留客資" at bounding box center [301, 117] width 19 height 19
checkbox input "false"
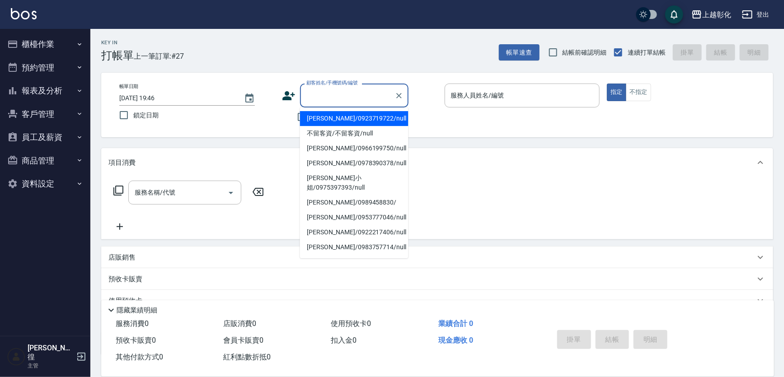
click at [325, 99] on input "顧客姓名/手機號碼/編號" at bounding box center [347, 96] width 87 height 16
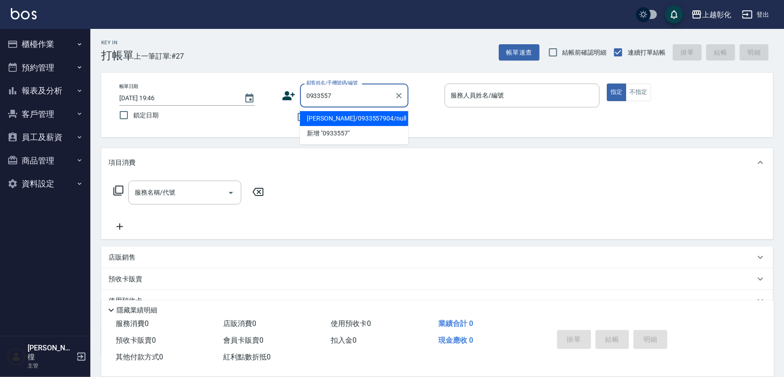
type input "顏麗美/0933557904/null"
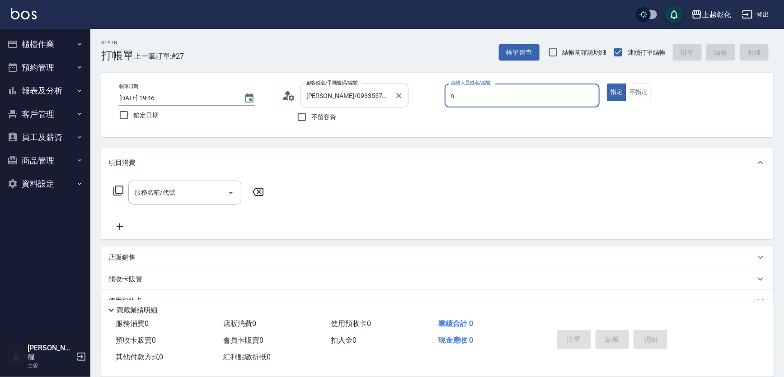
type input "羊羊-n"
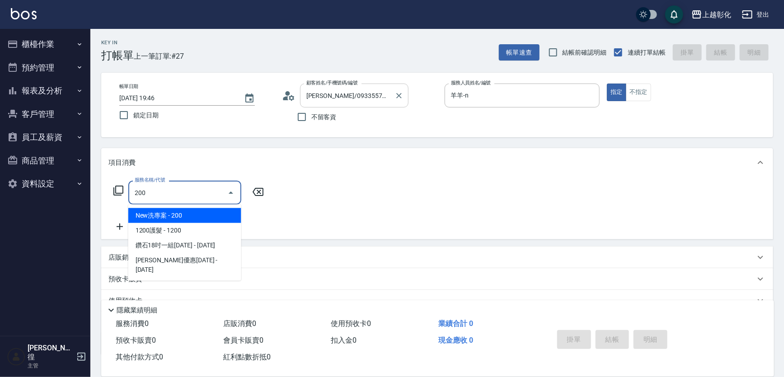
type input "New洗專案(200)"
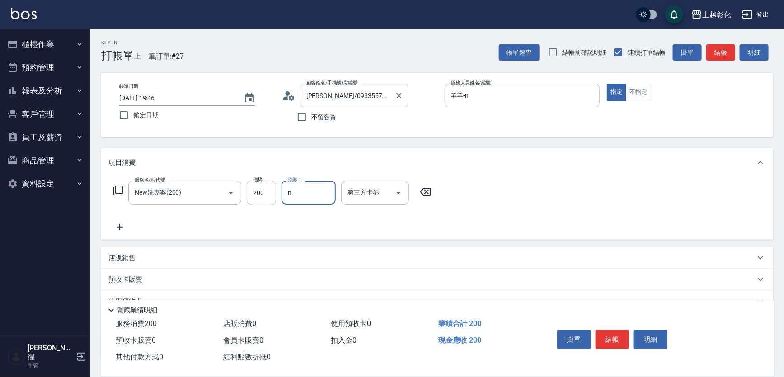
type input "羊羊-n"
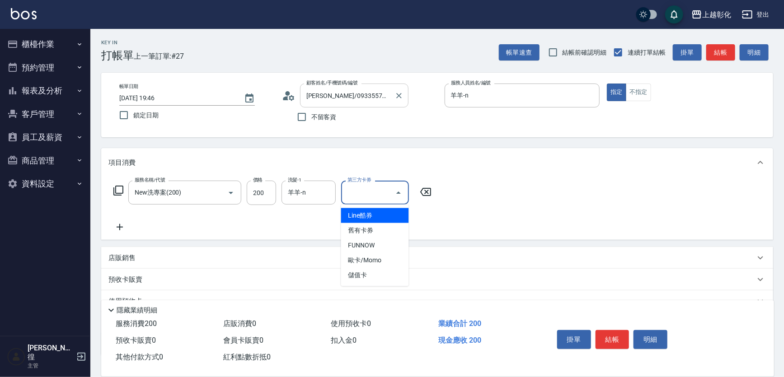
type input "儲值卡"
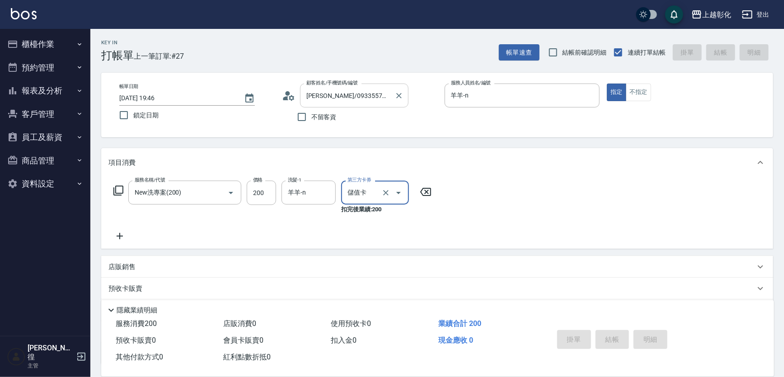
type input "2025/09/13 19:47"
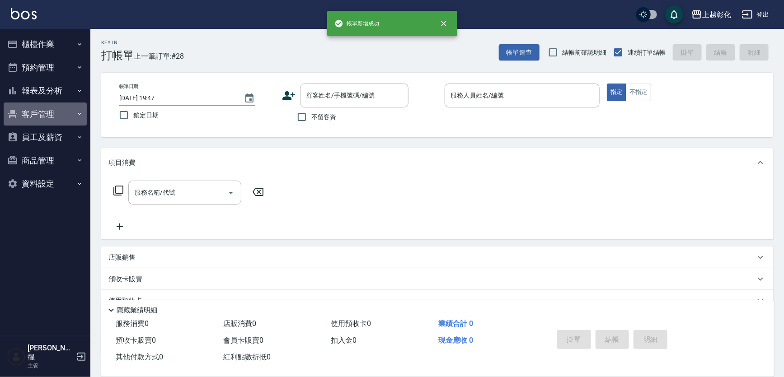
click at [37, 117] on button "客戶管理" at bounding box center [45, 114] width 83 height 23
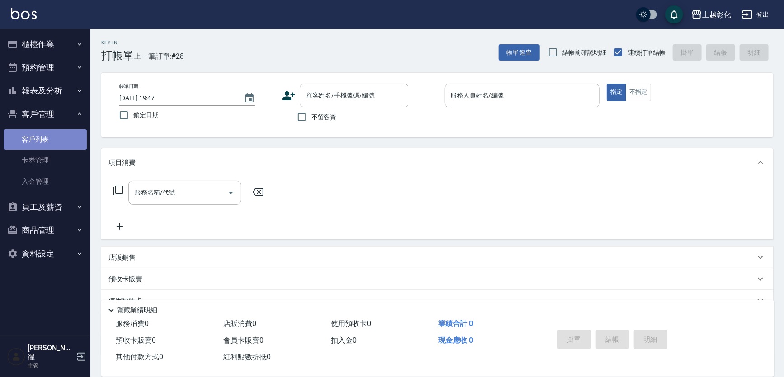
click at [59, 141] on link "客戶列表" at bounding box center [45, 139] width 83 height 21
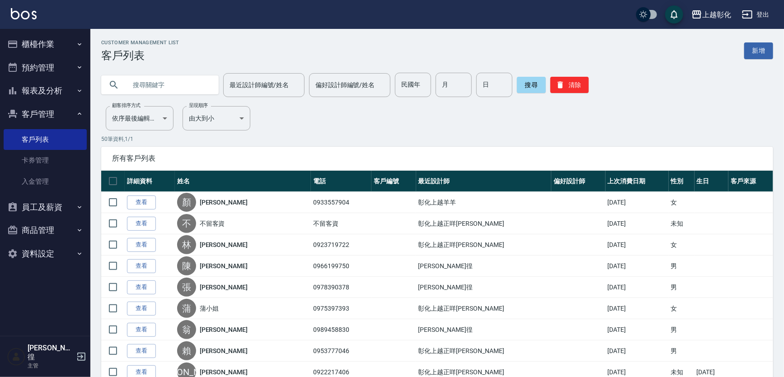
click at [59, 95] on button "報表及分析" at bounding box center [45, 90] width 83 height 23
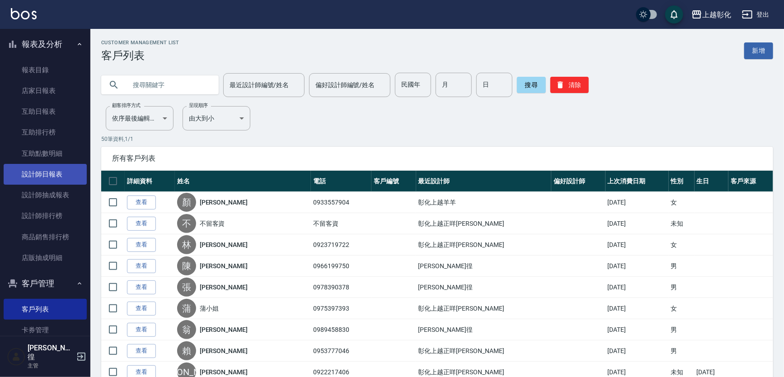
scroll to position [123, 0]
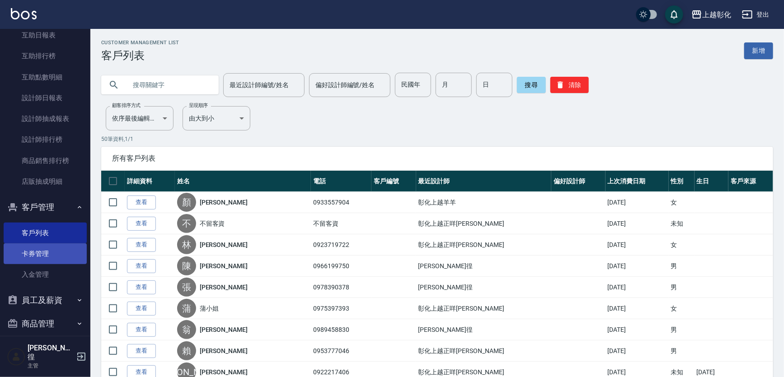
click at [51, 244] on link "卡券管理" at bounding box center [45, 254] width 83 height 21
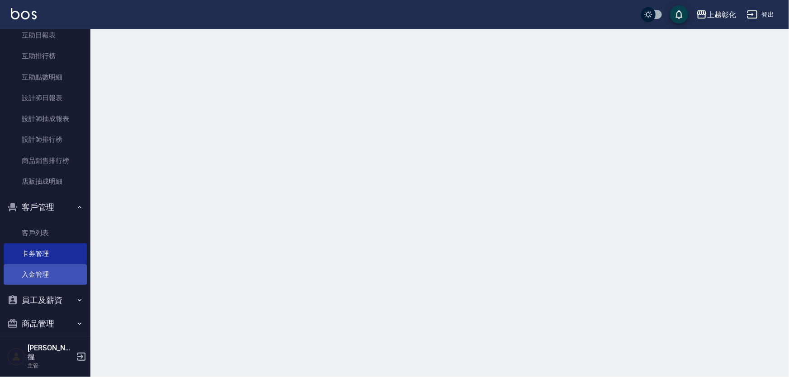
click at [51, 266] on link "入金管理" at bounding box center [45, 274] width 83 height 21
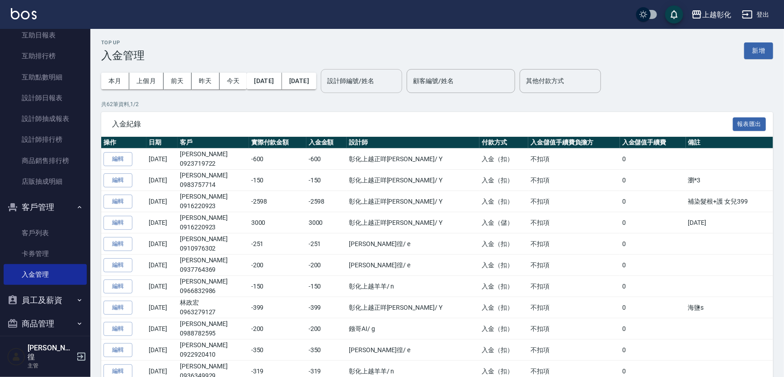
click at [366, 79] on input "設計師編號/姓名" at bounding box center [361, 81] width 73 height 16
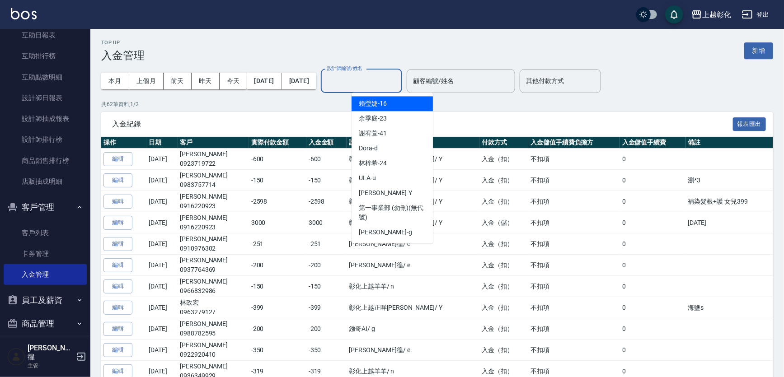
type input "g"
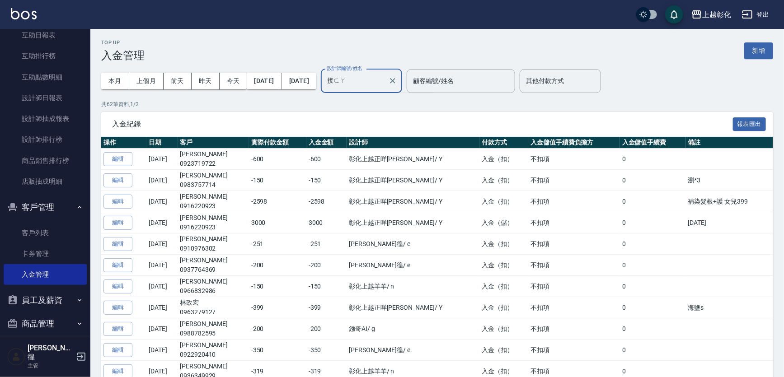
type input "接髮"
click at [369, 79] on input "接髮" at bounding box center [355, 81] width 60 height 16
click at [402, 80] on div "接髮 設計師編號/姓名" at bounding box center [361, 81] width 81 height 24
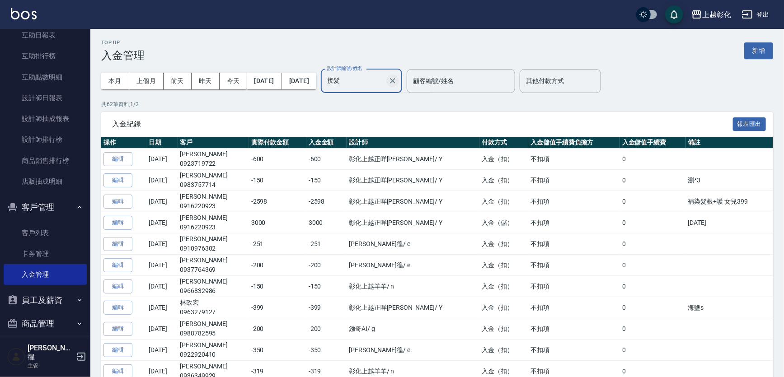
click at [399, 80] on button "Clear" at bounding box center [392, 81] width 13 height 13
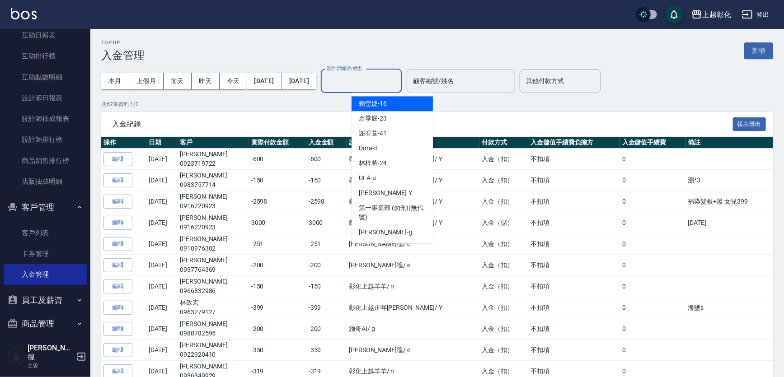
click at [441, 78] on div "顧客編號/姓名" at bounding box center [461, 81] width 108 height 24
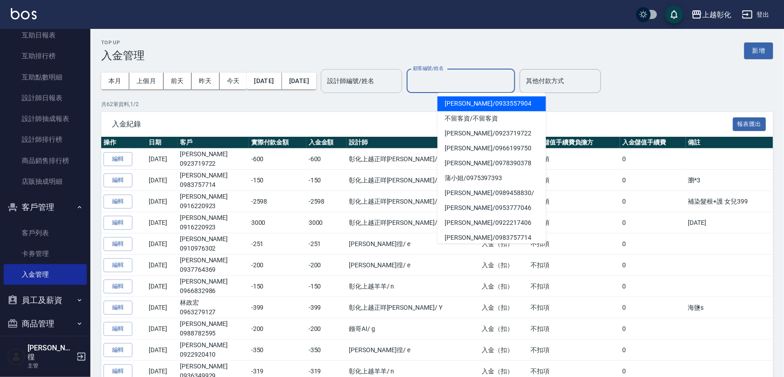
paste input "接髮"
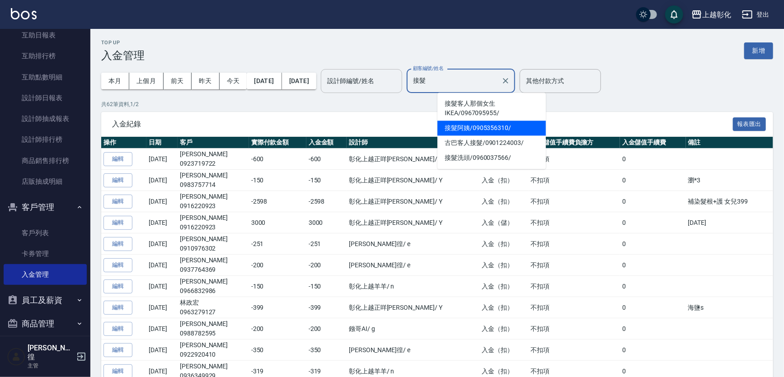
drag, startPoint x: 463, startPoint y: 103, endPoint x: 467, endPoint y: 124, distance: 22.1
click at [467, 124] on ul "接髮客人那個女生IKEA / 0967095955 / 接髮阿姨 / 0905356310 / 古巴客人接髮 / 0901224003 / 接髮洗頭 / 09…" at bounding box center [491, 131] width 108 height 76
click at [467, 124] on span "接髮阿姨 / 0905356310 /" at bounding box center [491, 128] width 108 height 15
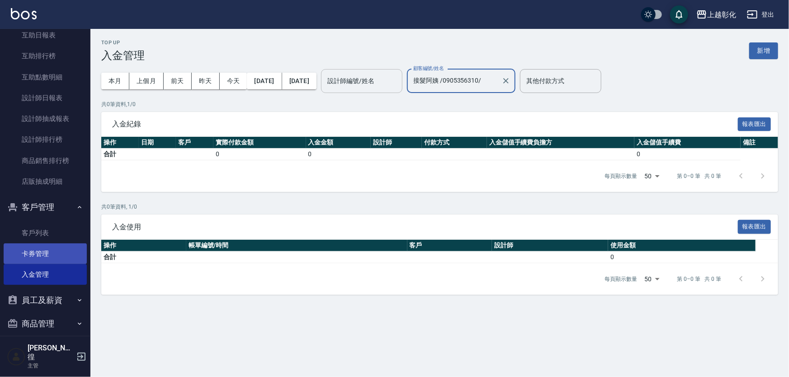
type input "接髮阿姨 /0905356310/"
click at [52, 253] on link "卡券管理" at bounding box center [45, 254] width 83 height 21
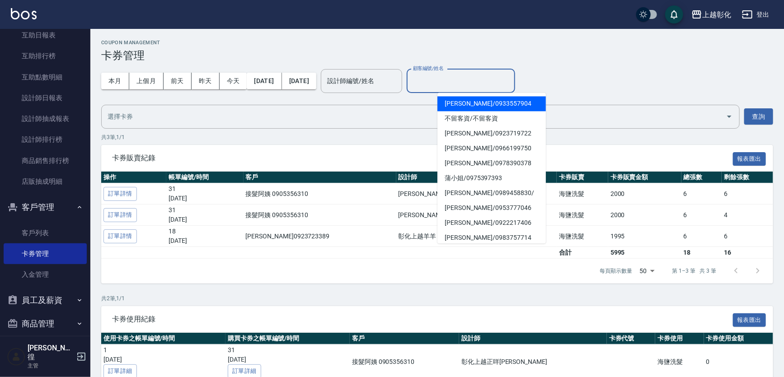
click at [457, 75] on div "顧客編號/姓名 顧客編號/姓名" at bounding box center [461, 81] width 108 height 24
paste input "接髮"
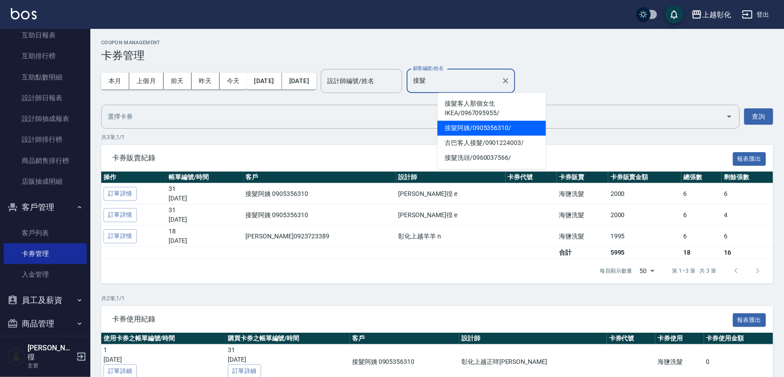
click at [479, 129] on span "接髮阿姨 / 0905356310 /" at bounding box center [491, 128] width 108 height 15
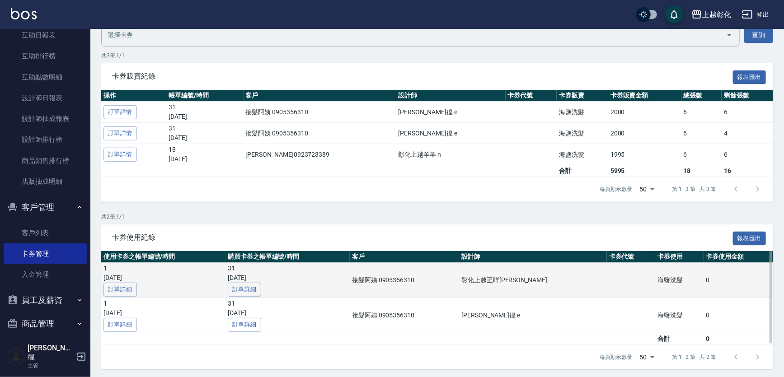
scroll to position [84, 0]
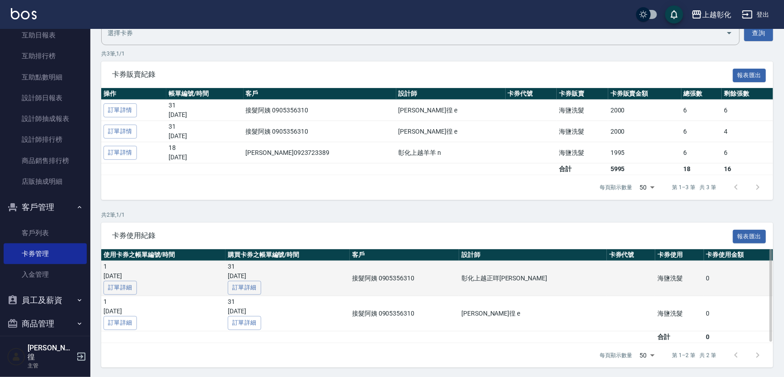
type input "接髮阿姨 /0905356310/"
click at [521, 287] on td "彰化上越正咩Yuri Y" at bounding box center [533, 278] width 148 height 35
click at [521, 285] on td "彰化上越正咩Yuri Y" at bounding box center [533, 278] width 148 height 35
click at [522, 278] on td "彰化上越正咩Yuri Y" at bounding box center [533, 278] width 148 height 35
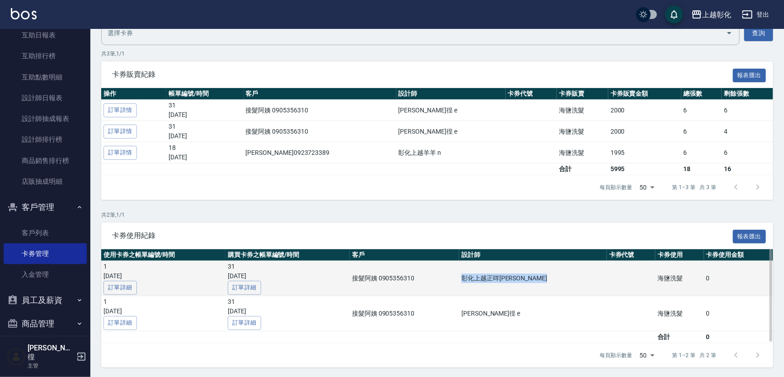
click at [522, 278] on td "彰化上越正咩Yuri Y" at bounding box center [533, 278] width 148 height 35
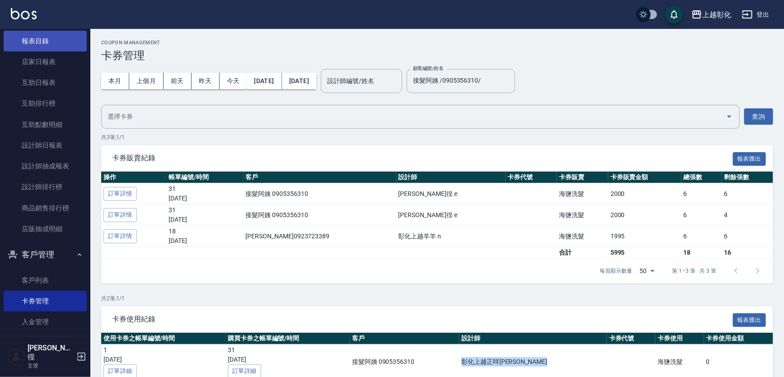
scroll to position [0, 0]
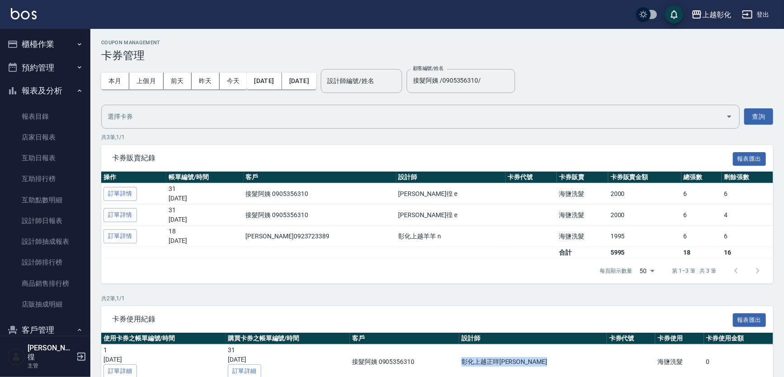
click at [48, 51] on button "櫃檯作業" at bounding box center [45, 44] width 83 height 23
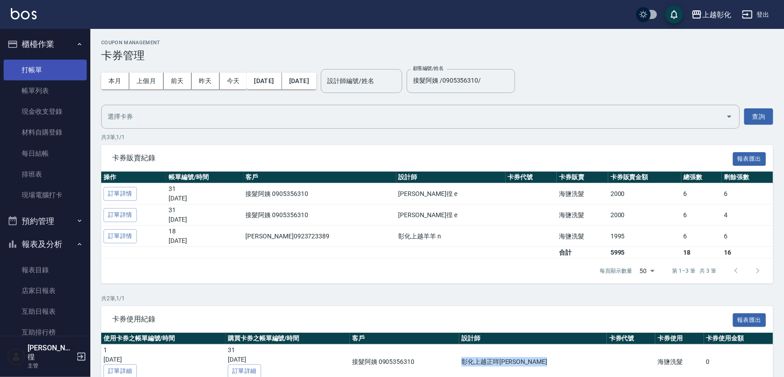
click at [42, 75] on link "打帳單" at bounding box center [45, 70] width 83 height 21
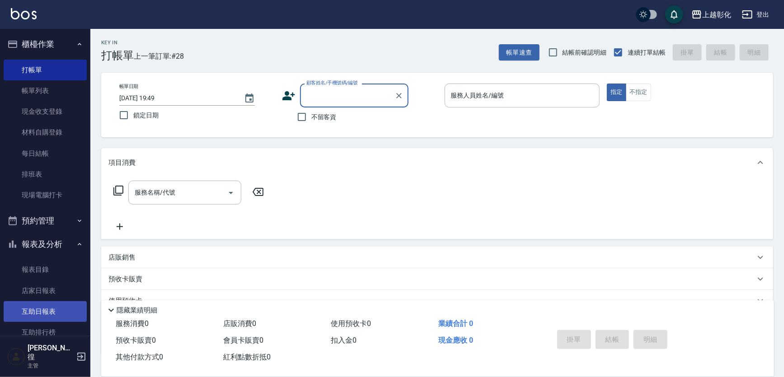
drag, startPoint x: 295, startPoint y: 4, endPoint x: 44, endPoint y: 309, distance: 395.2
click at [44, 309] on link "互助日報表" at bounding box center [45, 311] width 83 height 21
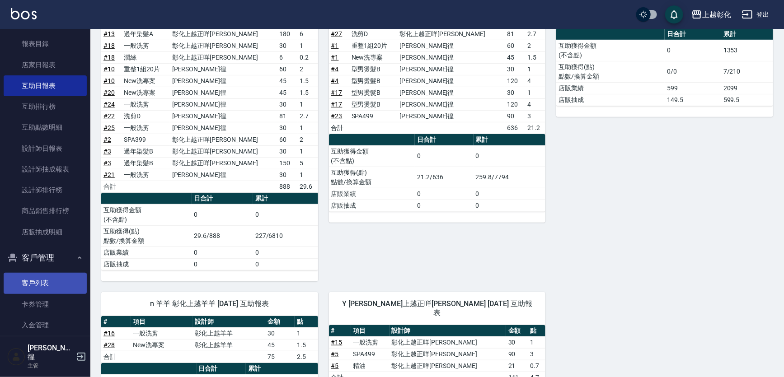
scroll to position [287, 0]
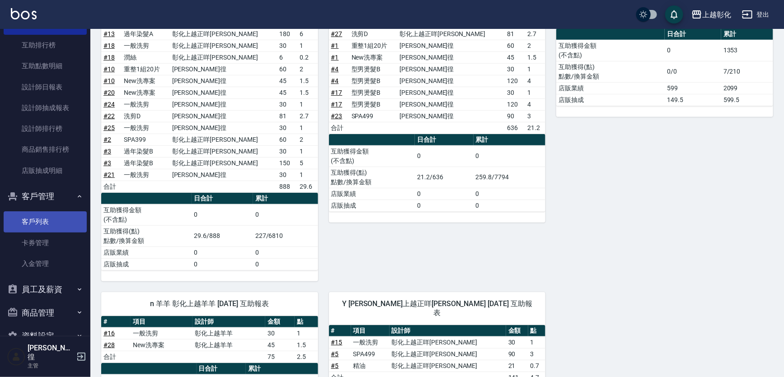
click at [68, 215] on link "客戶列表" at bounding box center [45, 221] width 83 height 21
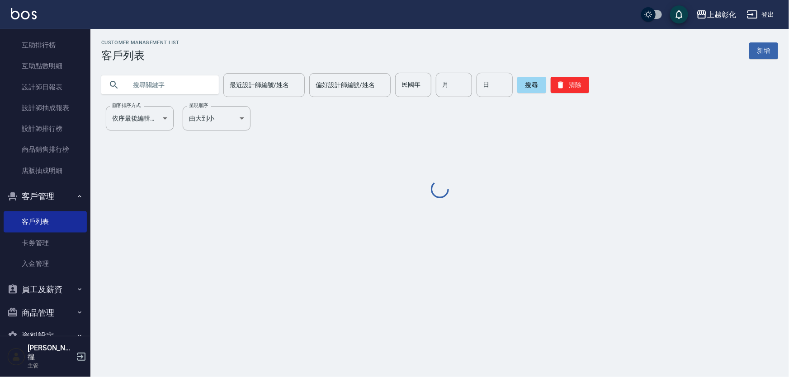
click at [175, 94] on input "text" at bounding box center [169, 85] width 85 height 24
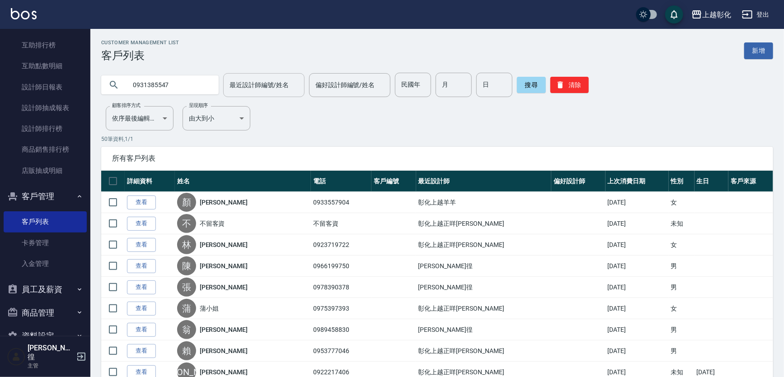
type input "0931385547"
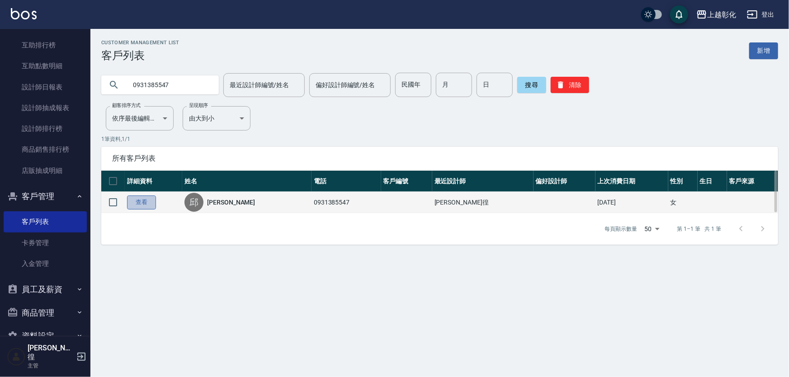
click at [142, 197] on link "查看" at bounding box center [141, 203] width 29 height 14
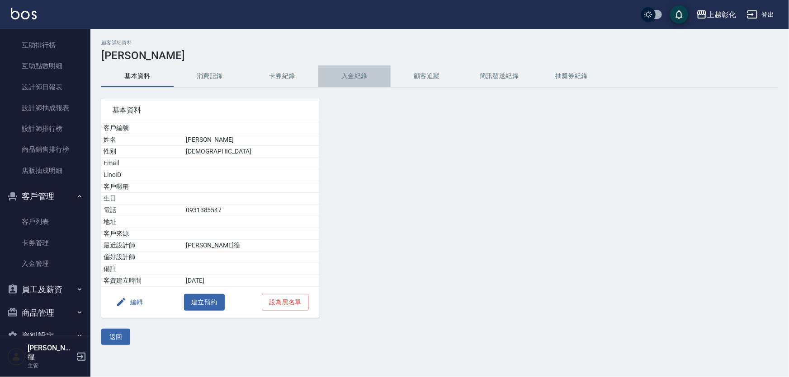
click at [342, 74] on button "入金紀錄" at bounding box center [354, 77] width 72 height 22
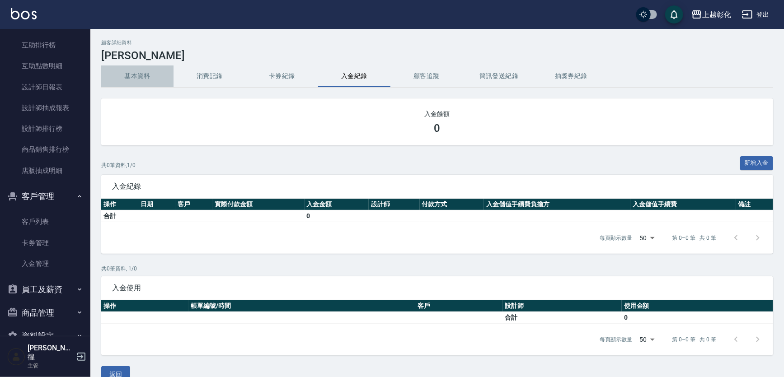
click at [139, 77] on button "基本資料" at bounding box center [137, 77] width 72 height 22
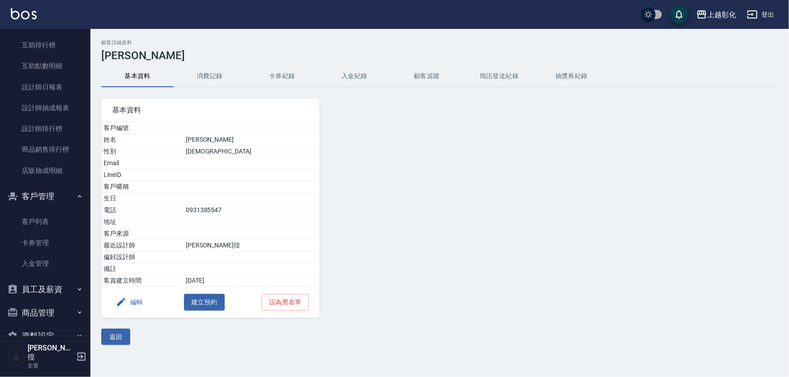
click at [243, 78] on button "消費記錄" at bounding box center [210, 77] width 72 height 22
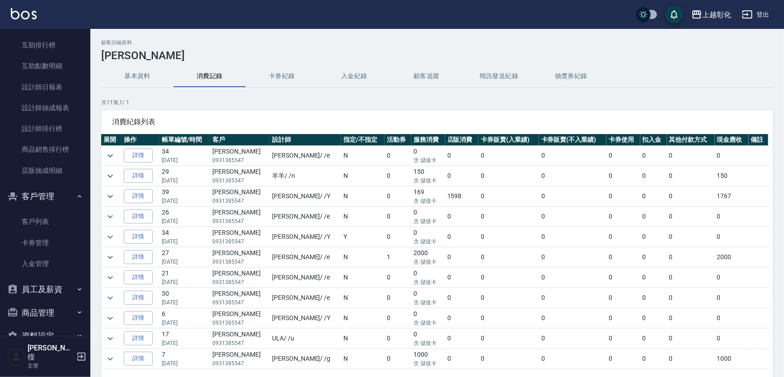
click at [327, 76] on button "入金紀錄" at bounding box center [354, 77] width 72 height 22
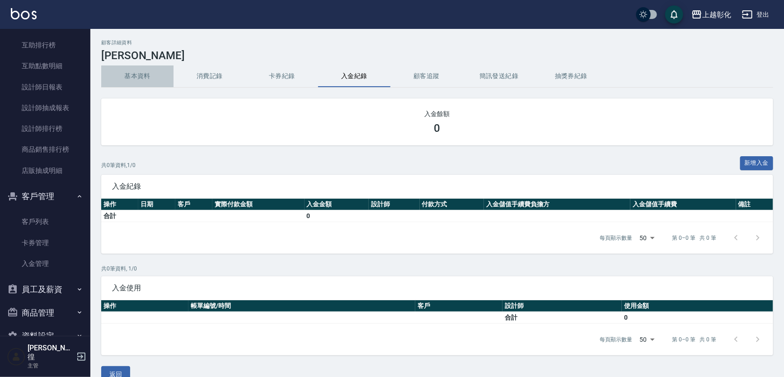
click at [125, 83] on button "基本資料" at bounding box center [137, 77] width 72 height 22
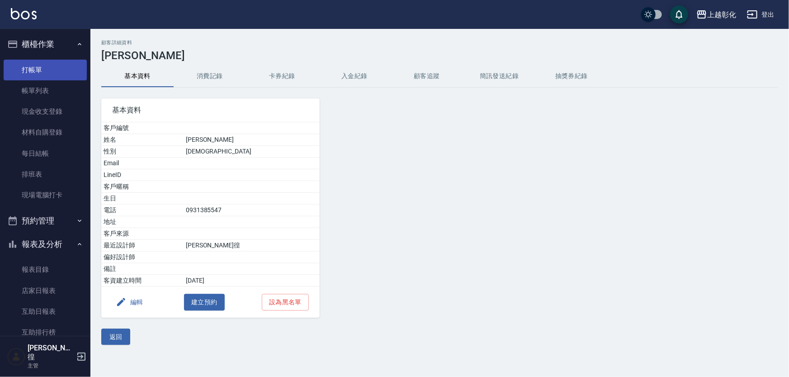
click at [53, 72] on link "打帳單" at bounding box center [45, 70] width 83 height 21
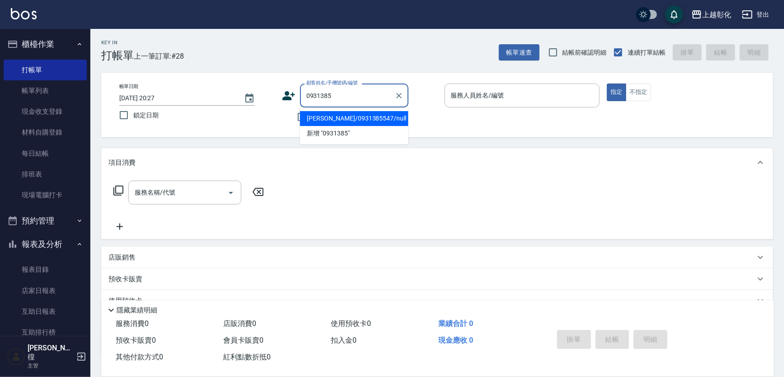
type input "邱小姐/0931385547/null"
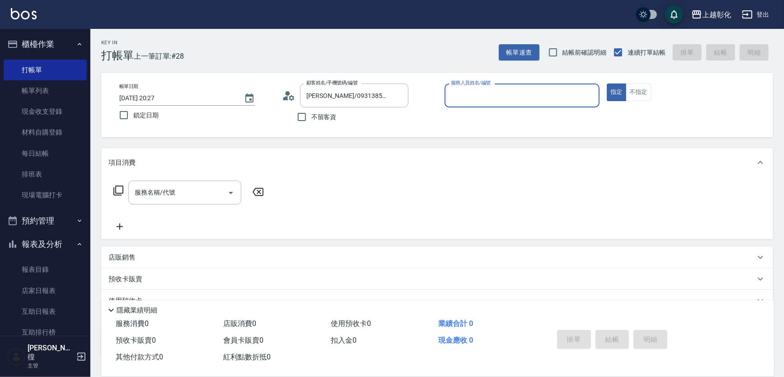
type input "ㄍ"
type input "[PERSON_NAME]-e"
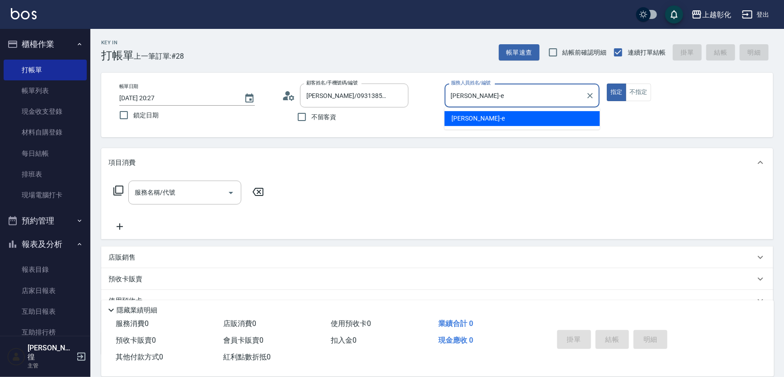
type button "true"
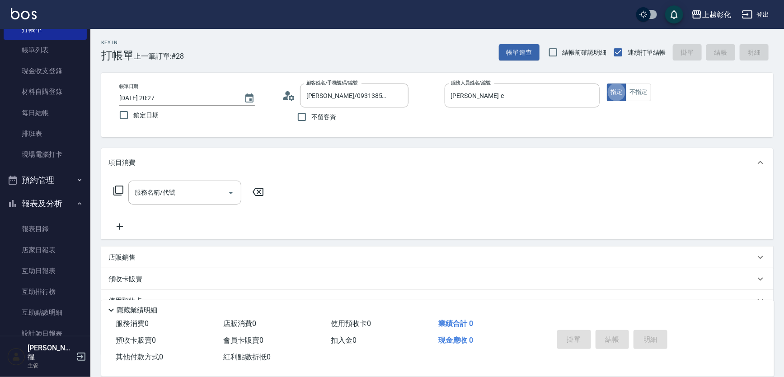
scroll to position [62, 0]
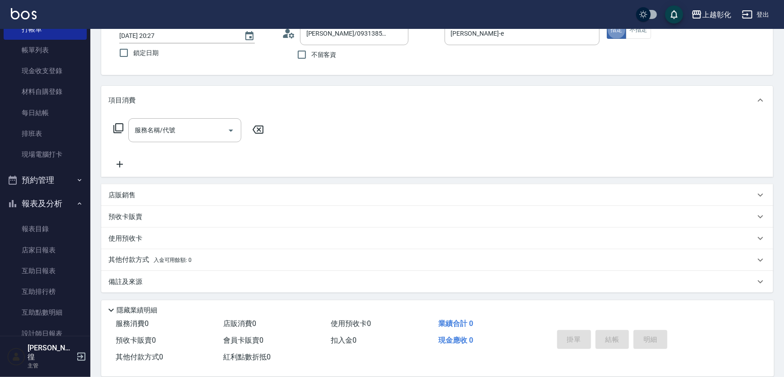
click at [161, 216] on div "預收卡販賣" at bounding box center [431, 216] width 647 height 9
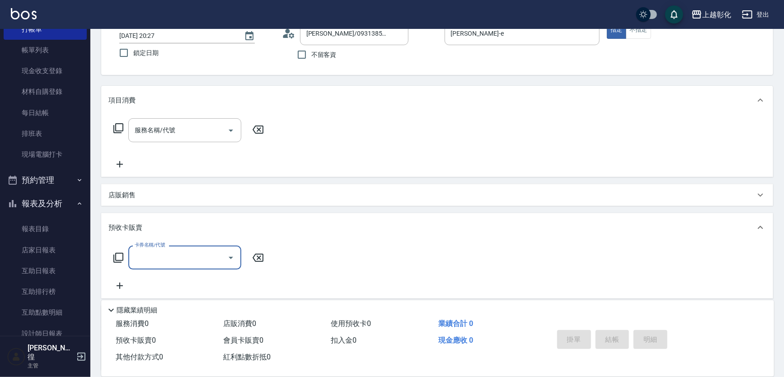
scroll to position [0, 0]
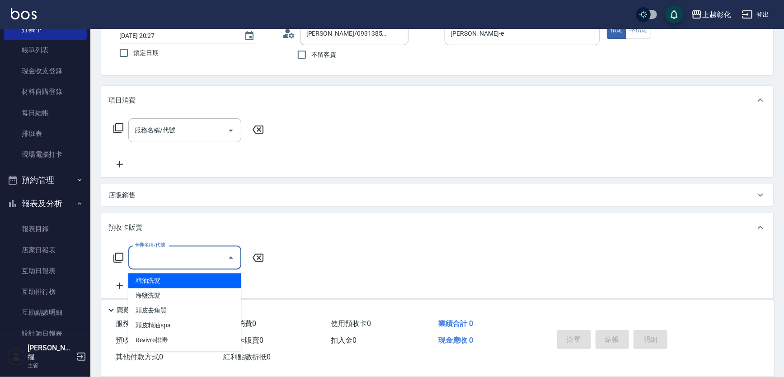
click at [167, 255] on input "卡券名稱/代號" at bounding box center [177, 258] width 91 height 16
type input "精油洗髮"
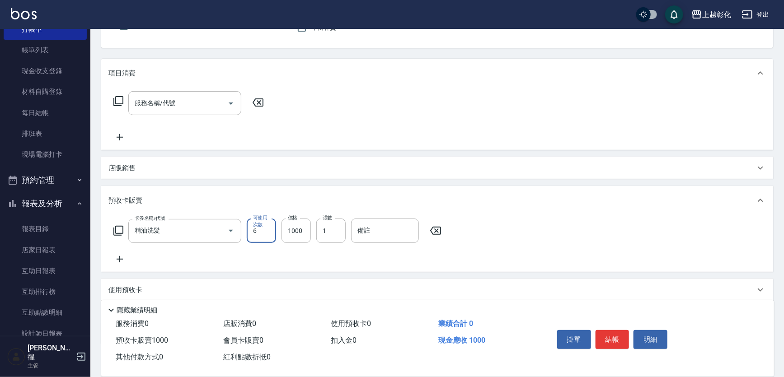
scroll to position [18, 0]
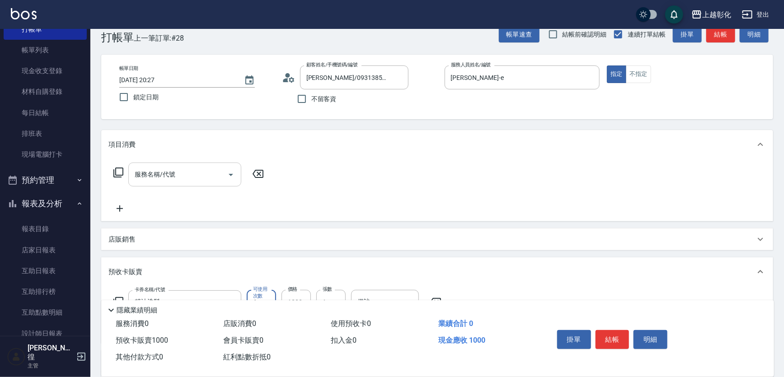
click at [180, 174] on input "服務名稱/代號" at bounding box center [177, 175] width 91 height 16
type input "New洗專案(200)"
click at [316, 177] on input "洗髮-1" at bounding box center [309, 175] width 46 height 16
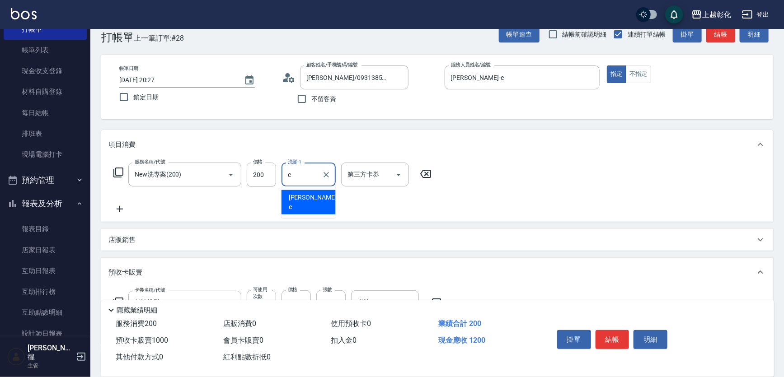
type input "[PERSON_NAME]-e"
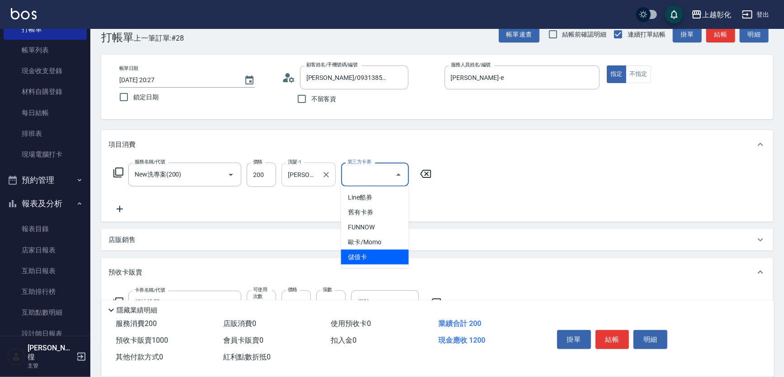
type input "儲值卡"
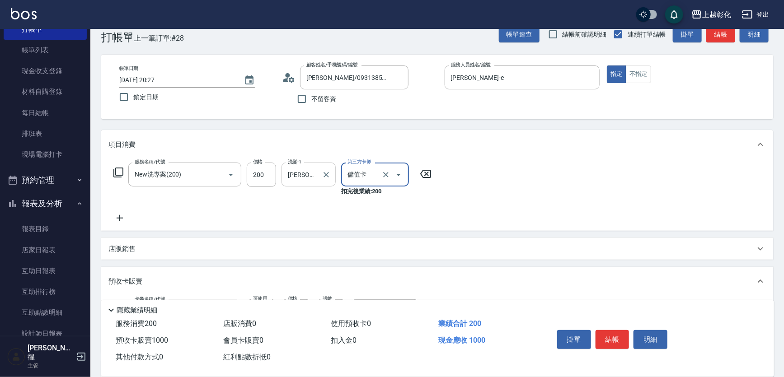
scroll to position [0, 0]
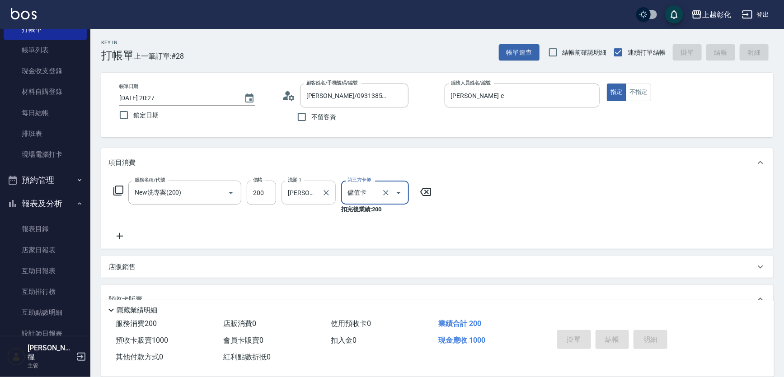
type input "2025/09/13 20:28"
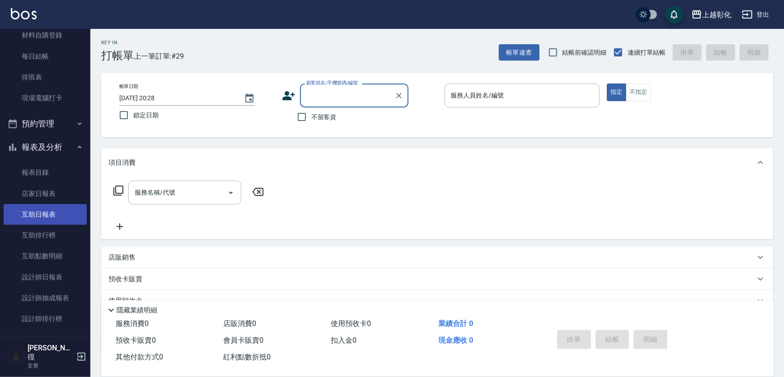
scroll to position [246, 0]
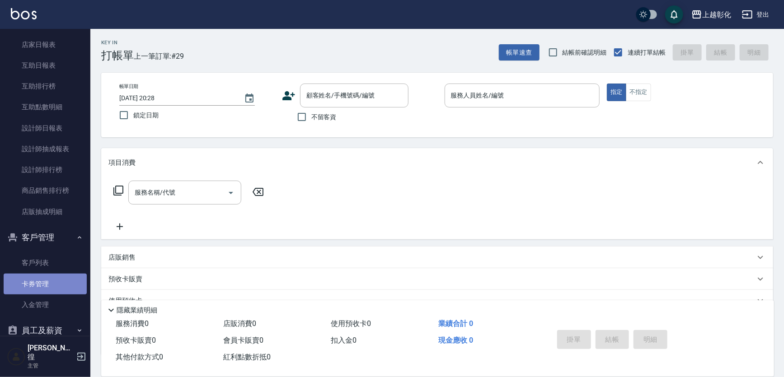
click at [52, 287] on link "卡券管理" at bounding box center [45, 284] width 83 height 21
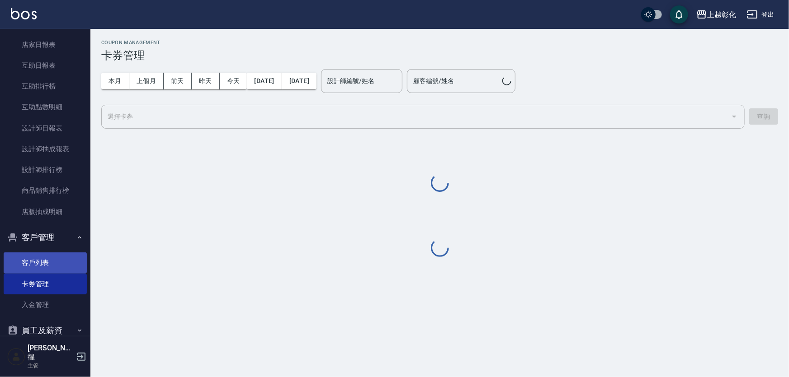
click at [60, 267] on link "客戶列表" at bounding box center [45, 263] width 83 height 21
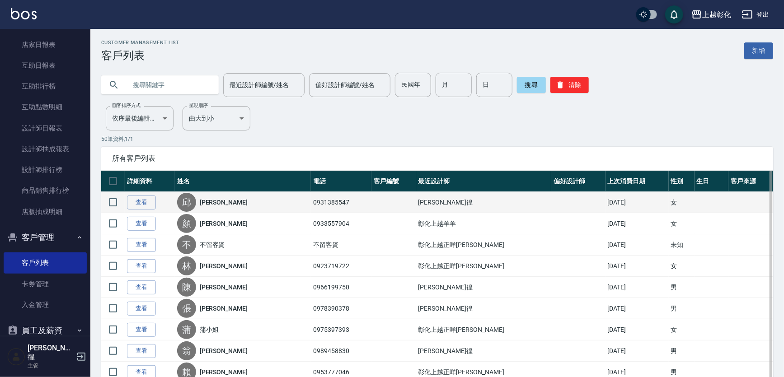
click at [155, 196] on td "查看" at bounding box center [150, 202] width 50 height 21
click at [148, 204] on link "查看" at bounding box center [141, 203] width 29 height 14
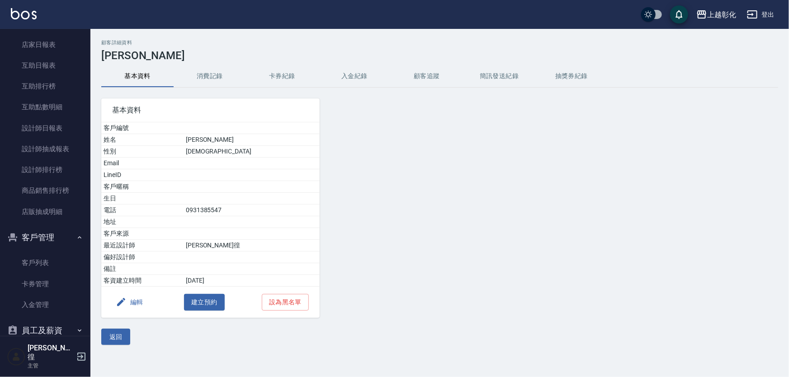
click at [248, 70] on button "卡券紀錄" at bounding box center [282, 77] width 72 height 22
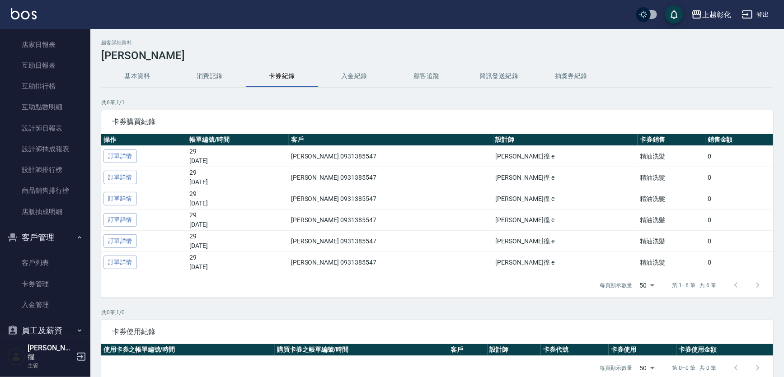
click at [360, 71] on button "入金紀錄" at bounding box center [354, 77] width 72 height 22
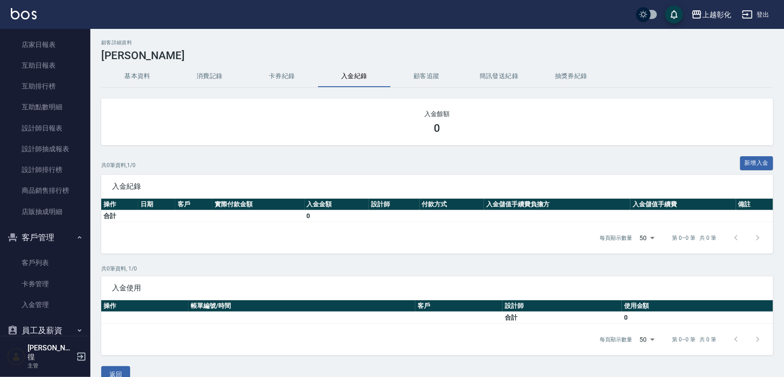
click at [435, 72] on button "顧客追蹤" at bounding box center [426, 77] width 72 height 22
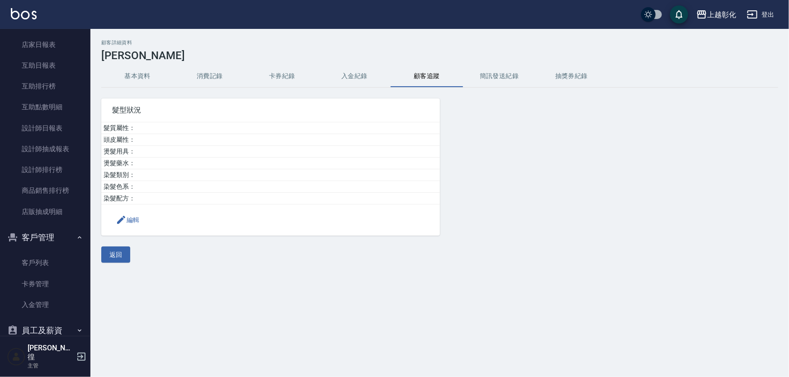
click at [513, 72] on button "簡訊發送紀錄" at bounding box center [499, 77] width 72 height 22
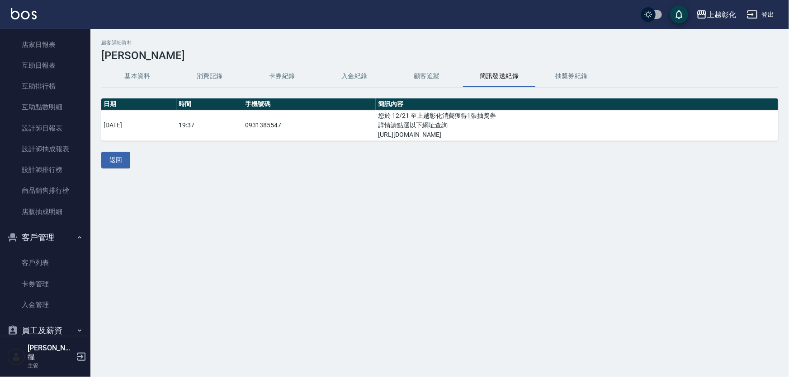
click at [253, 72] on button "卡券紀錄" at bounding box center [282, 77] width 72 height 22
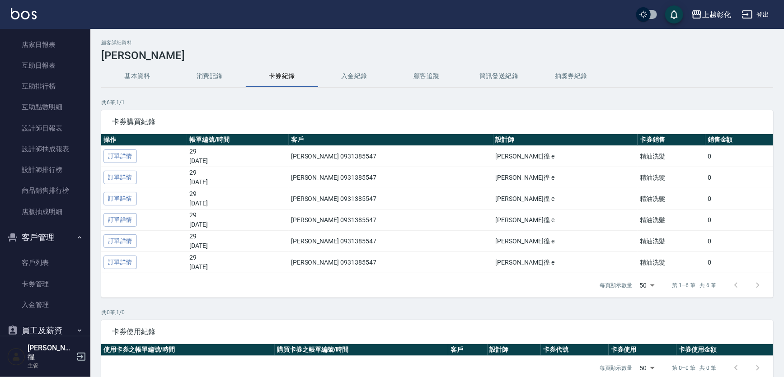
click at [204, 72] on button "消費記錄" at bounding box center [210, 77] width 72 height 22
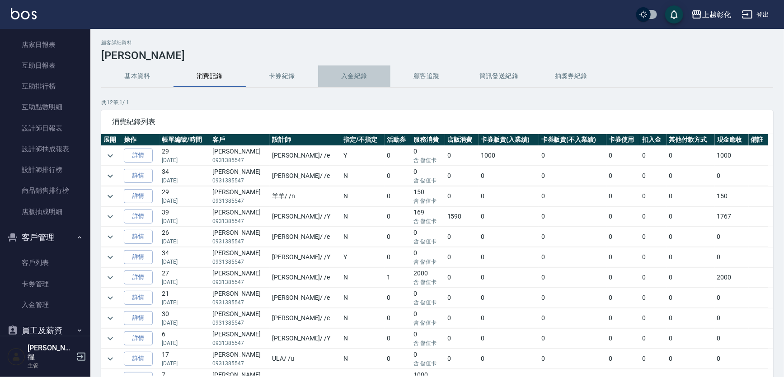
drag, startPoint x: 336, startPoint y: 72, endPoint x: 479, endPoint y: 66, distance: 143.4
click at [338, 72] on button "入金紀錄" at bounding box center [354, 77] width 72 height 22
click at [479, 66] on button "簡訊發送紀錄" at bounding box center [499, 77] width 72 height 22
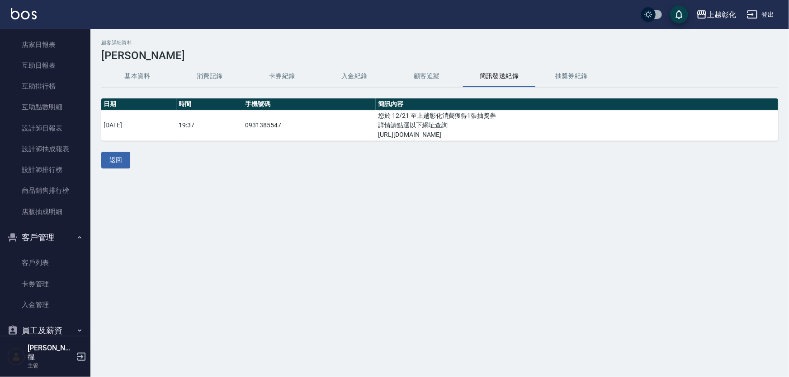
click at [499, 73] on button "簡訊發送紀錄" at bounding box center [499, 77] width 72 height 22
click at [244, 72] on button "消費記錄" at bounding box center [210, 77] width 72 height 22
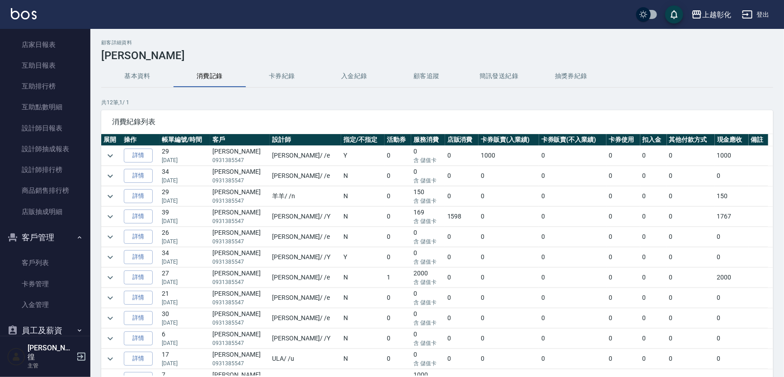
click at [369, 75] on button "入金紀錄" at bounding box center [354, 77] width 72 height 22
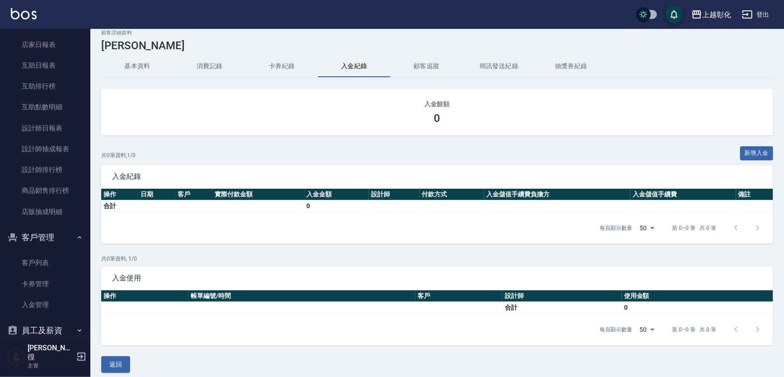
scroll to position [16, 0]
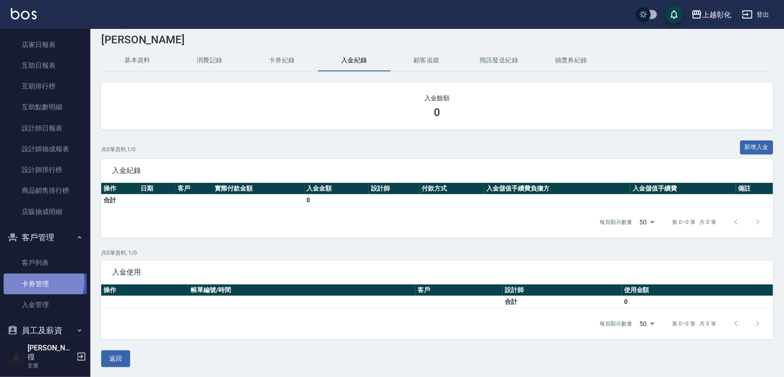
click at [40, 282] on link "卡券管理" at bounding box center [45, 284] width 83 height 21
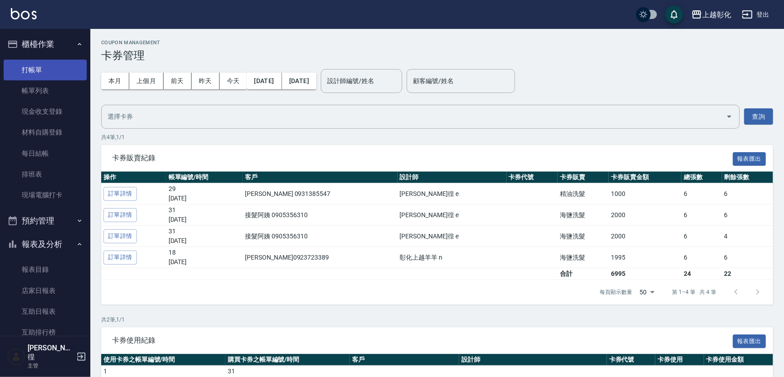
click at [52, 65] on link "打帳單" at bounding box center [45, 70] width 83 height 21
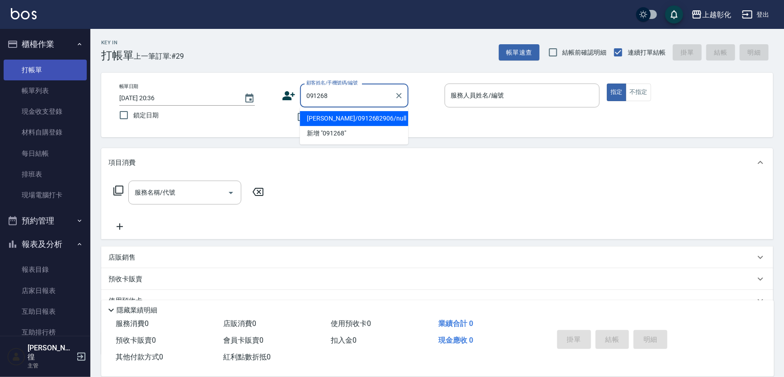
type input "鐘婕瑜/0912682906/null"
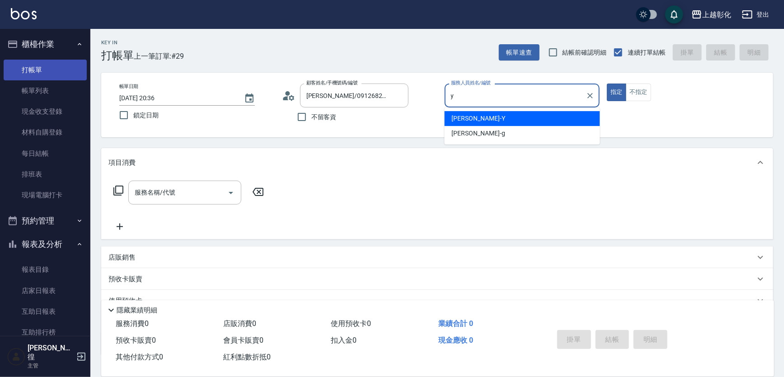
type input "[PERSON_NAME]-Y"
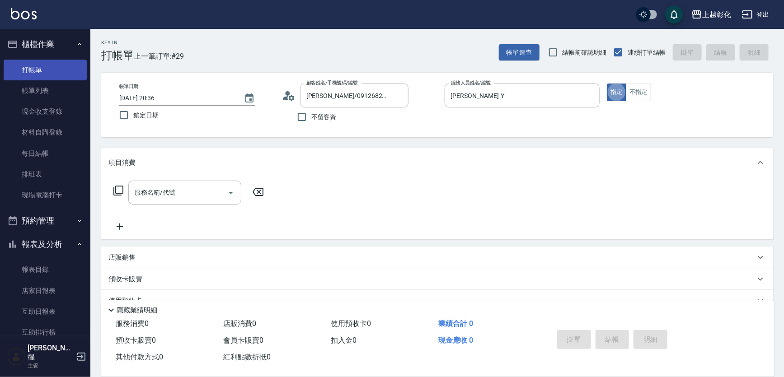
type button "true"
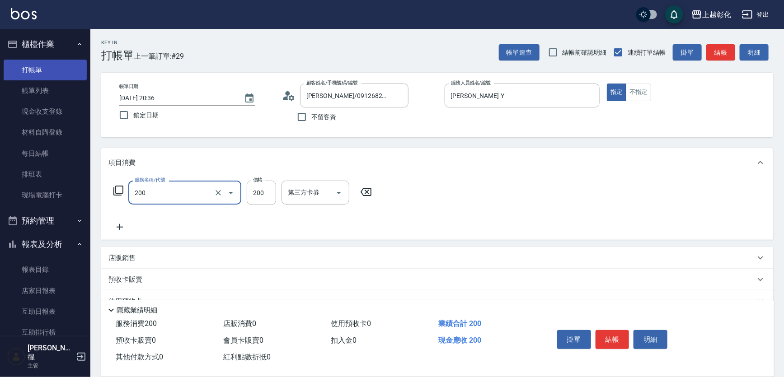
type input "New洗專案(200)"
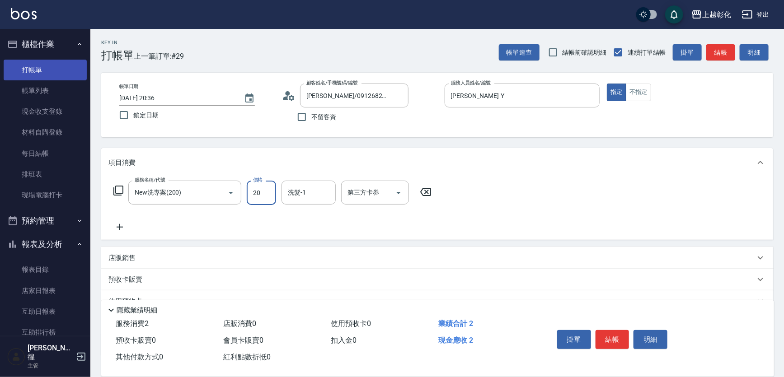
type input "200"
type input "謝宥萱-41"
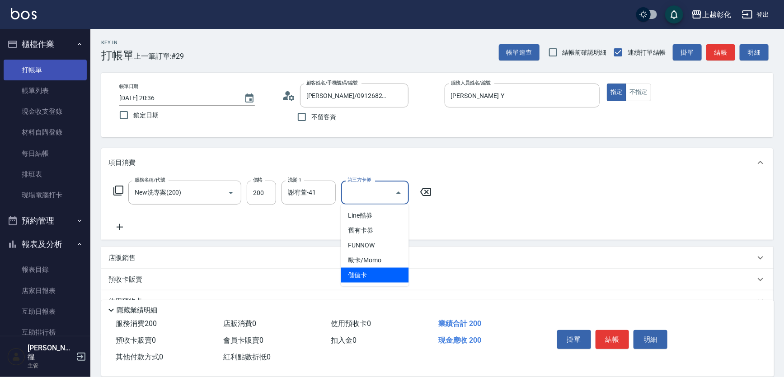
type input "儲值卡"
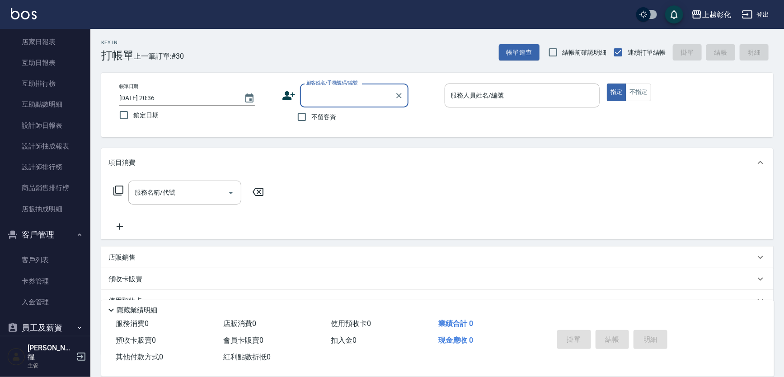
scroll to position [301, 0]
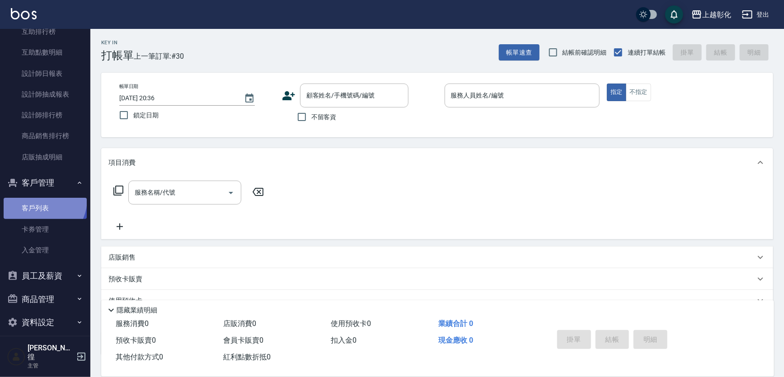
click at [39, 199] on link "客戶列表" at bounding box center [45, 208] width 83 height 21
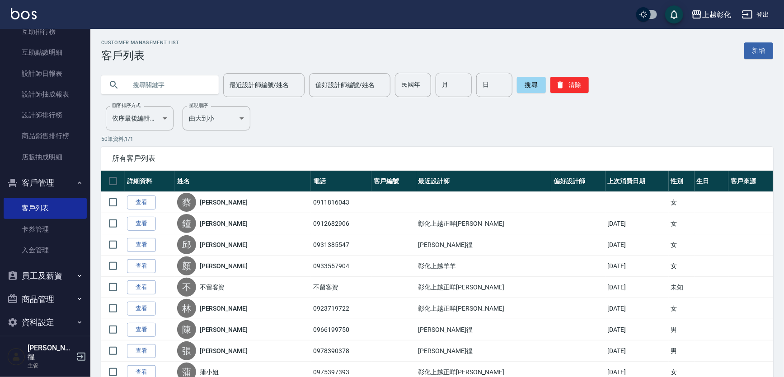
click at [160, 89] on input "text" at bounding box center [169, 85] width 85 height 24
type input "0930253"
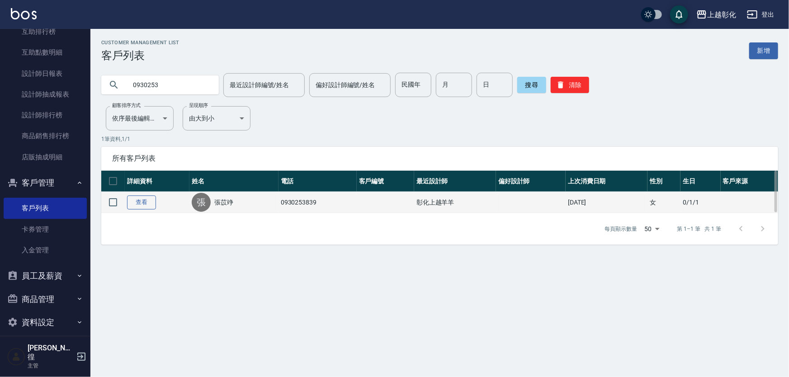
click at [139, 208] on link "查看" at bounding box center [141, 203] width 29 height 14
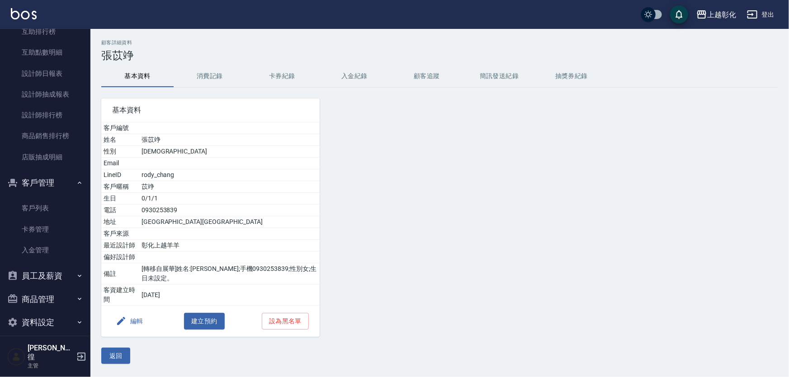
click at [353, 75] on button "入金紀錄" at bounding box center [354, 77] width 72 height 22
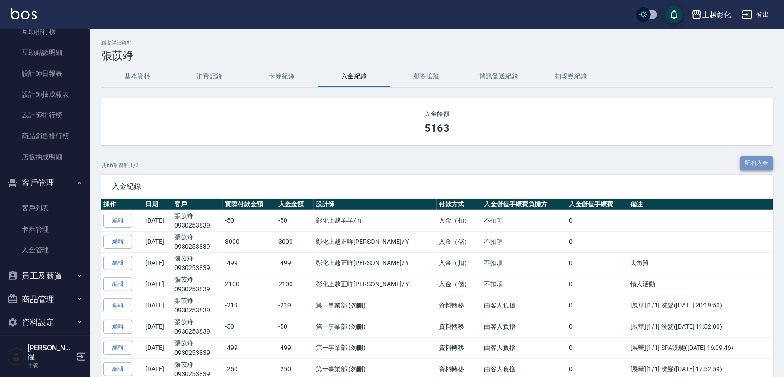
click at [751, 164] on button "新增入金" at bounding box center [756, 163] width 33 height 14
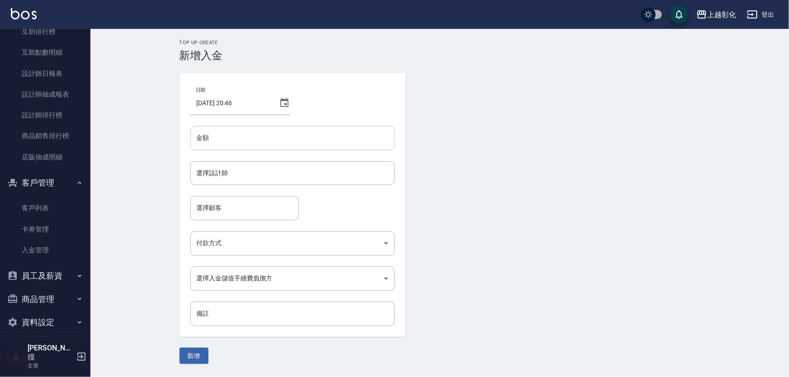
click at [235, 146] on input "金額" at bounding box center [292, 138] width 204 height 24
type input "-519"
click at [232, 173] on input "選擇設計師" at bounding box center [292, 173] width 196 height 16
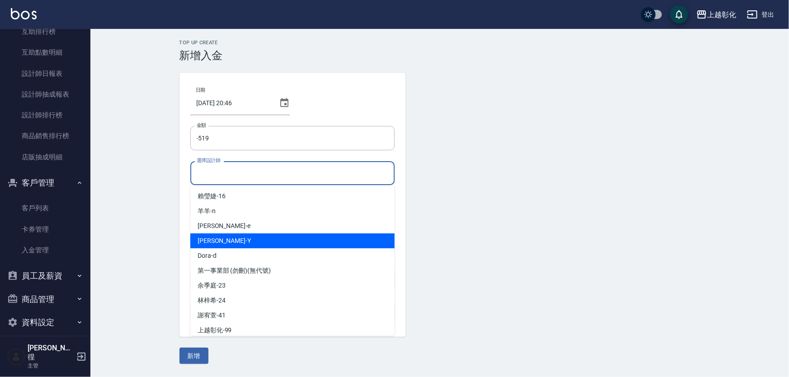
drag, startPoint x: 219, startPoint y: 240, endPoint x: 240, endPoint y: 239, distance: 21.3
click at [221, 240] on div "YURI -Y" at bounding box center [292, 241] width 204 height 15
type input "[PERSON_NAME]-Y"
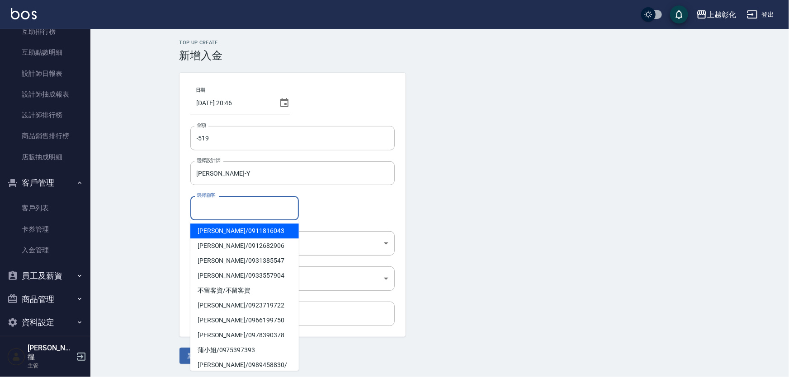
drag, startPoint x: 223, startPoint y: 200, endPoint x: 226, endPoint y: 210, distance: 10.7
click at [222, 202] on input "選擇顧客" at bounding box center [244, 208] width 100 height 16
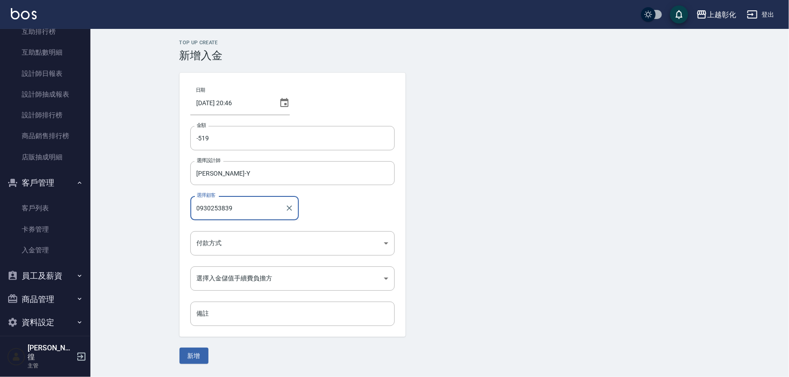
click at [179, 348] on button "新增" at bounding box center [193, 356] width 29 height 17
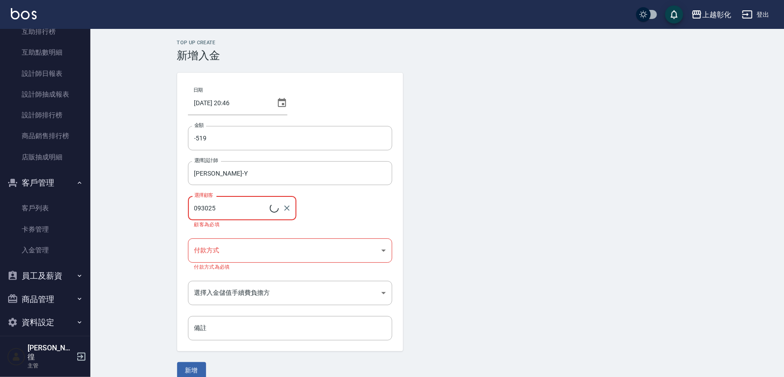
type input "張苡竫/0930253839/"
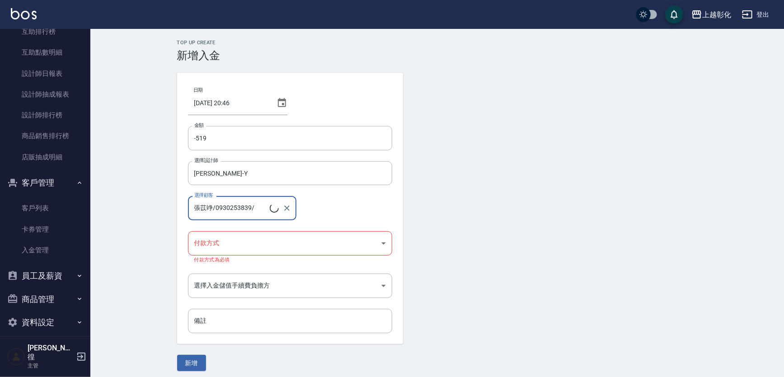
click at [308, 212] on div "選擇顧客 張苡竫/0930253839/ 選擇顧客" at bounding box center [290, 208] width 204 height 24
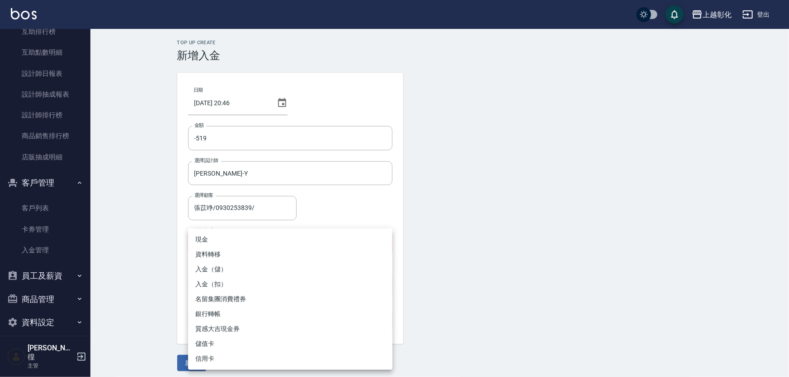
click at [220, 244] on body "上越彰化 登出 櫃檯作業 打帳單 帳單列表 現金收支登錄 材料自購登錄 每日結帳 排班表 現場電腦打卡 預約管理 預約管理 單日預約紀錄 單週預約紀錄 報表及…" at bounding box center [394, 191] width 789 height 382
click at [211, 283] on li "入金（扣）" at bounding box center [290, 284] width 204 height 15
type input "入金（扣）"
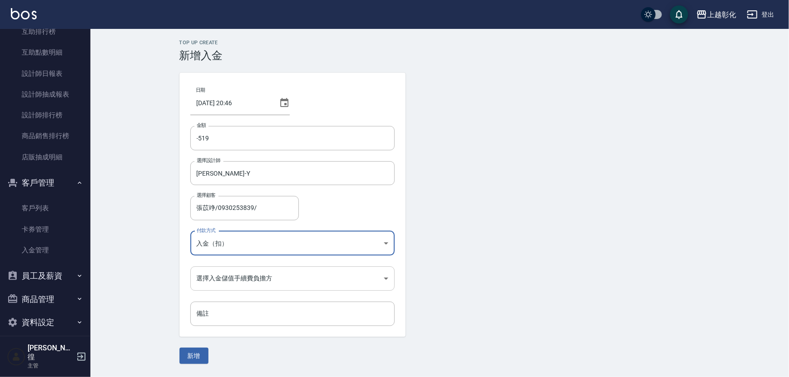
click at [212, 277] on body "上越彰化 登出 櫃檯作業 打帳單 帳單列表 現金收支登錄 材料自購登錄 每日結帳 排班表 現場電腦打卡 預約管理 預約管理 單日預約紀錄 單週預約紀錄 報表及…" at bounding box center [394, 188] width 789 height 377
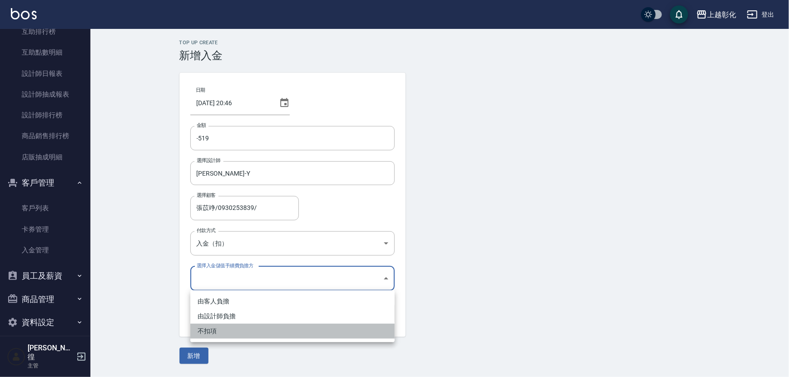
click at [221, 331] on li "不扣項" at bounding box center [292, 331] width 204 height 15
type input "WITHOUTHANDLINGFEE"
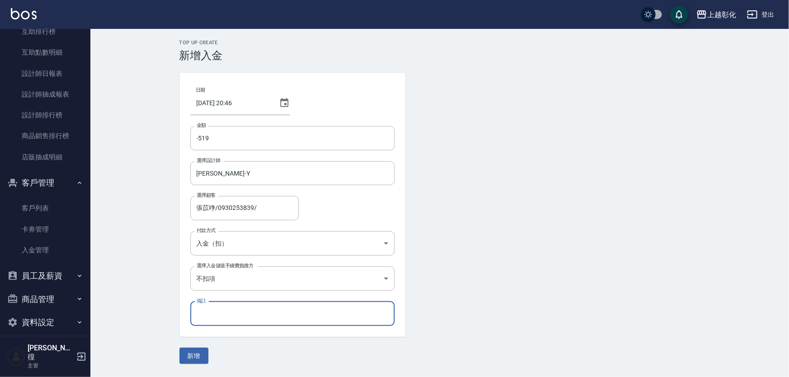
click at [207, 315] on input "備註" at bounding box center [292, 314] width 204 height 24
type input "t"
type input "r"
type input "姊sc350/兒169"
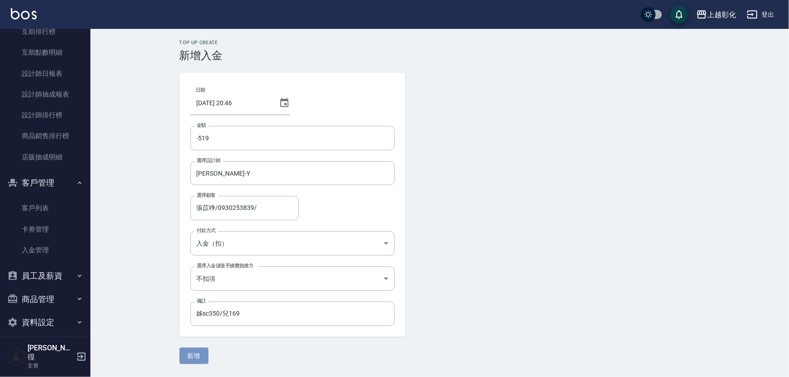
drag, startPoint x: 188, startPoint y: 353, endPoint x: 179, endPoint y: 351, distance: 8.9
click at [187, 354] on button "新增" at bounding box center [193, 356] width 29 height 17
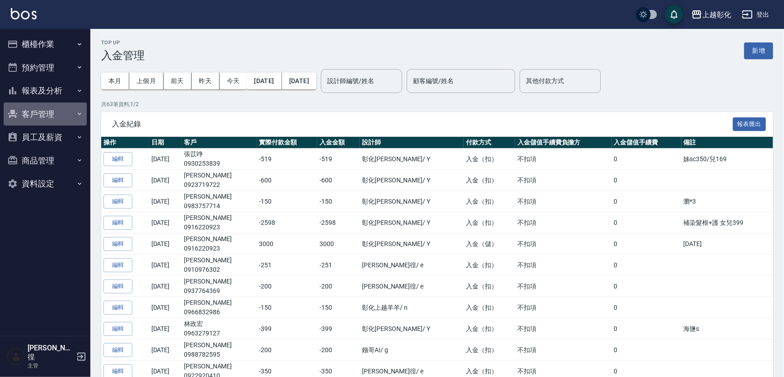
click at [39, 111] on button "客戶管理" at bounding box center [45, 114] width 83 height 23
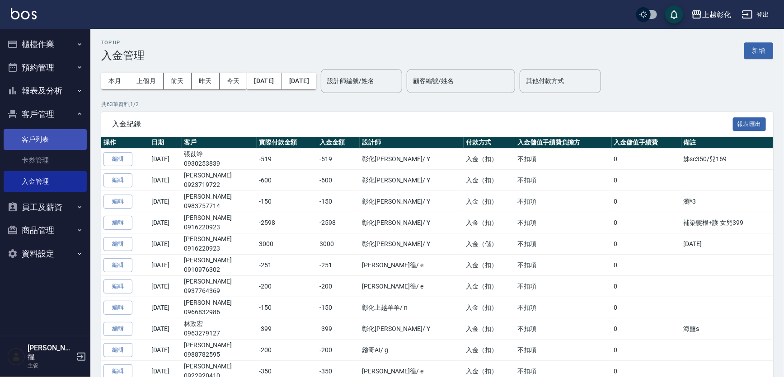
click at [38, 141] on link "客戶列表" at bounding box center [45, 139] width 83 height 21
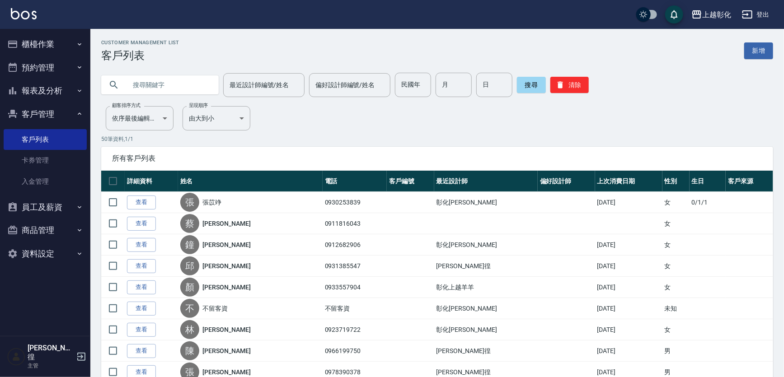
click at [45, 46] on button "櫃檯作業" at bounding box center [45, 44] width 83 height 23
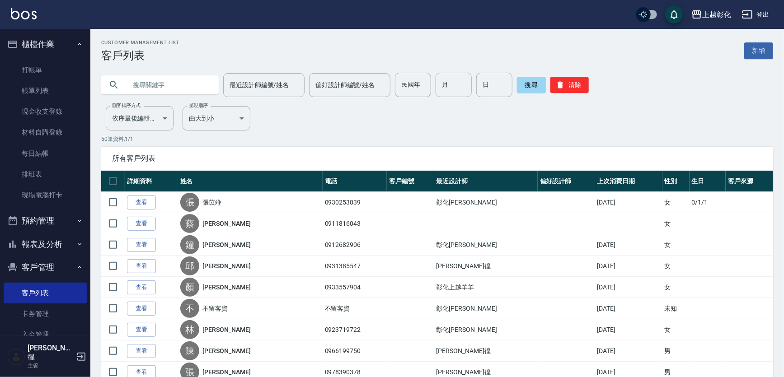
click at [54, 56] on ul "打帳單 帳單列表 現金收支登錄 材料自購登錄 每日結帳 排班表 現場電腦打卡" at bounding box center [45, 133] width 83 height 154
click at [54, 61] on link "打帳單" at bounding box center [45, 70] width 83 height 21
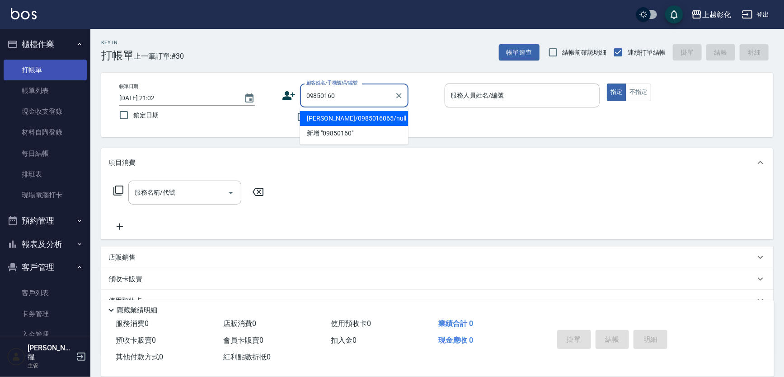
type input "李于廷/0985016065/null"
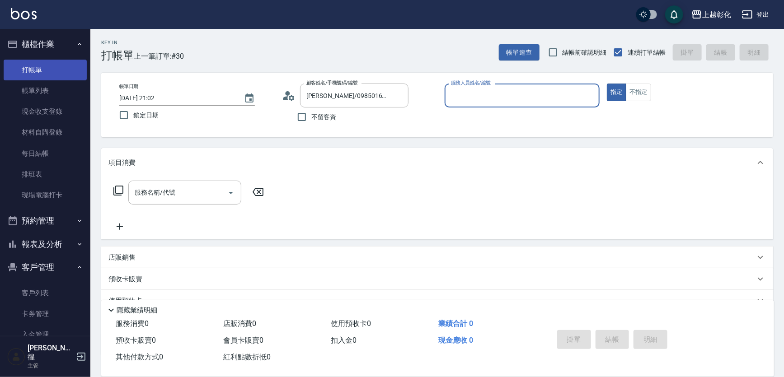
type input "ㄙ"
type input "羊羊-n"
type button "true"
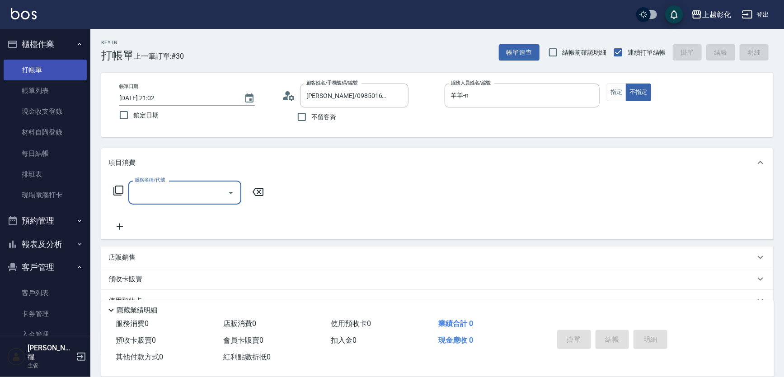
type input "ㄎ"
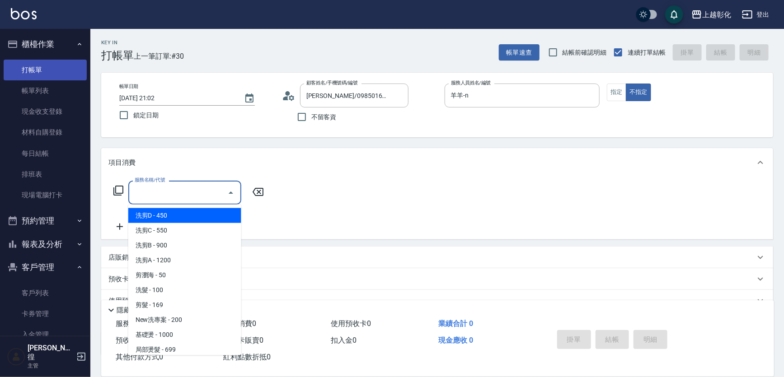
type input "ㄎ"
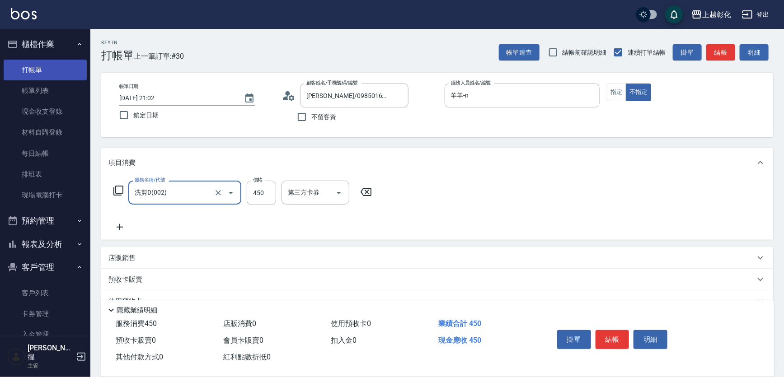
type input "洗剪D(002)"
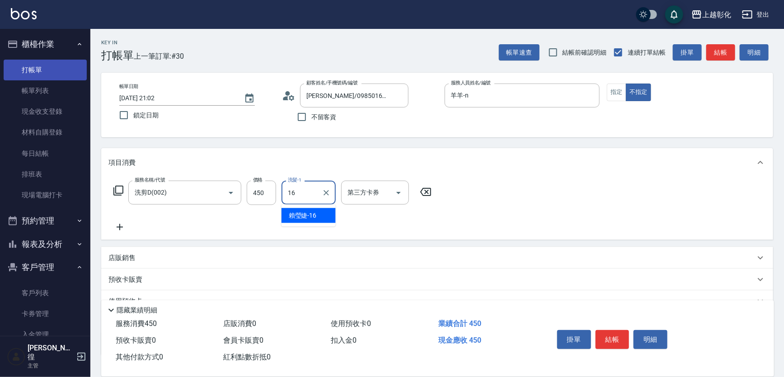
type input "[PERSON_NAME]-16"
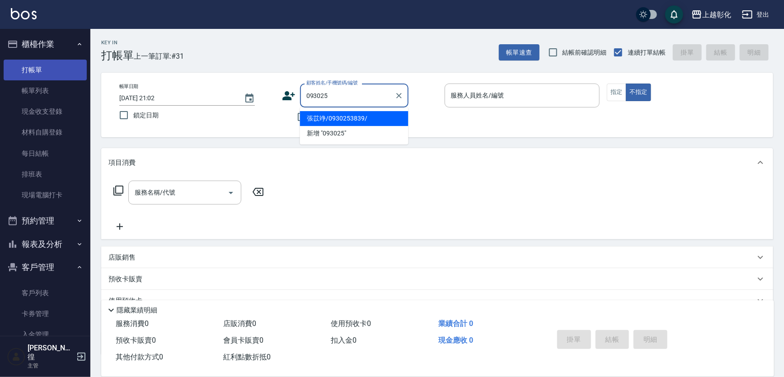
type input "張苡竫/0930253839/"
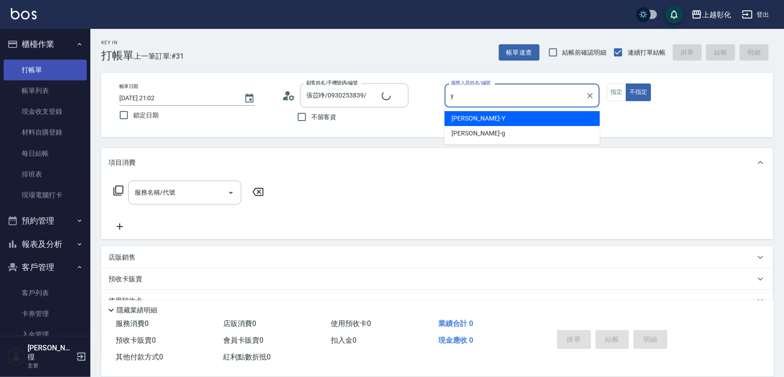
type input "[PERSON_NAME]-Y"
type button "false"
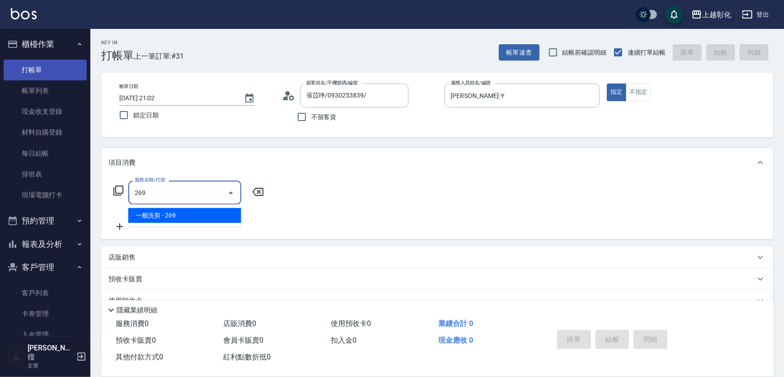
type input "一般洗剪(269)"
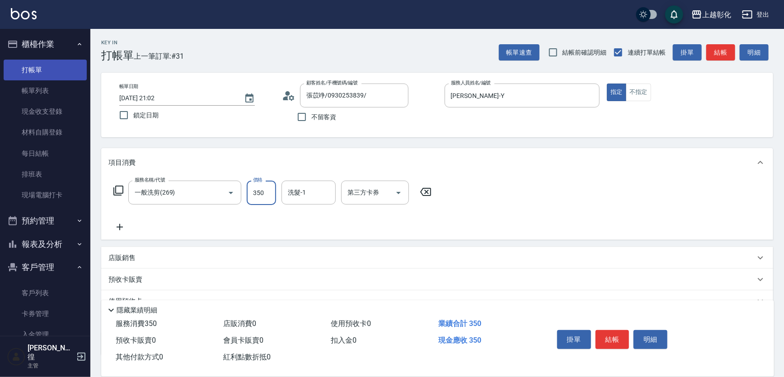
type input "350"
type input "謝宥萱-41"
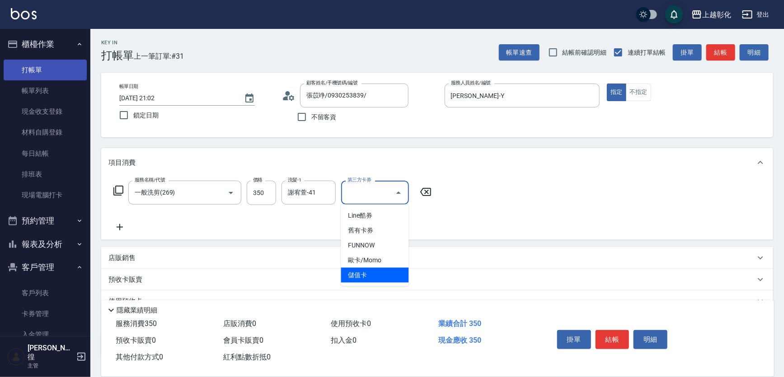
type input "儲值卡"
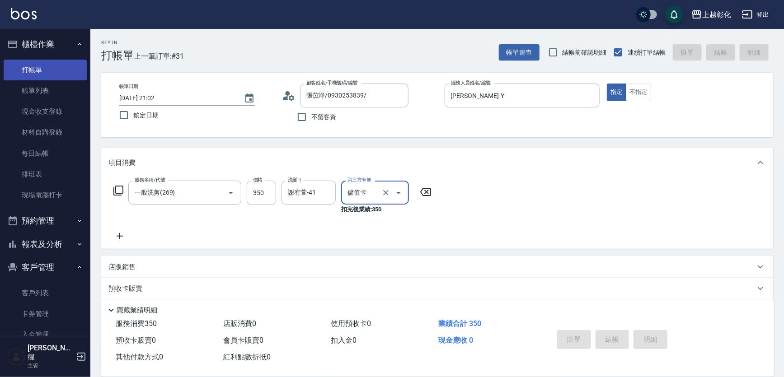
type input "2025/09/13 21:03"
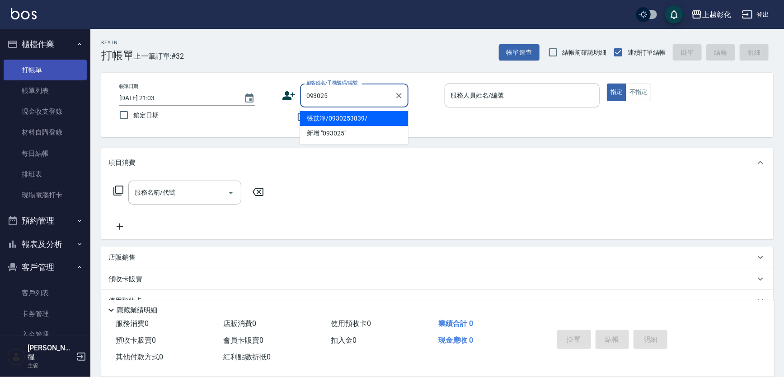
type input "張苡竫/0930253839/"
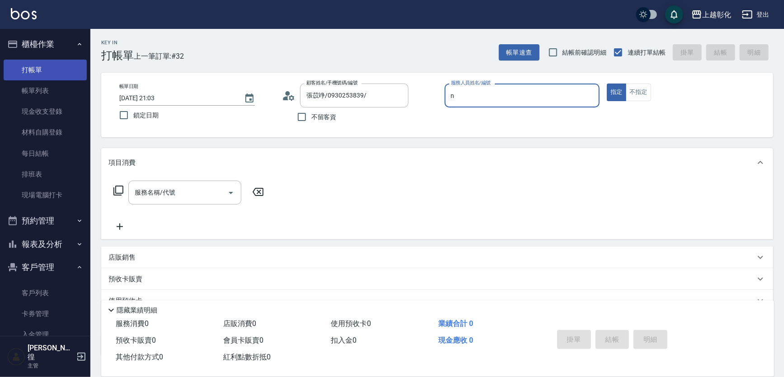
type input "羊羊-n"
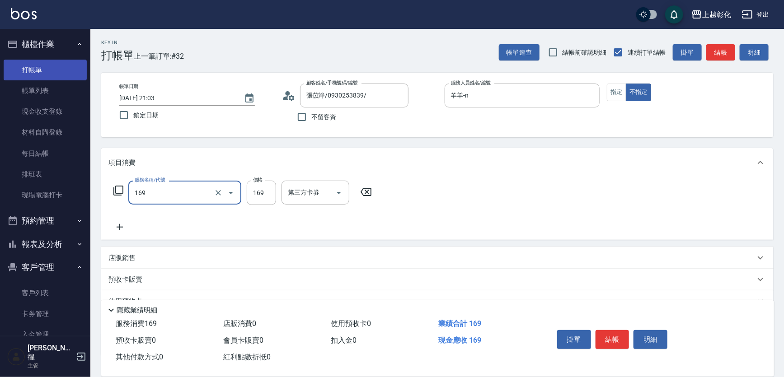
type input "剪髮(169)"
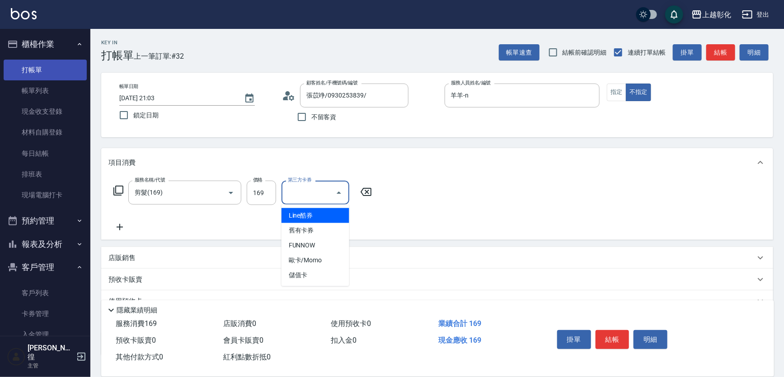
type input "儲值卡"
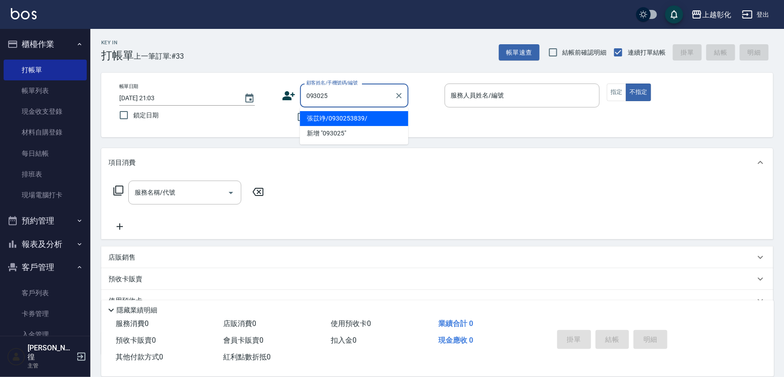
type input "張苡竫/0930253839/"
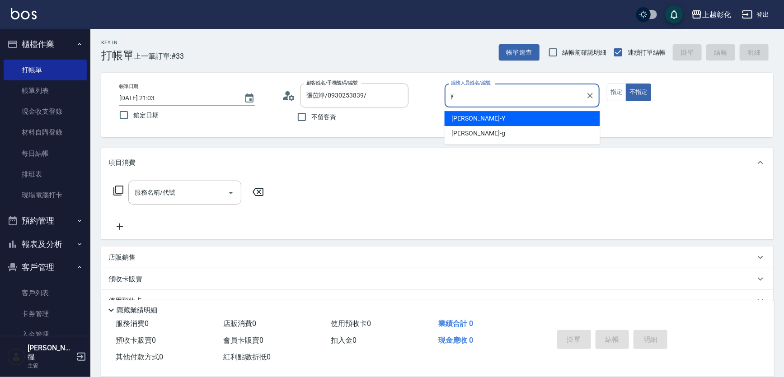
type input "[PERSON_NAME]-Y"
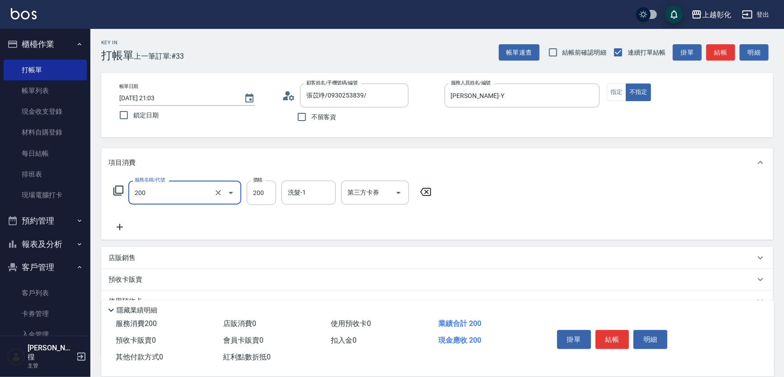
type input "New洗專案(200)"
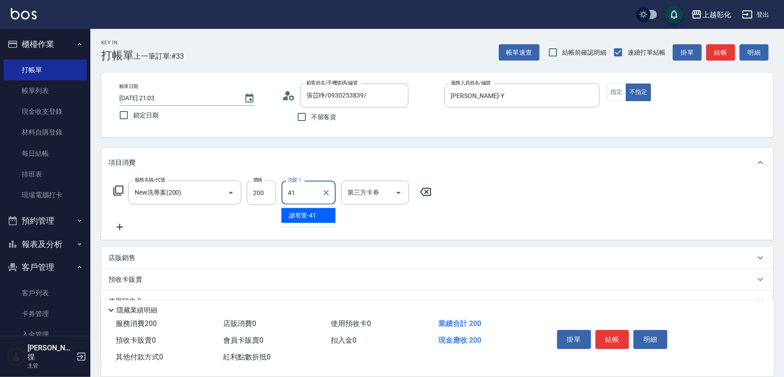
type input "謝宥萱-41"
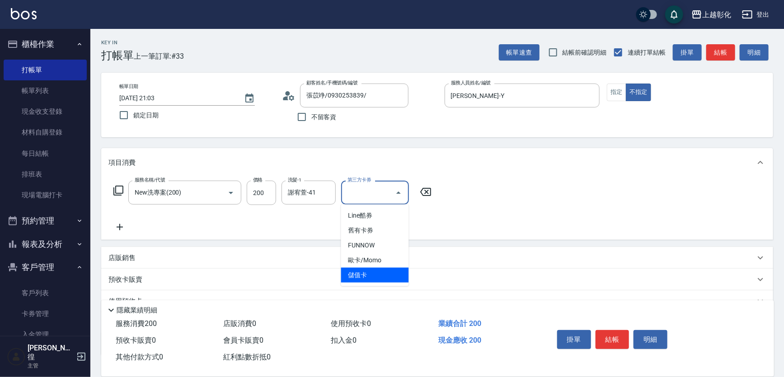
type input "儲值卡"
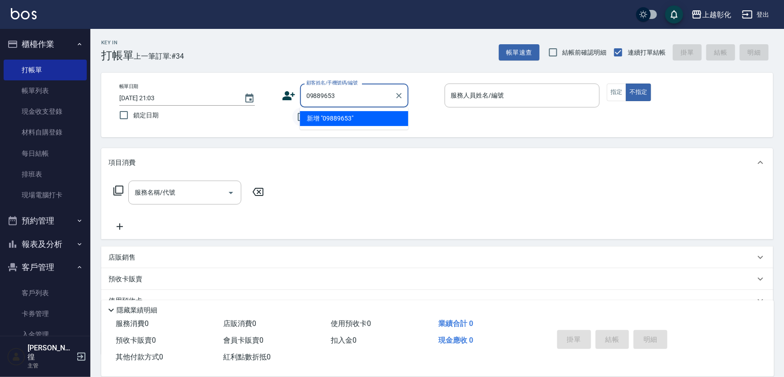
type input "09889653"
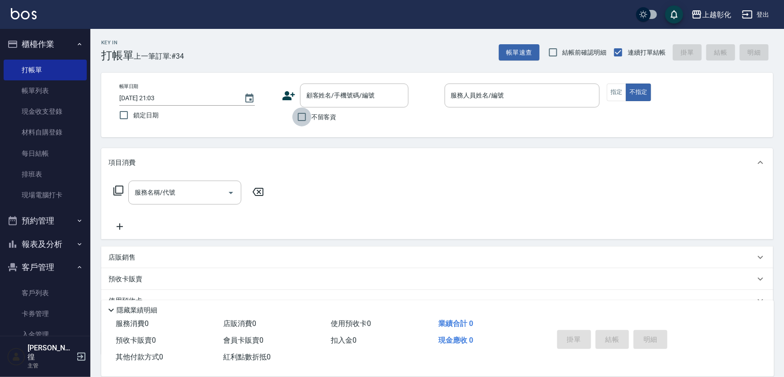
click at [294, 113] on input "不留客資" at bounding box center [301, 117] width 19 height 19
checkbox input "true"
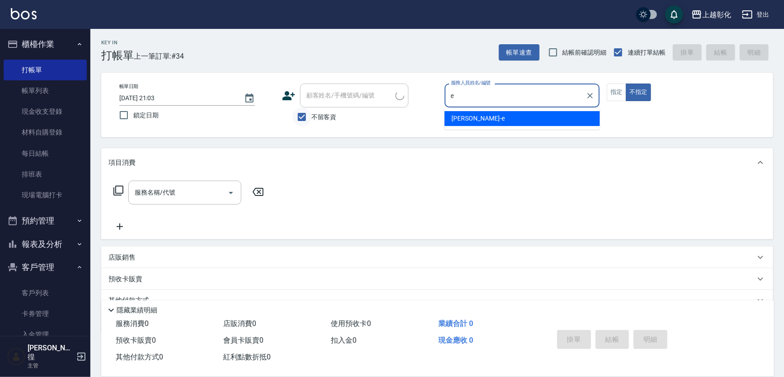
type input "[PERSON_NAME]-e"
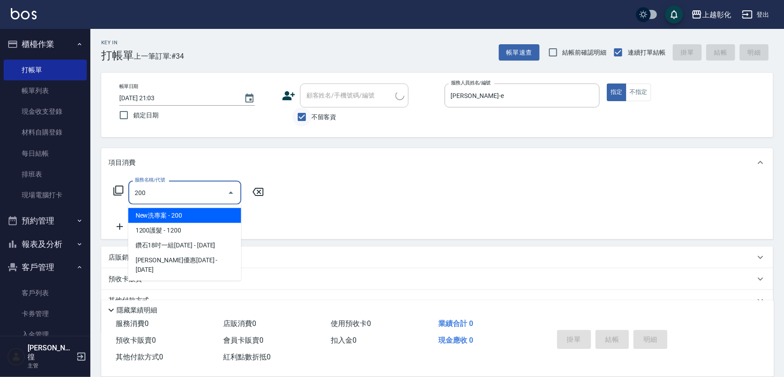
type input "New洗專案(200)"
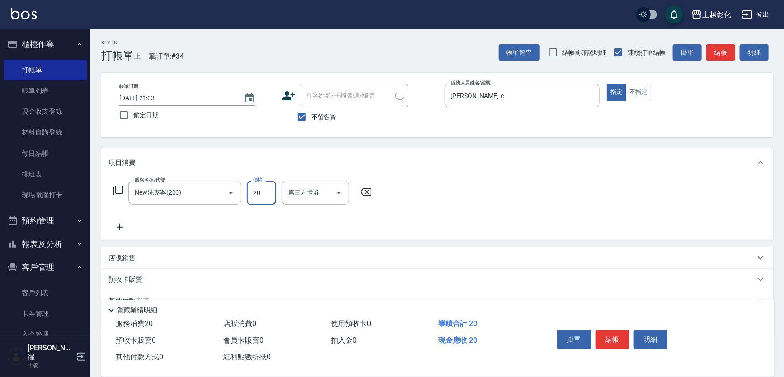
type input "200"
type input "[PERSON_NAME]-16"
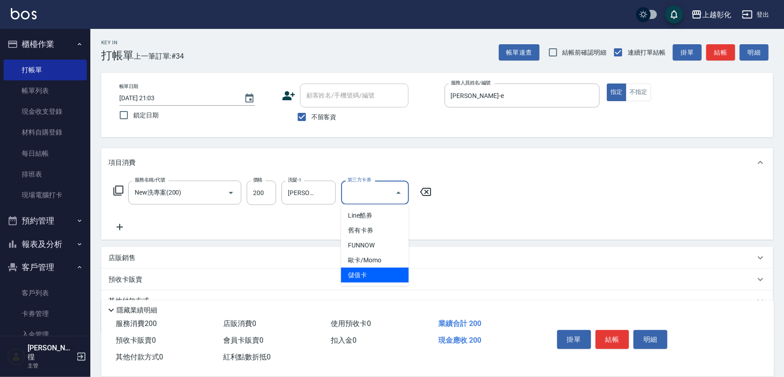
type input "儲值卡"
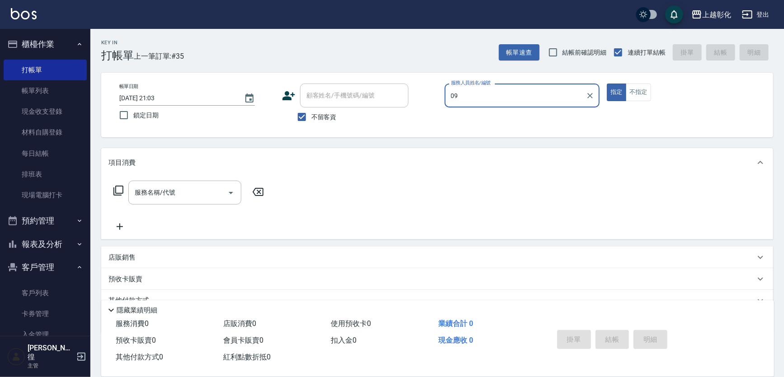
type input "0"
click at [301, 119] on input "不留客資" at bounding box center [301, 117] width 19 height 19
checkbox input "false"
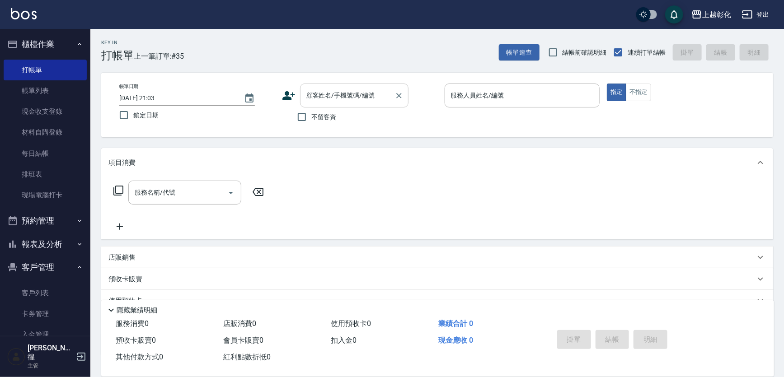
click at [316, 103] on input "顧客姓名/手機號碼/編號" at bounding box center [347, 96] width 87 height 16
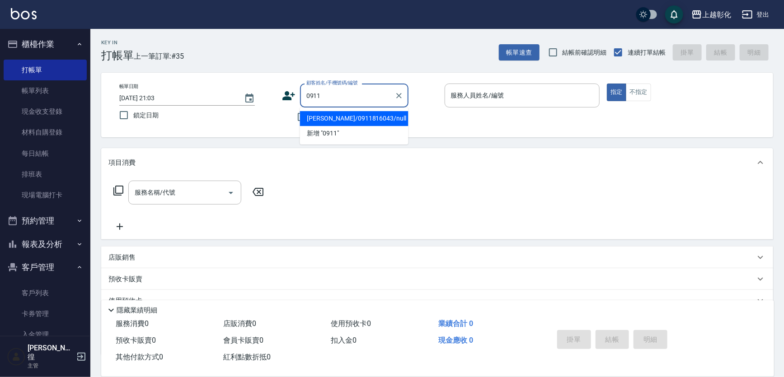
type input "蔡小姐/0911816043/null"
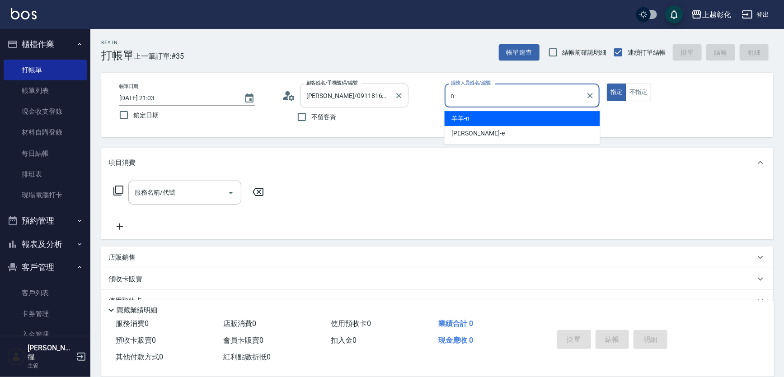
type input "羊羊-n"
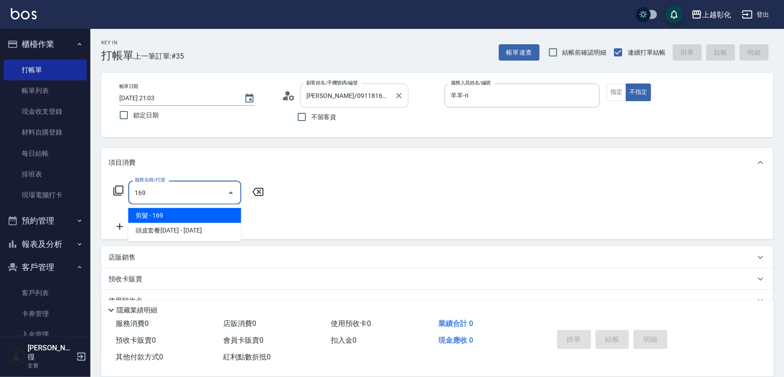
type input "剪髮(169)"
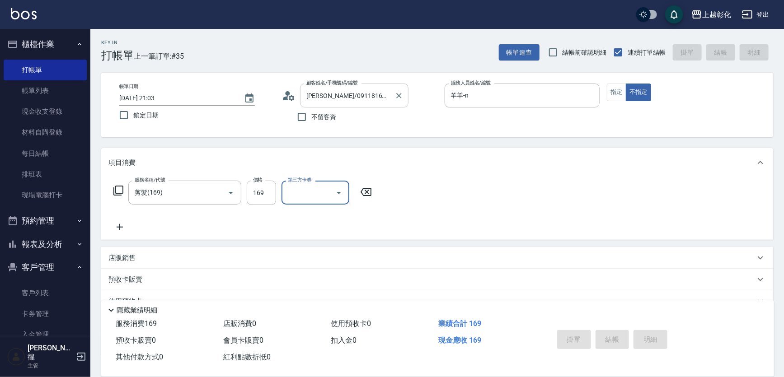
type input "2025/09/13 21:04"
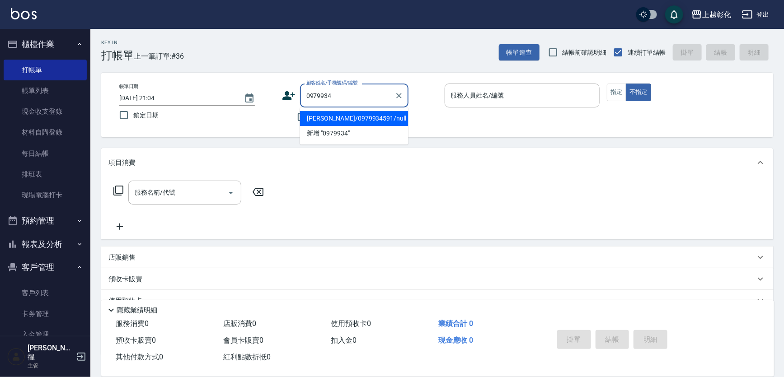
type input "謝岱霖/0979934591/null"
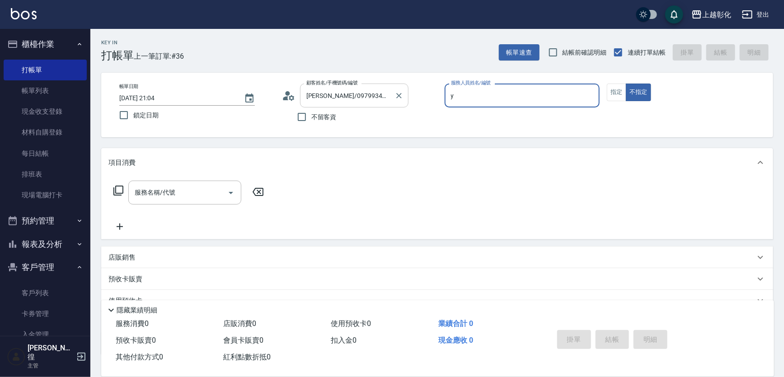
type input "[PERSON_NAME]-Y"
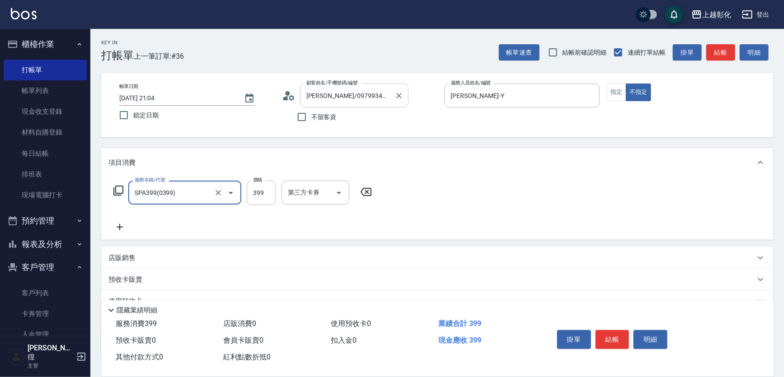
type input "SPA399(0399)"
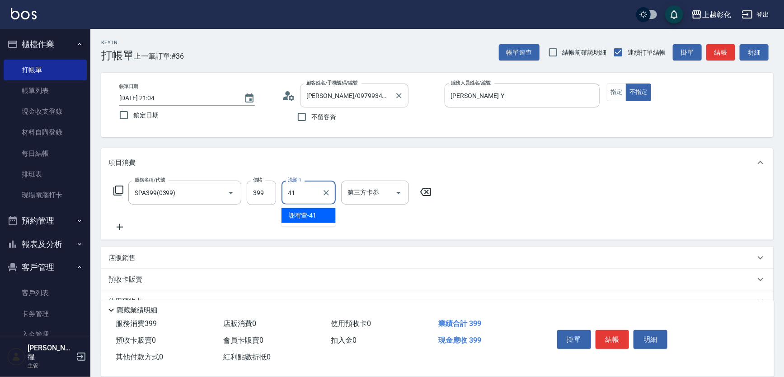
type input "謝宥萱-41"
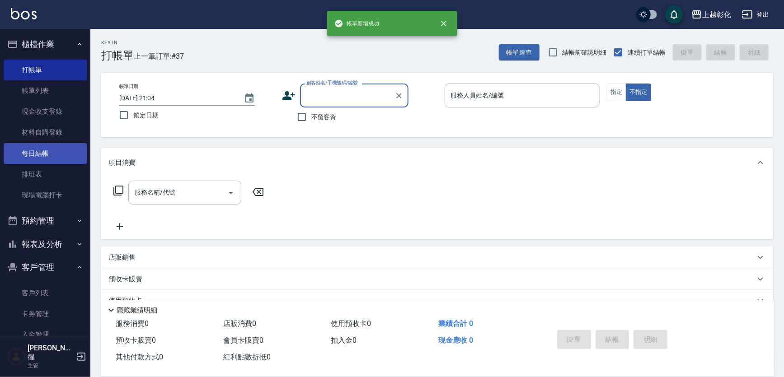
click at [29, 158] on link "每日結帳" at bounding box center [45, 153] width 83 height 21
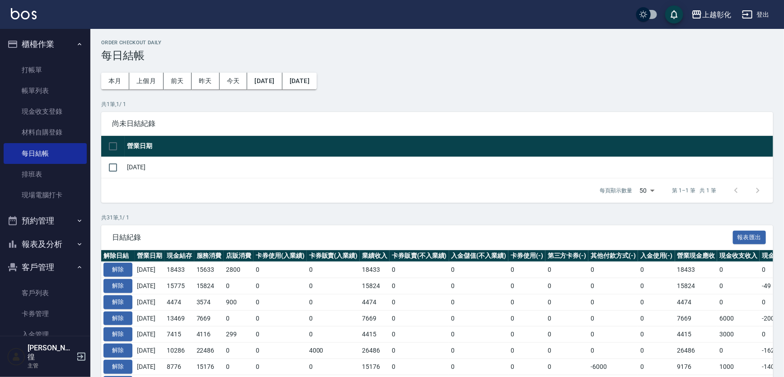
click at [125, 169] on td "[DATE]" at bounding box center [449, 167] width 648 height 21
click at [119, 169] on input "checkbox" at bounding box center [112, 167] width 19 height 19
checkbox input "true"
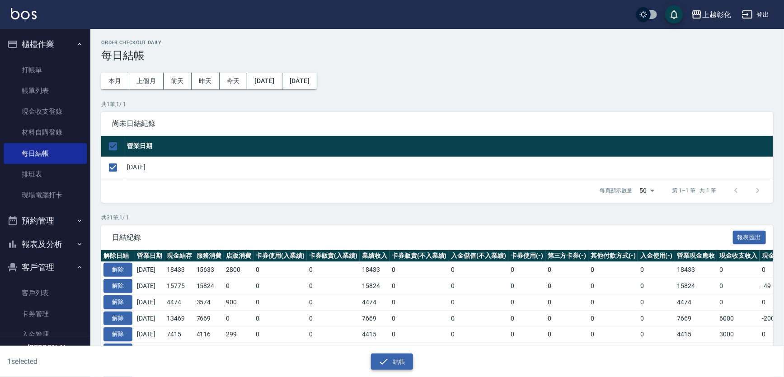
click at [383, 368] on button "結帳" at bounding box center [392, 362] width 42 height 17
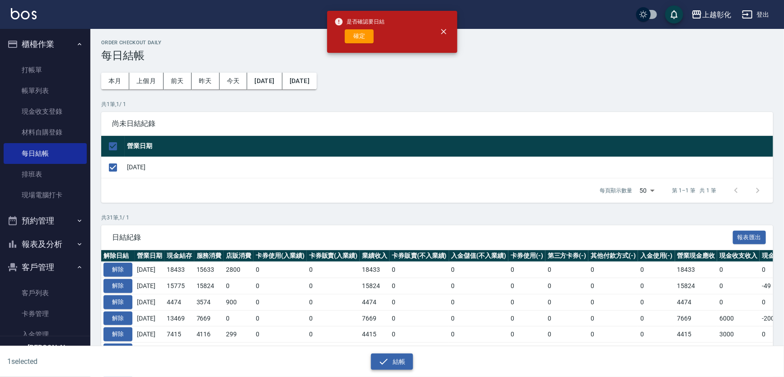
click at [380, 362] on icon "button" at bounding box center [383, 362] width 11 height 11
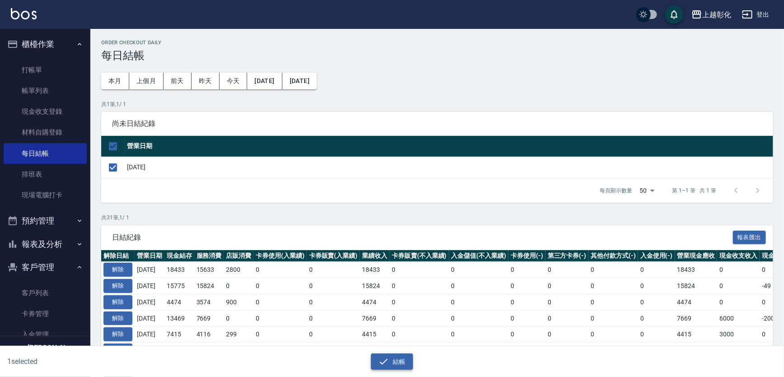
click at [388, 362] on icon "button" at bounding box center [383, 362] width 11 height 11
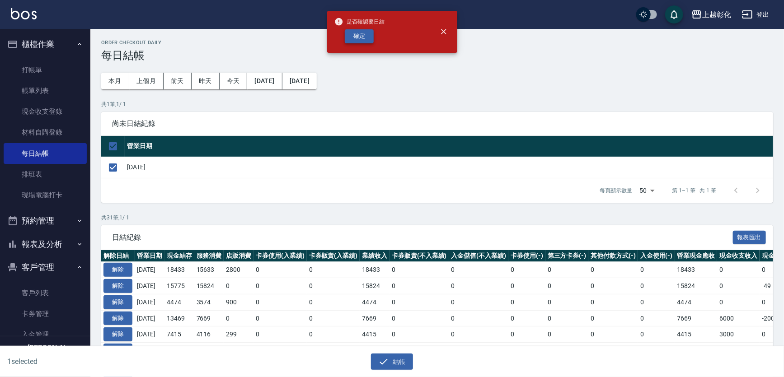
click at [365, 33] on button "確定" at bounding box center [359, 36] width 29 height 14
checkbox input "false"
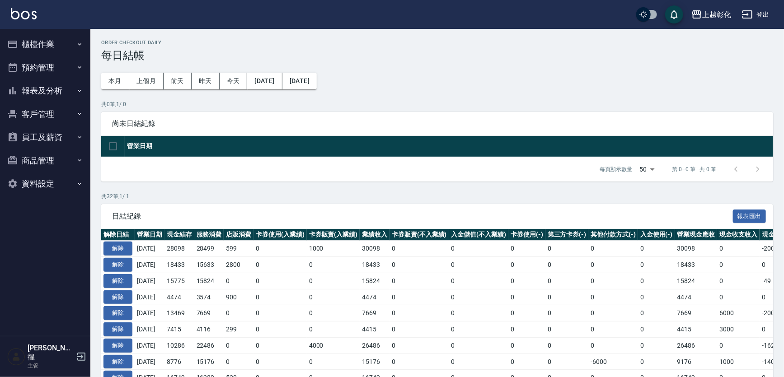
click at [62, 45] on button "櫃檯作業" at bounding box center [45, 44] width 83 height 23
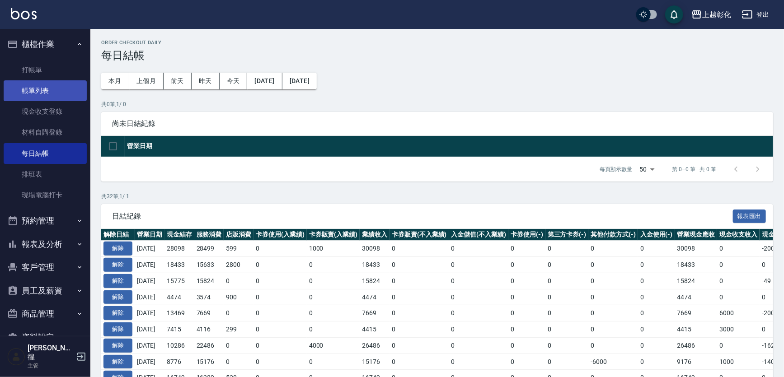
click at [66, 81] on link "帳單列表" at bounding box center [45, 90] width 83 height 21
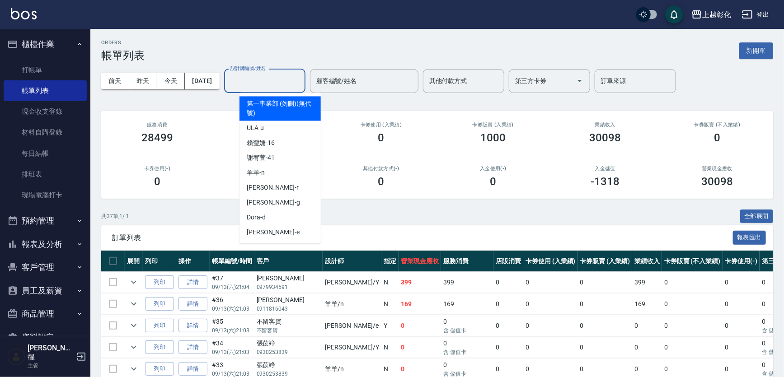
click at [277, 77] on input "設計師編號/姓名" at bounding box center [264, 81] width 73 height 16
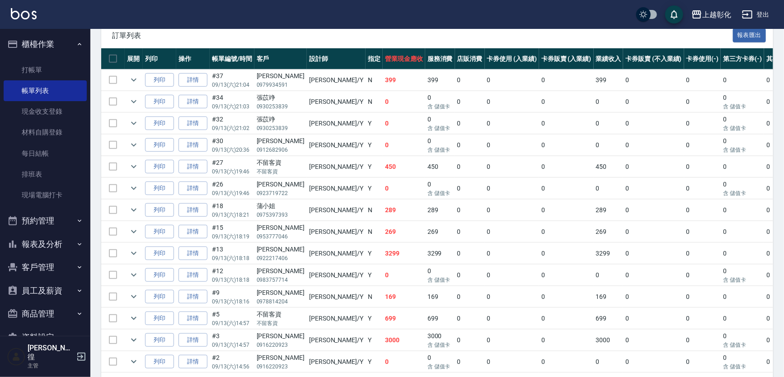
scroll to position [238, 0]
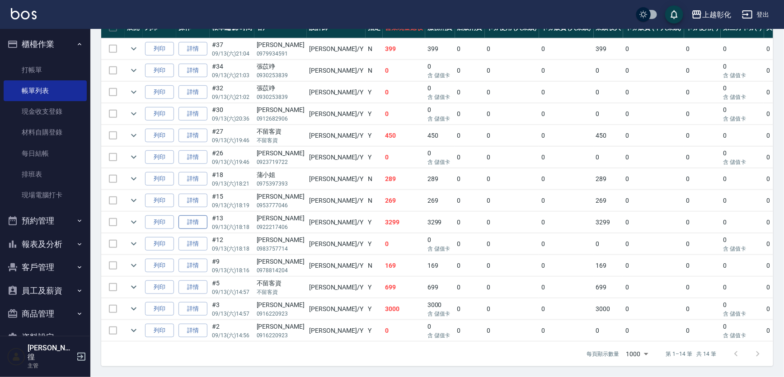
type input "YURI-Y"
click at [184, 221] on link "詳情" at bounding box center [193, 223] width 29 height 14
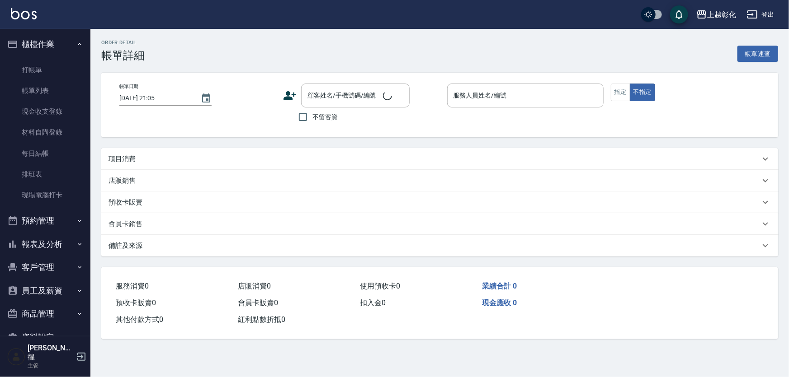
type input "2025/09/13 18:18"
type input "YURI-Y"
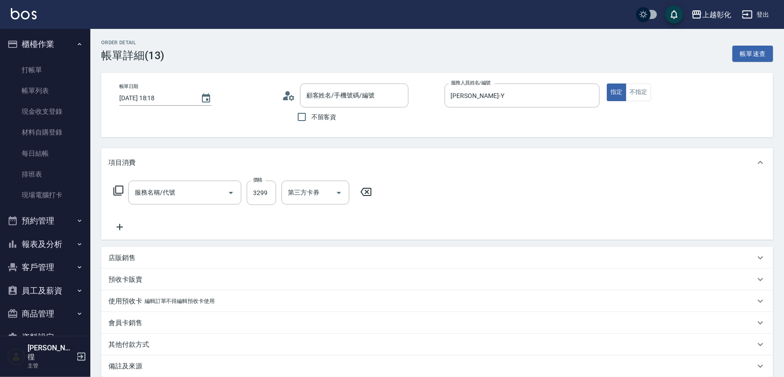
type input "李芷昀/0922217406/null"
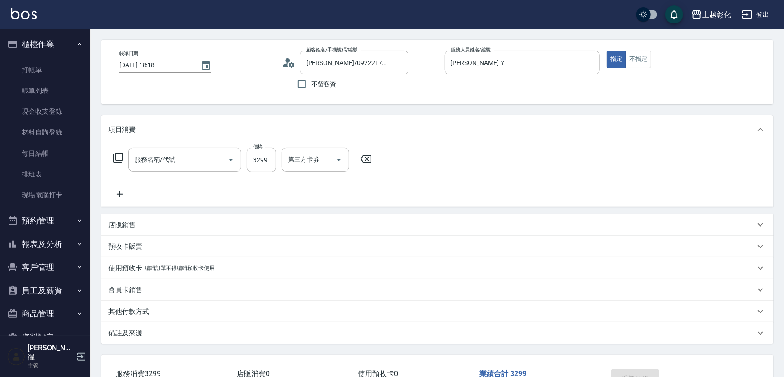
type input "過年染髮A(511)"
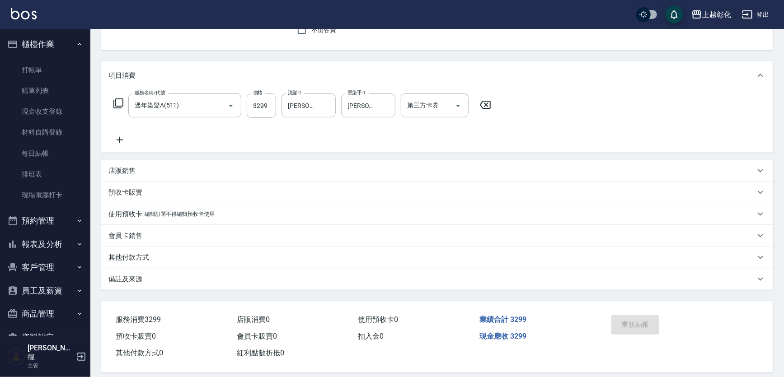
scroll to position [94, 0]
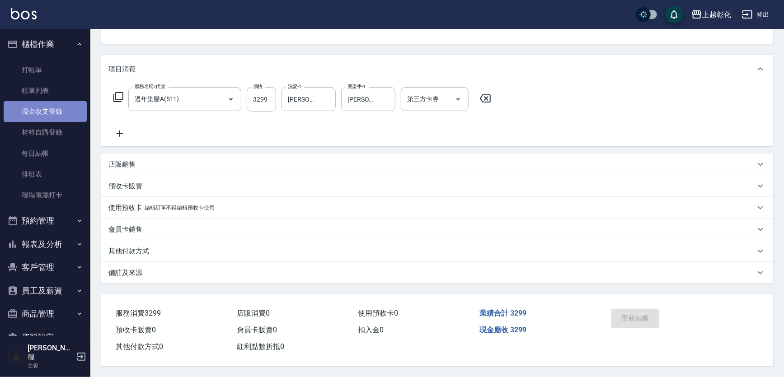
click at [51, 111] on link "現金收支登錄" at bounding box center [45, 111] width 83 height 21
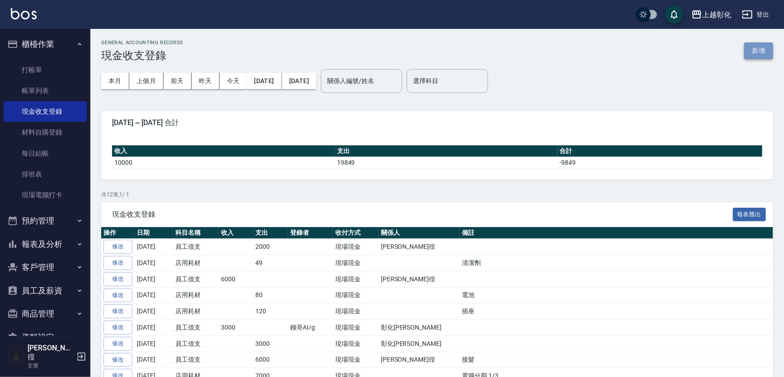
click at [760, 49] on button "新增" at bounding box center [758, 50] width 29 height 17
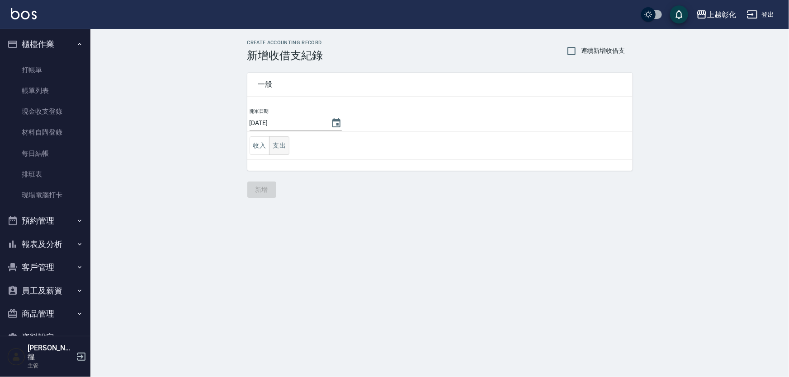
click at [285, 146] on button "支出" at bounding box center [279, 145] width 20 height 19
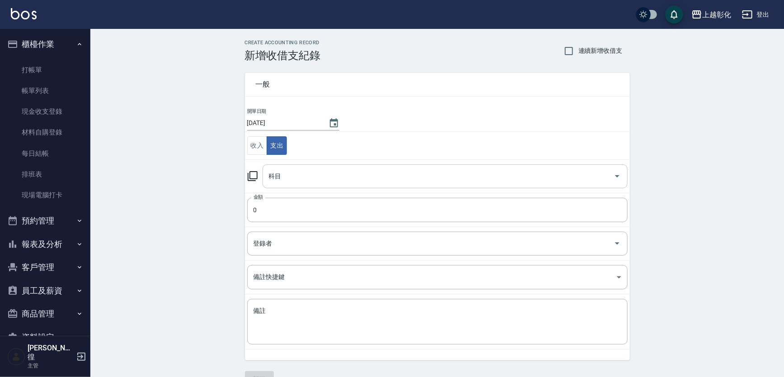
click at [281, 186] on div "科目" at bounding box center [445, 176] width 365 height 24
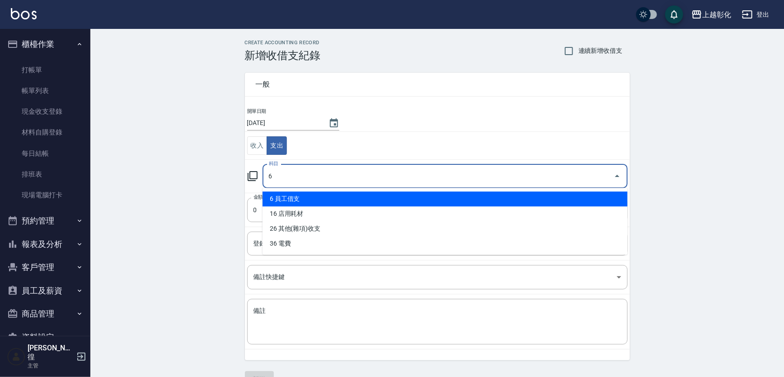
click at [291, 192] on li "6 員工借支" at bounding box center [445, 199] width 365 height 15
type input "6 員工借支"
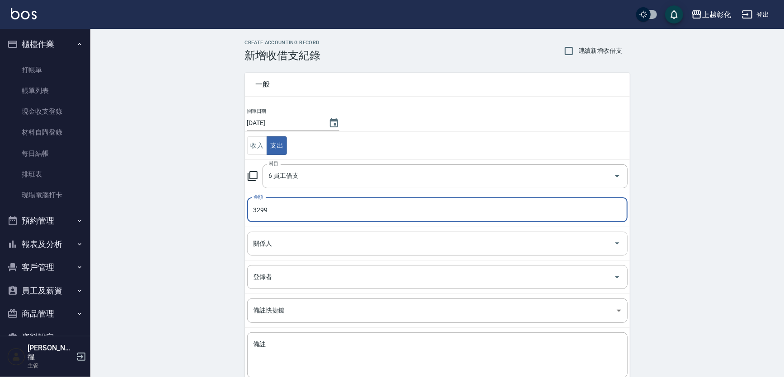
type input "3299"
click at [294, 244] on input "關係人" at bounding box center [430, 244] width 359 height 16
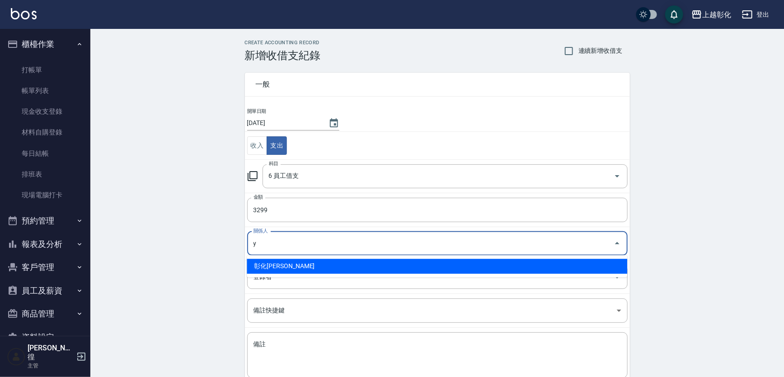
type input "彰化上越正咩Yuri-Y"
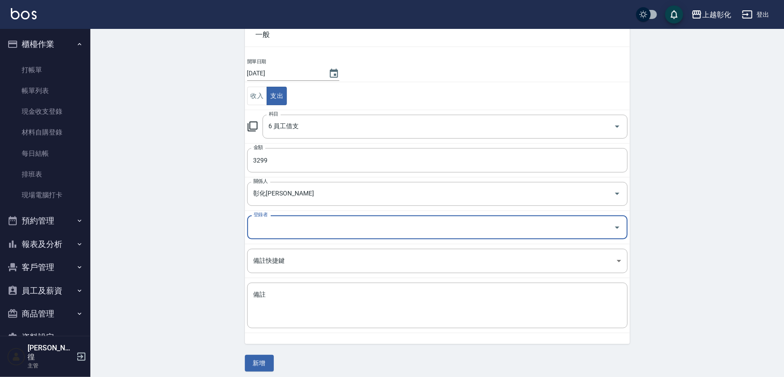
scroll to position [54, 0]
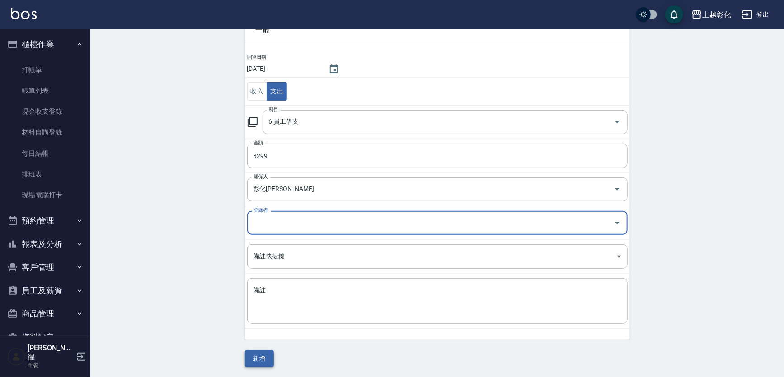
click at [264, 357] on button "新增" at bounding box center [259, 359] width 29 height 17
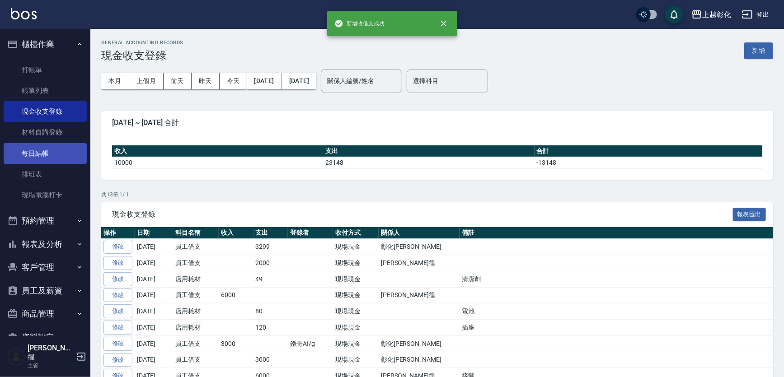
click at [59, 156] on link "每日結帳" at bounding box center [45, 153] width 83 height 21
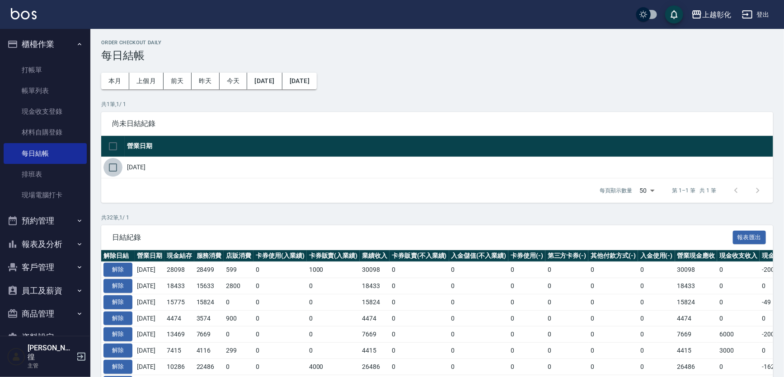
click at [117, 174] on input "checkbox" at bounding box center [112, 167] width 19 height 19
checkbox input "true"
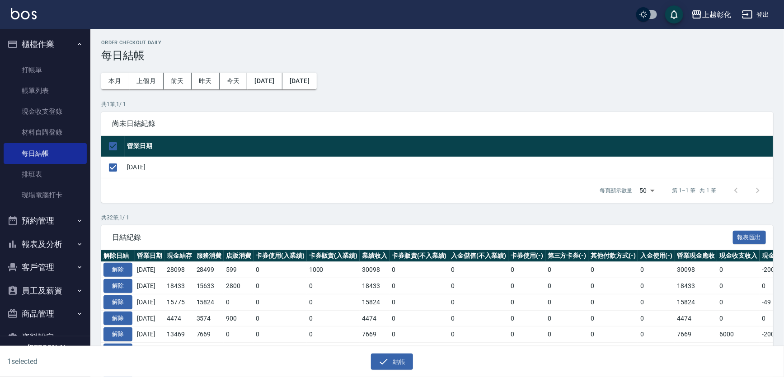
drag, startPoint x: 393, startPoint y: 352, endPoint x: 391, endPoint y: 360, distance: 8.3
click at [392, 355] on div "結帳" at bounding box center [388, 359] width 389 height 24
click at [391, 357] on button "結帳" at bounding box center [392, 362] width 42 height 17
click at [388, 352] on div "結帳" at bounding box center [388, 359] width 389 height 24
drag, startPoint x: 388, startPoint y: 352, endPoint x: 390, endPoint y: 360, distance: 7.9
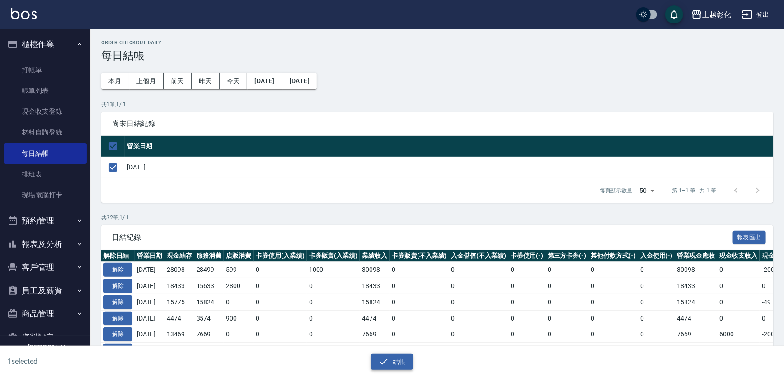
click at [390, 360] on button "結帳" at bounding box center [392, 362] width 42 height 17
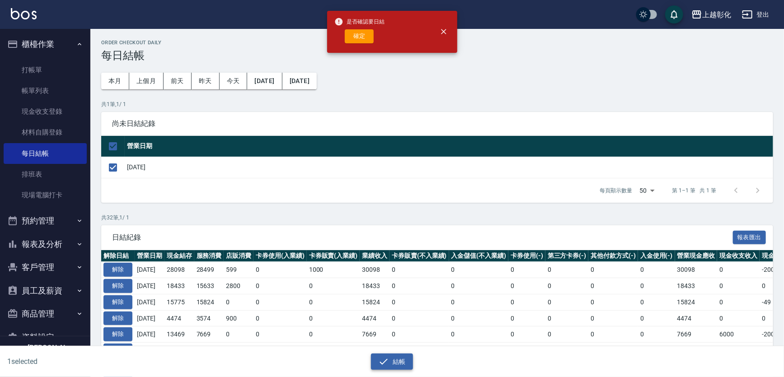
click at [390, 361] on button "結帳" at bounding box center [392, 362] width 42 height 17
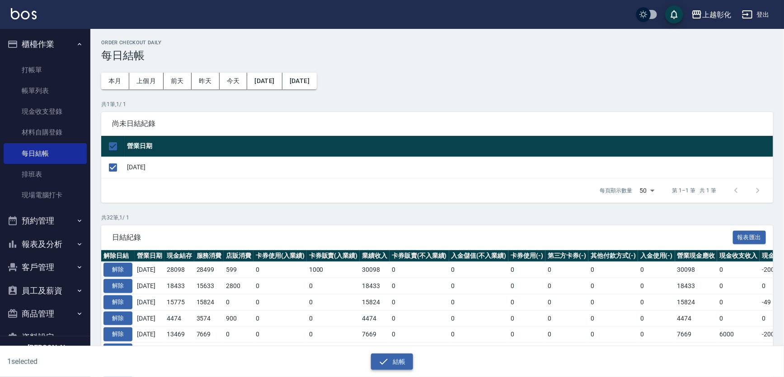
click at [390, 356] on button "結帳" at bounding box center [392, 362] width 42 height 17
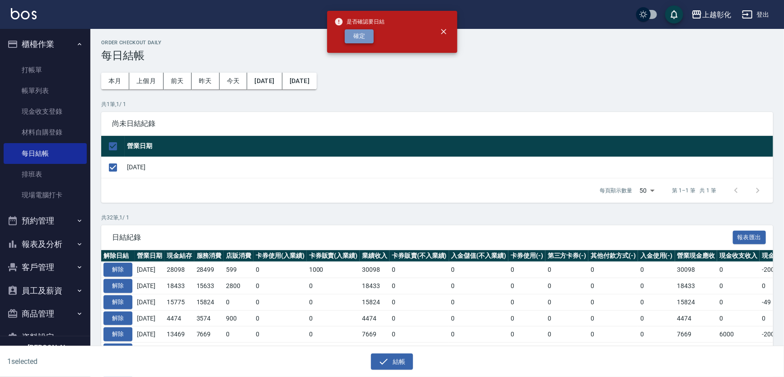
click at [354, 35] on button "確定" at bounding box center [359, 36] width 29 height 14
checkbox input "false"
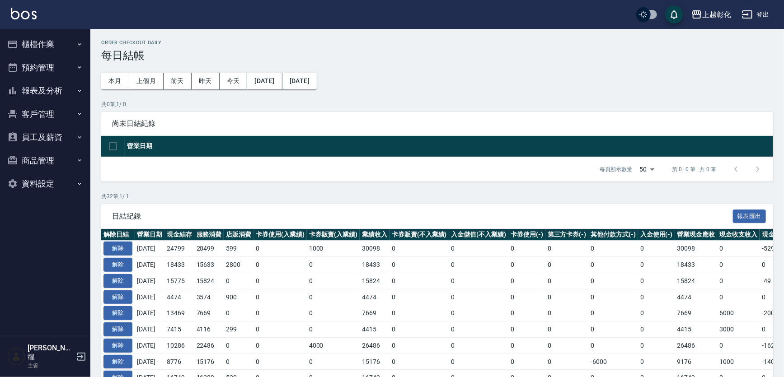
drag, startPoint x: 41, startPoint y: 46, endPoint x: 39, endPoint y: 58, distance: 12.3
click at [41, 46] on button "櫃檯作業" at bounding box center [45, 44] width 83 height 23
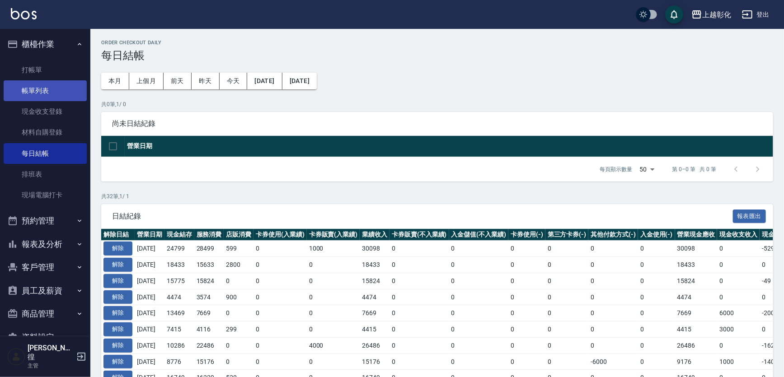
click at [61, 88] on link "帳單列表" at bounding box center [45, 90] width 83 height 21
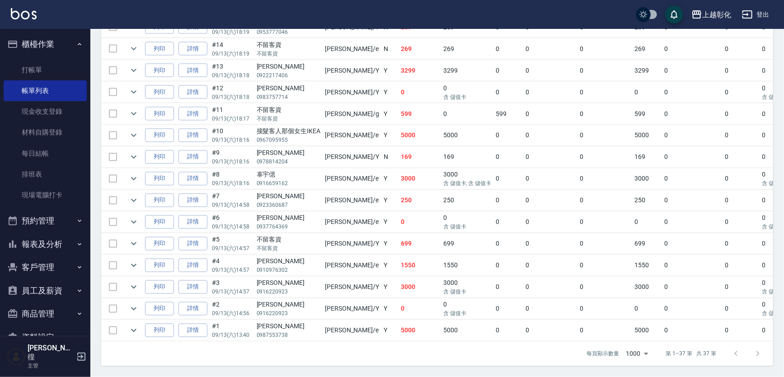
scroll to position [734, 0]
click at [62, 267] on button "客戶管理" at bounding box center [45, 267] width 83 height 23
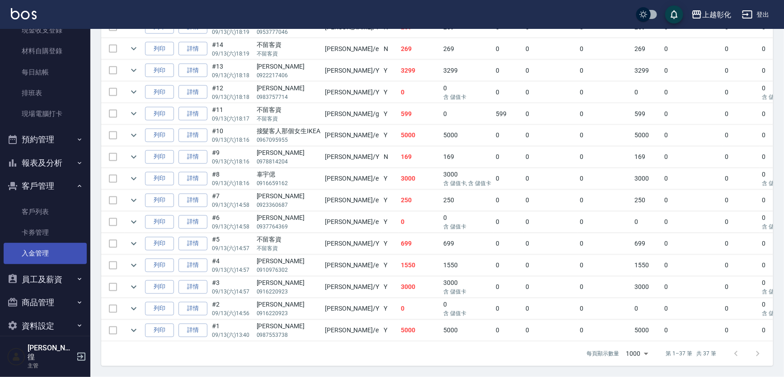
scroll to position [82, 0]
click at [53, 247] on link "入金管理" at bounding box center [45, 253] width 83 height 21
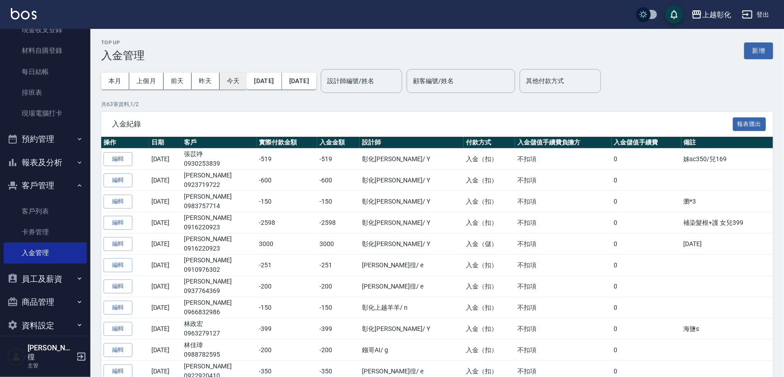
click at [228, 83] on button "今天" at bounding box center [234, 81] width 28 height 17
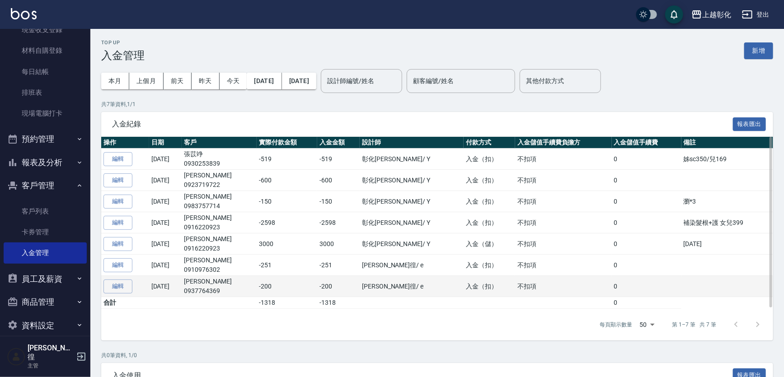
click at [220, 279] on td "[PERSON_NAME]0937764369" at bounding box center [219, 286] width 75 height 21
copy td "[PERSON_NAME]"
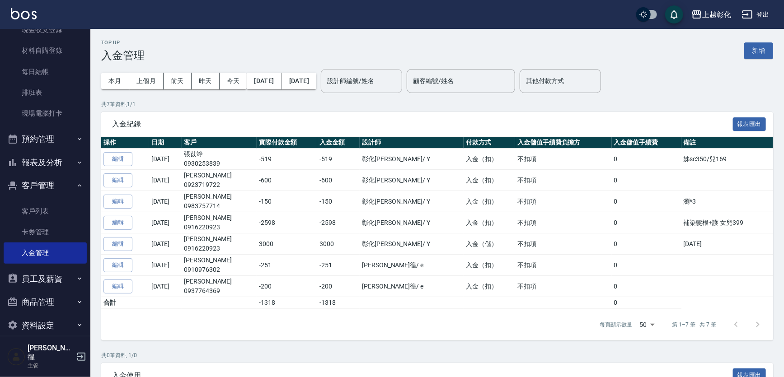
click at [398, 86] on input "設計師編號/姓名" at bounding box center [361, 81] width 73 height 16
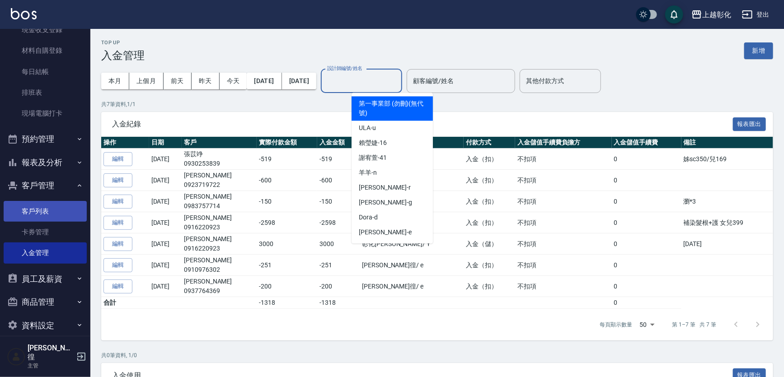
click at [47, 212] on link "客戶列表" at bounding box center [45, 211] width 83 height 21
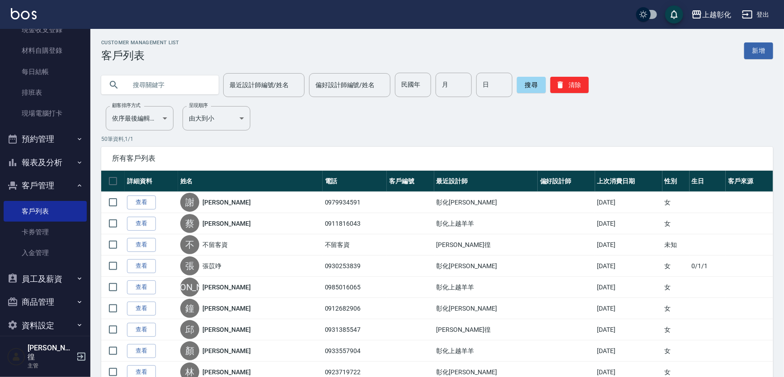
click at [176, 86] on input "text" at bounding box center [169, 85] width 85 height 24
type input "e"
type input "辜"
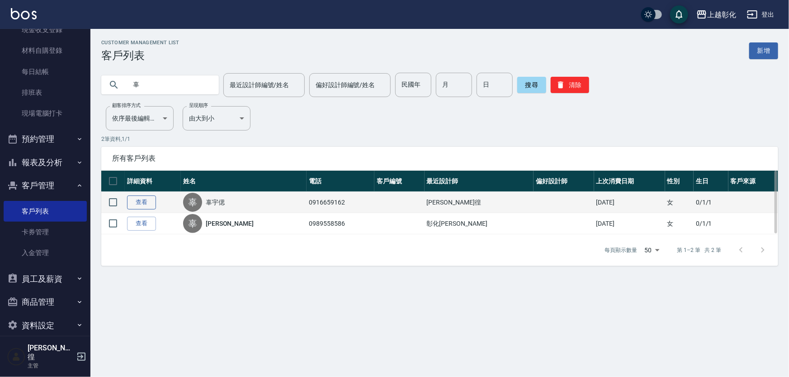
click at [131, 202] on link "查看" at bounding box center [141, 203] width 29 height 14
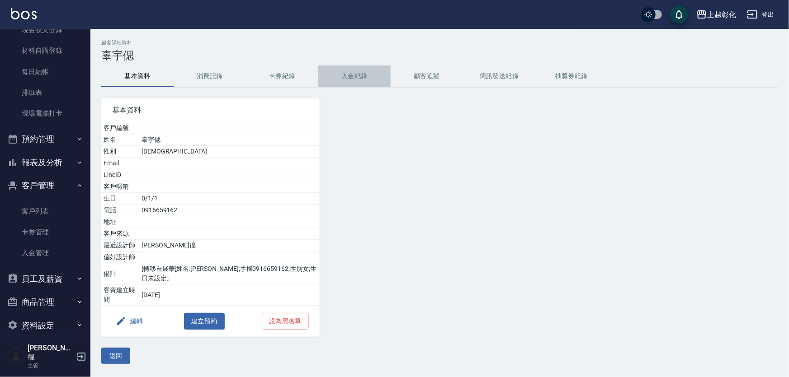
click at [360, 85] on button "入金紀錄" at bounding box center [354, 77] width 72 height 22
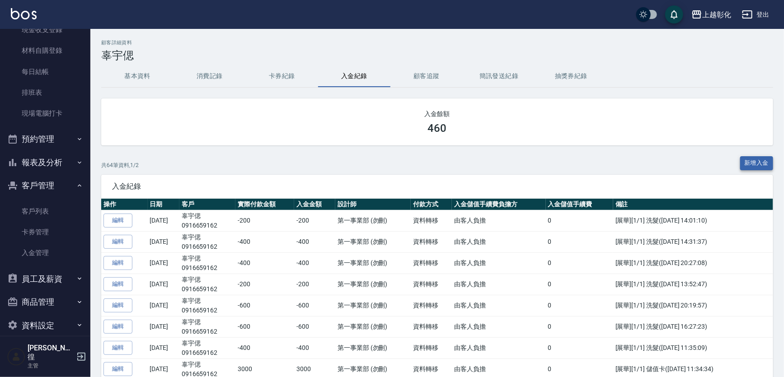
click at [746, 162] on button "新增入金" at bounding box center [756, 163] width 33 height 14
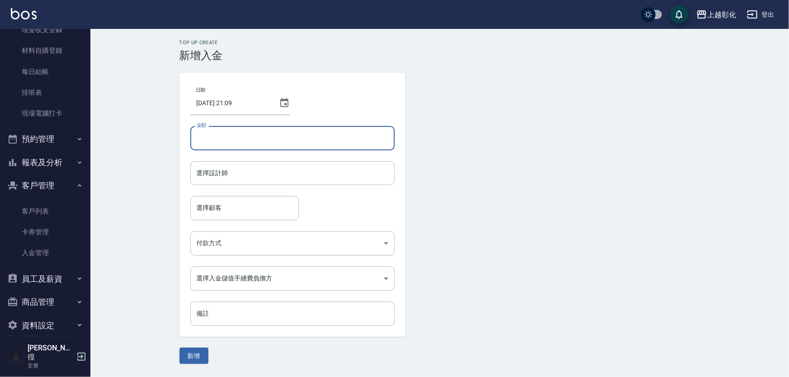
click at [206, 131] on div "金額 金額" at bounding box center [292, 138] width 204 height 24
type input "3000"
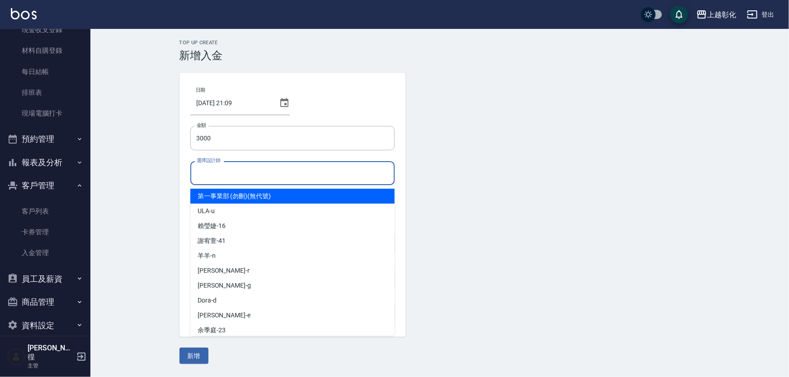
click at [217, 178] on input "選擇設計師" at bounding box center [292, 173] width 196 height 16
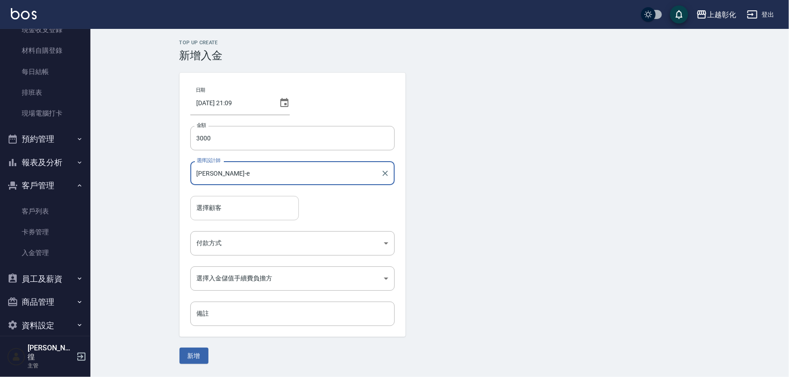
type input "[PERSON_NAME]-e"
click at [218, 207] on input "選擇顧客" at bounding box center [244, 208] width 100 height 16
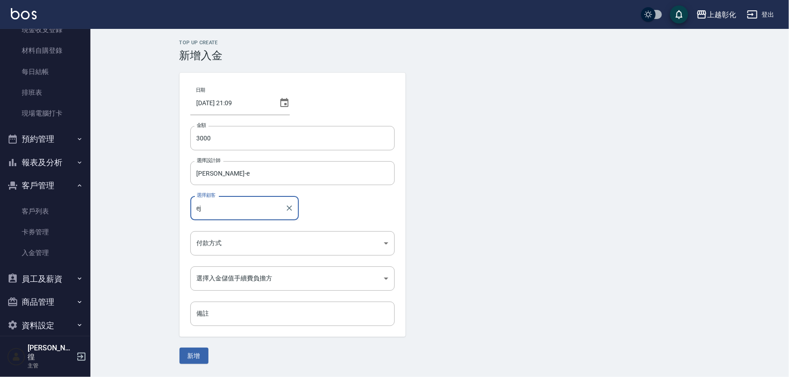
type input "e"
type input "辜宇偲/0916659162/"
click at [234, 241] on body "上越彰化 登出 櫃檯作業 打帳單 帳單列表 現金收支登錄 材料自購登錄 每日結帳 排班表 現場電腦打卡 預約管理 預約管理 單日預約紀錄 單週預約紀錄 報表及…" at bounding box center [394, 188] width 789 height 377
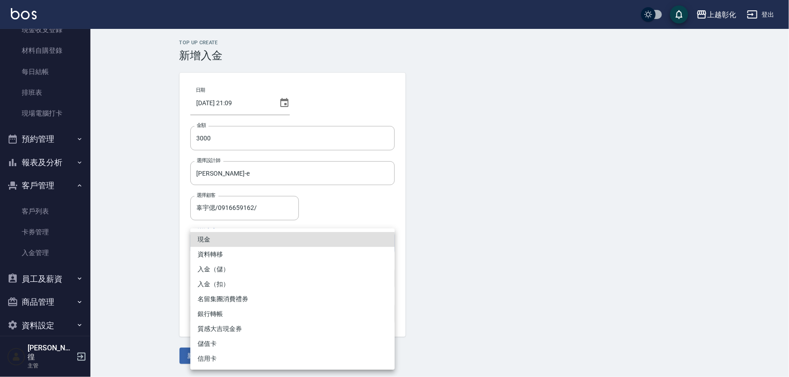
click at [235, 271] on li "入金（儲）" at bounding box center [292, 269] width 204 height 15
type input "入金（儲）"
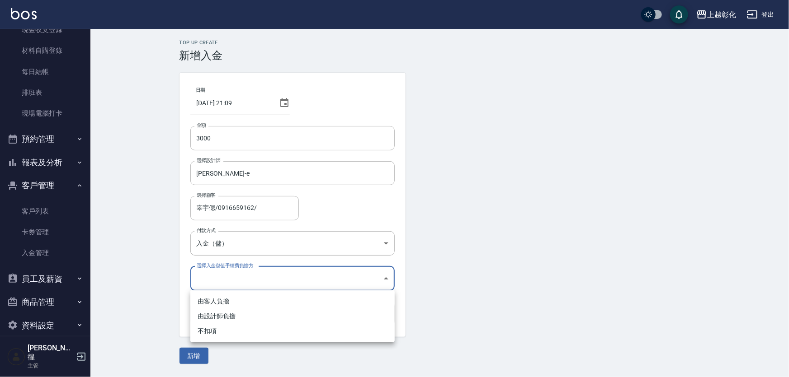
click at [226, 285] on body "上越彰化 登出 櫃檯作業 打帳單 帳單列表 現金收支登錄 材料自購登錄 每日結帳 排班表 現場電腦打卡 預約管理 預約管理 單日預約紀錄 單週預約紀錄 報表及…" at bounding box center [394, 188] width 789 height 377
click at [213, 334] on li "不扣項" at bounding box center [292, 331] width 204 height 15
type input "WITHOUTHANDLINGFEE"
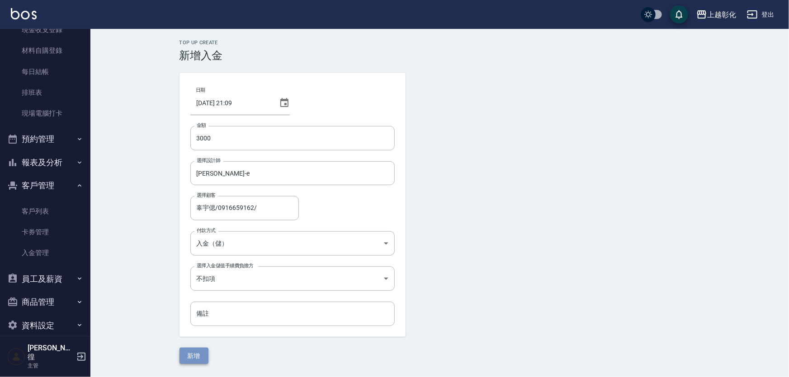
click at [199, 352] on button "新增" at bounding box center [193, 356] width 29 height 17
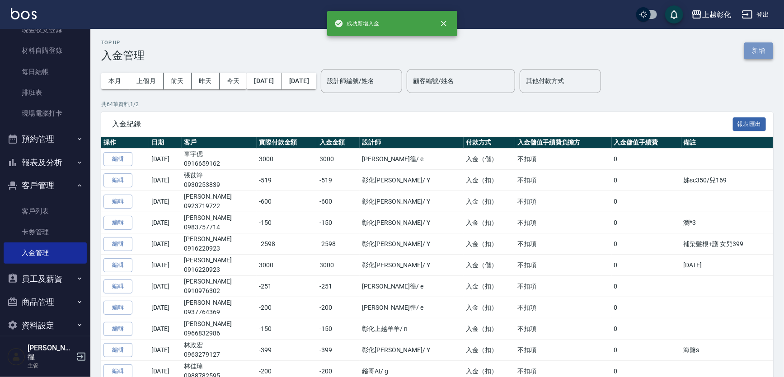
click at [771, 42] on button "新增" at bounding box center [758, 50] width 29 height 17
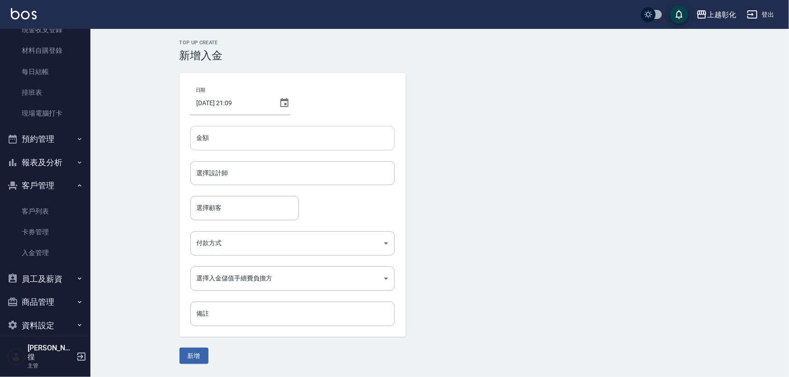
click at [296, 131] on input "金額" at bounding box center [292, 138] width 204 height 24
type input "-600"
click at [274, 166] on input "選擇設計師" at bounding box center [292, 173] width 196 height 16
type input "[PERSON_NAME]-e"
click at [258, 204] on input "選擇顧客" at bounding box center [244, 208] width 100 height 16
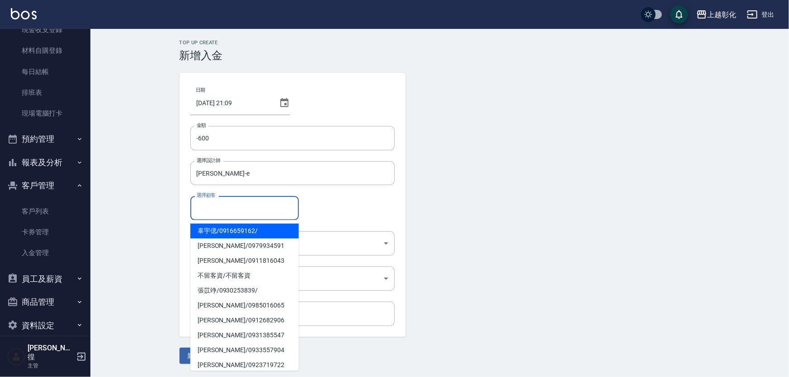
type input "e"
click at [236, 228] on span "辜宇偲 / 0916659162 /" at bounding box center [244, 231] width 108 height 15
type input "辜宇偲/0916659162/"
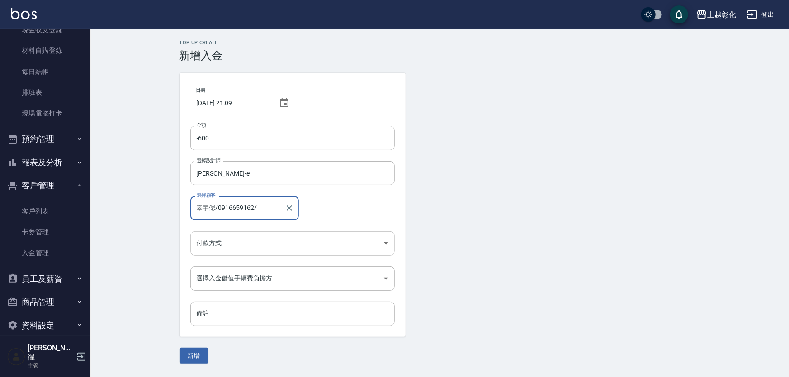
click at [233, 245] on body "上越彰化 登出 櫃檯作業 打帳單 帳單列表 現金收支登錄 材料自購登錄 每日結帳 排班表 現場電腦打卡 預約管理 預約管理 單日預約紀錄 單週預約紀錄 報表及…" at bounding box center [394, 188] width 789 height 377
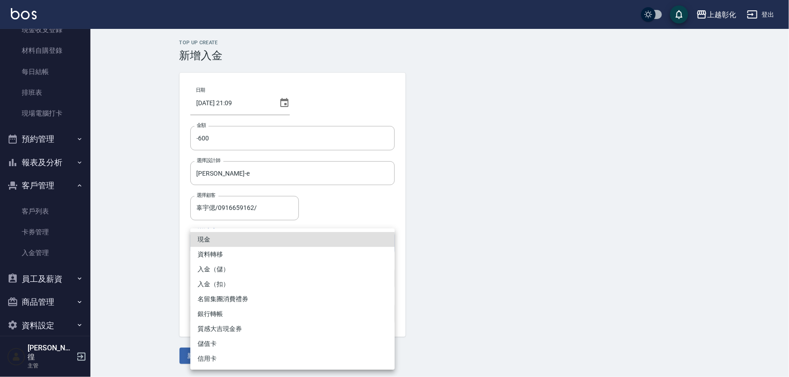
click at [226, 282] on li "入金（扣）" at bounding box center [292, 284] width 204 height 15
type input "入金（扣）"
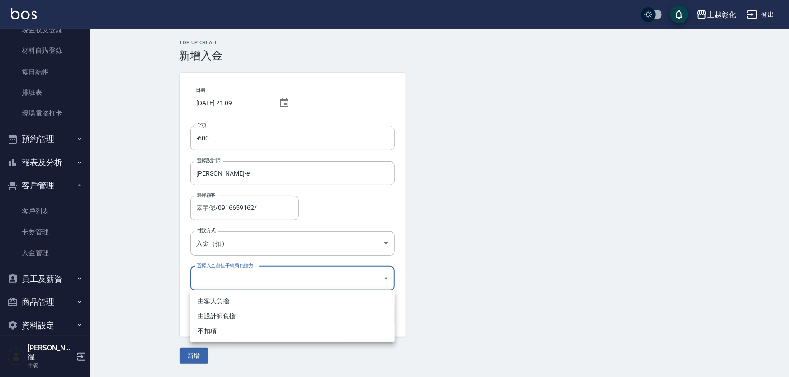
click at [228, 267] on body "上越彰化 登出 櫃檯作業 打帳單 帳單列表 現金收支登錄 材料自購登錄 每日結帳 排班表 現場電腦打卡 預約管理 預約管理 單日預約紀錄 單週預約紀錄 報表及…" at bounding box center [394, 188] width 789 height 377
click at [219, 334] on li "不扣項" at bounding box center [292, 331] width 204 height 15
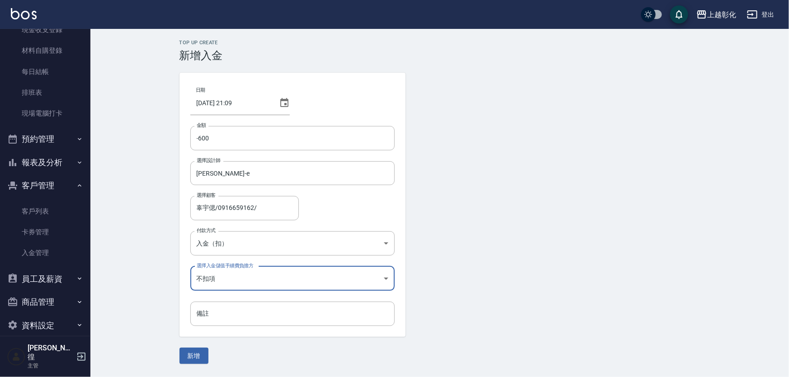
type input "WITHOUTHANDLINGFEE"
click at [203, 357] on button "新增" at bounding box center [193, 356] width 29 height 17
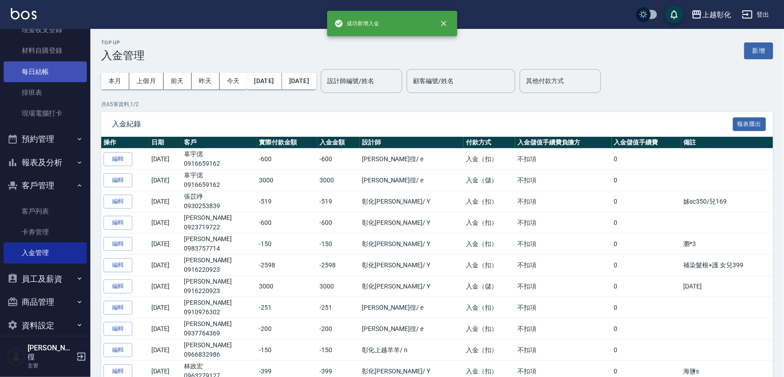
click at [53, 69] on link "每日結帳" at bounding box center [45, 71] width 83 height 21
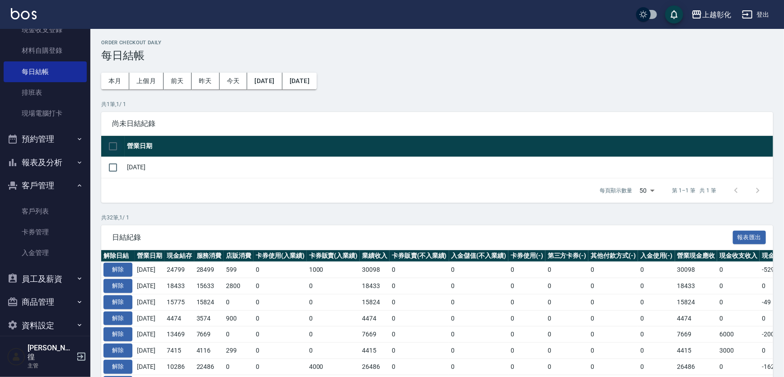
click at [113, 152] on input "checkbox" at bounding box center [112, 146] width 19 height 19
checkbox input "true"
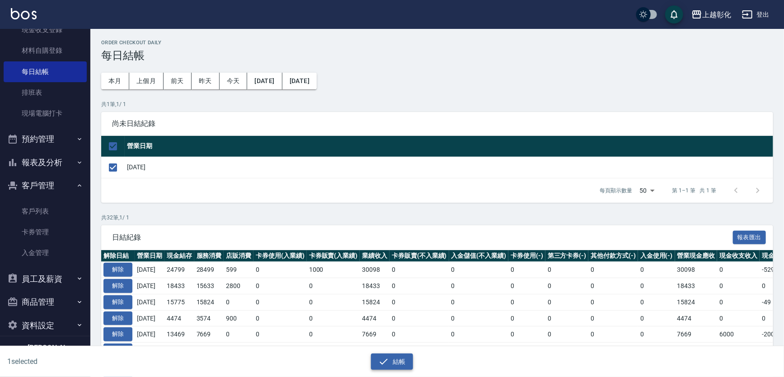
click at [390, 363] on button "結帳" at bounding box center [392, 362] width 42 height 17
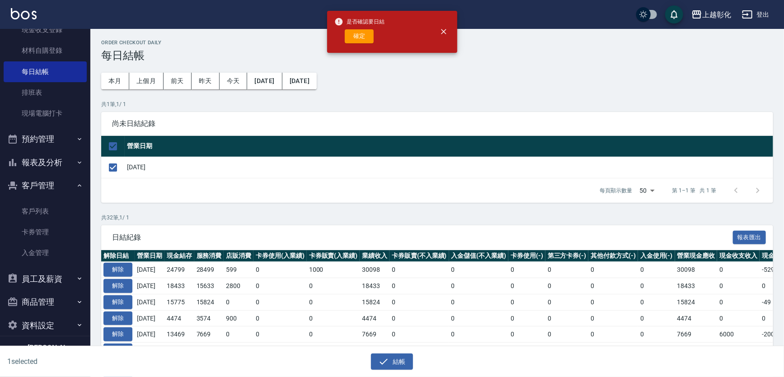
click at [343, 38] on div "確定" at bounding box center [359, 36] width 51 height 14
click at [348, 38] on button "確定" at bounding box center [359, 36] width 29 height 14
checkbox input "false"
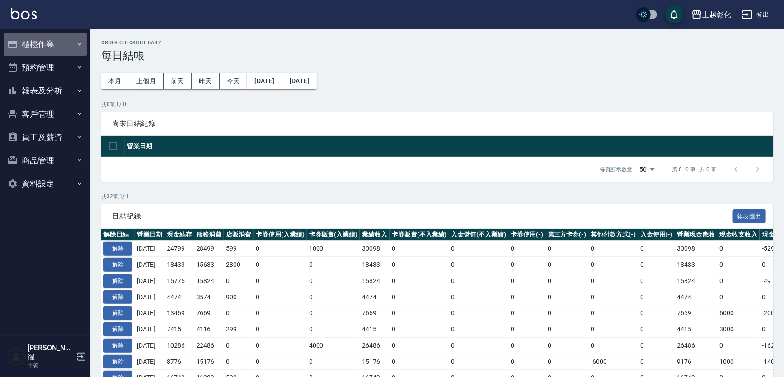
click at [55, 46] on button "櫃檯作業" at bounding box center [45, 44] width 83 height 23
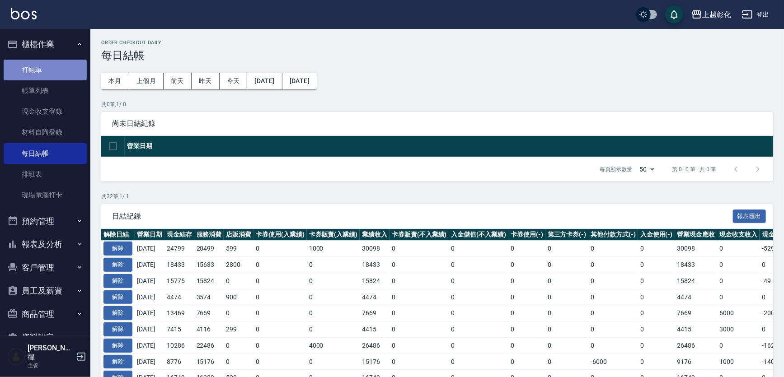
click at [50, 67] on link "打帳單" at bounding box center [45, 70] width 83 height 21
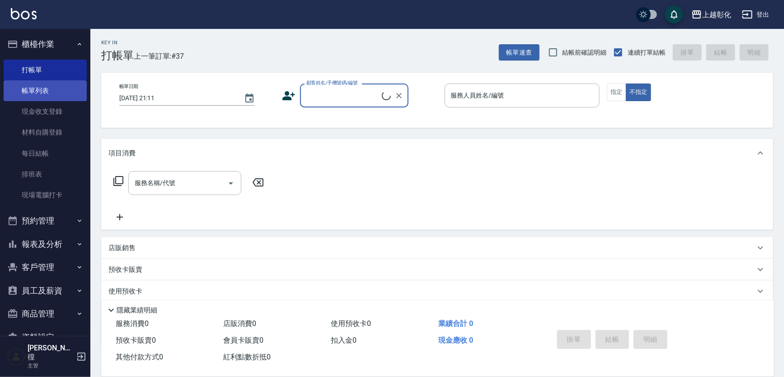
click at [48, 84] on link "帳單列表" at bounding box center [45, 90] width 83 height 21
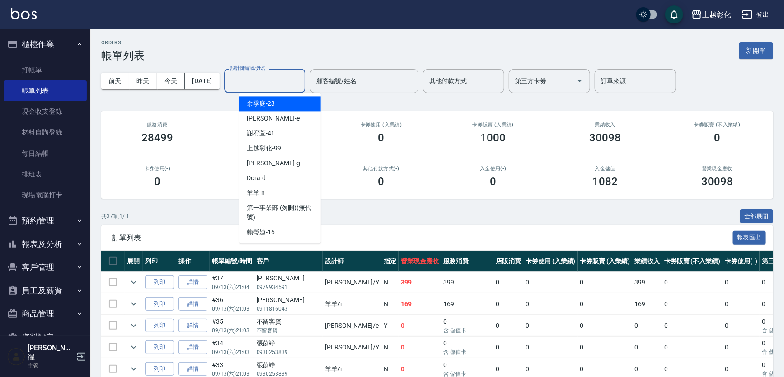
click at [283, 80] on input "設計師編號/姓名" at bounding box center [264, 81] width 73 height 16
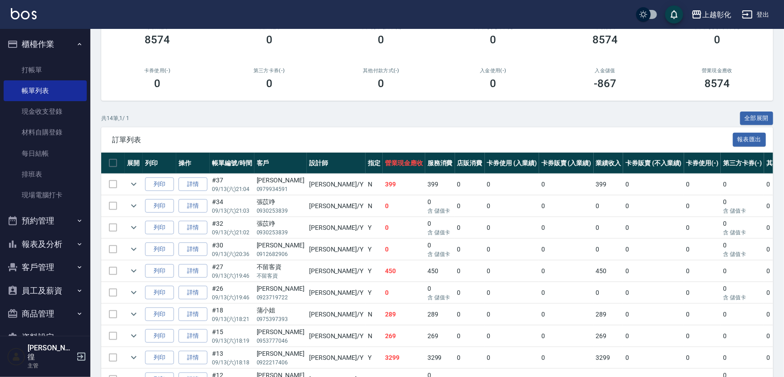
scroll to position [32, 0]
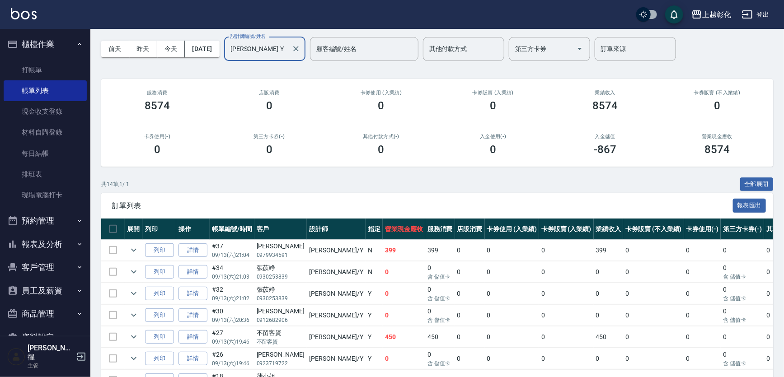
click at [268, 58] on div "[PERSON_NAME]Y 設計師編號/姓名" at bounding box center [264, 49] width 81 height 24
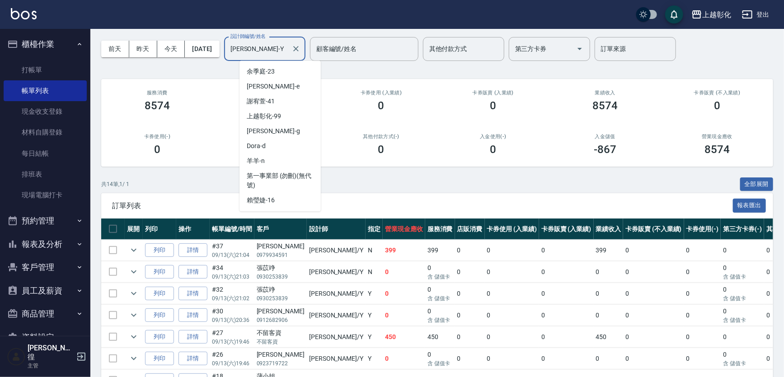
scroll to position [56, 0]
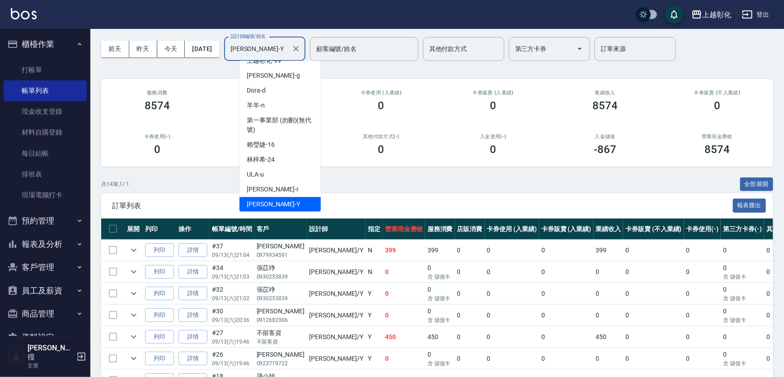
click at [268, 57] on div "[PERSON_NAME]Y 設計師編號/姓名" at bounding box center [264, 49] width 81 height 24
click at [268, 56] on div "[PERSON_NAME]Y 設計師編號/姓名" at bounding box center [264, 49] width 81 height 24
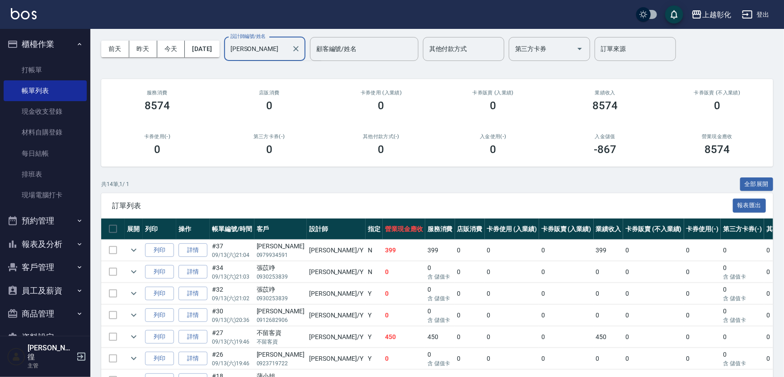
click at [280, 46] on input "[PERSON_NAME]" at bounding box center [258, 49] width 60 height 16
click at [267, 71] on div "[PERSON_NAME] -e" at bounding box center [280, 71] width 81 height 15
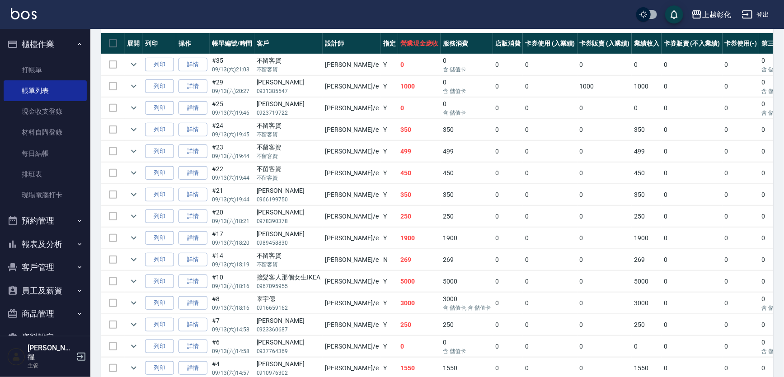
scroll to position [117, 0]
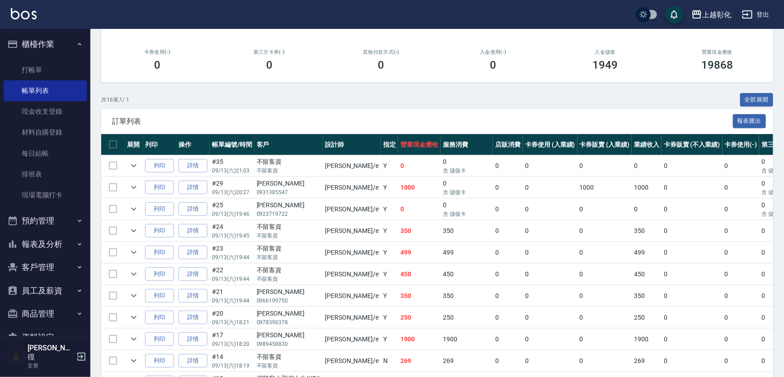
type input "[PERSON_NAME]-e"
drag, startPoint x: 378, startPoint y: 291, endPoint x: 374, endPoint y: 303, distance: 12.9
click at [398, 303] on td "350" at bounding box center [419, 296] width 42 height 21
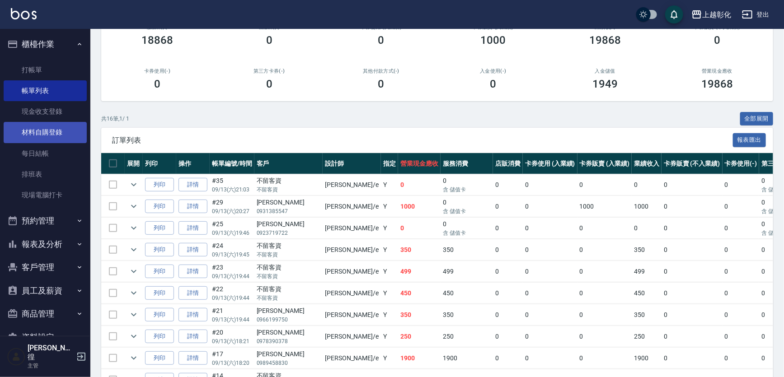
scroll to position [34, 0]
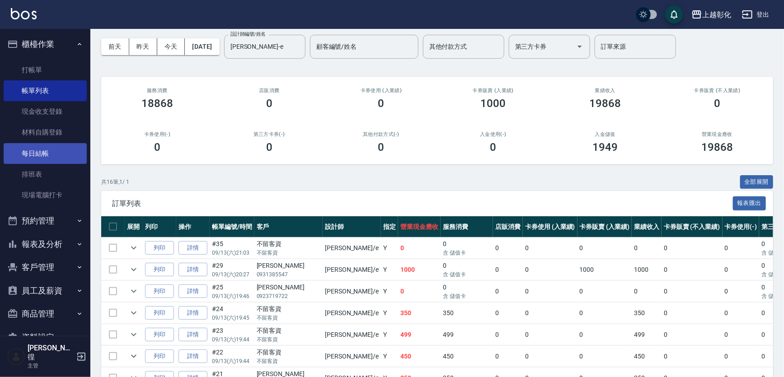
click at [54, 146] on link "每日結帳" at bounding box center [45, 153] width 83 height 21
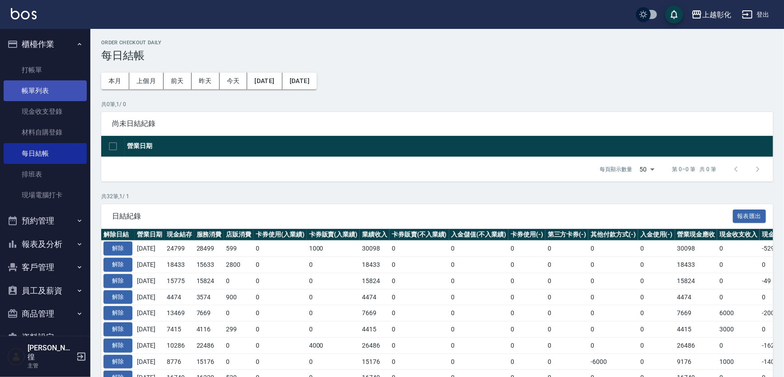
click at [37, 82] on link "帳單列表" at bounding box center [45, 90] width 83 height 21
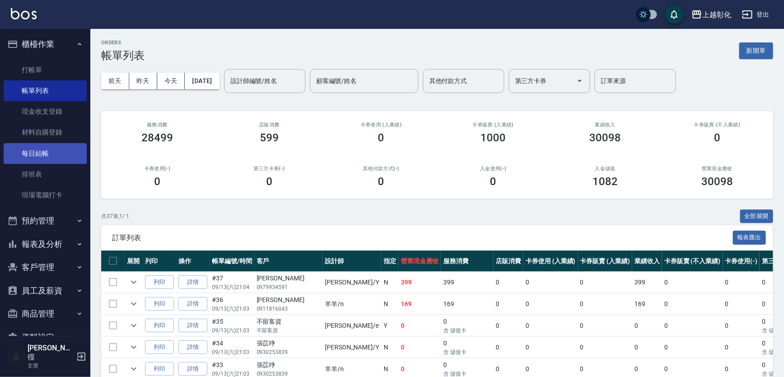
click at [53, 153] on link "每日結帳" at bounding box center [45, 153] width 83 height 21
